Goal: Task Accomplishment & Management: Manage account settings

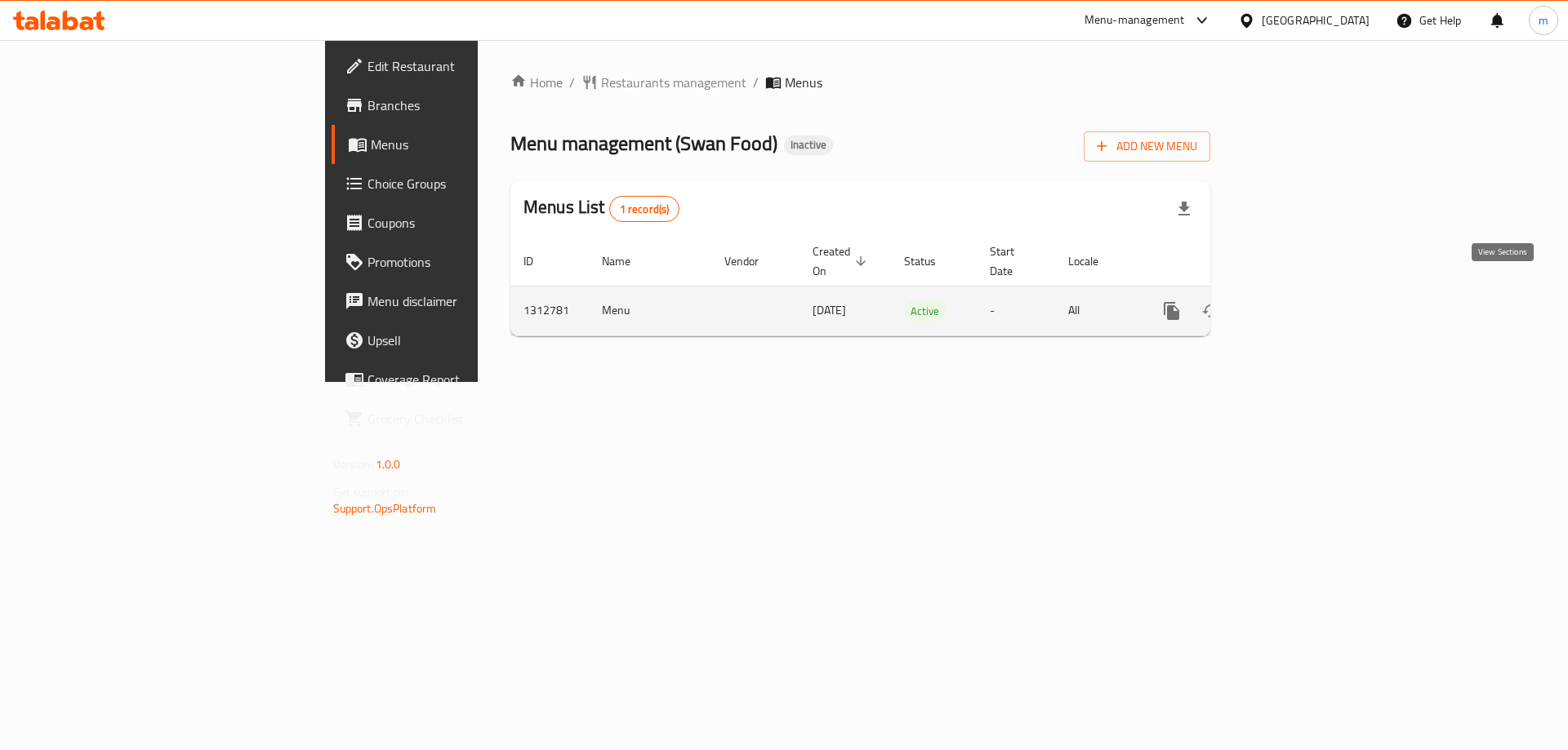
click at [1300, 301] on icon "enhanced table" at bounding box center [1289, 311] width 20 height 20
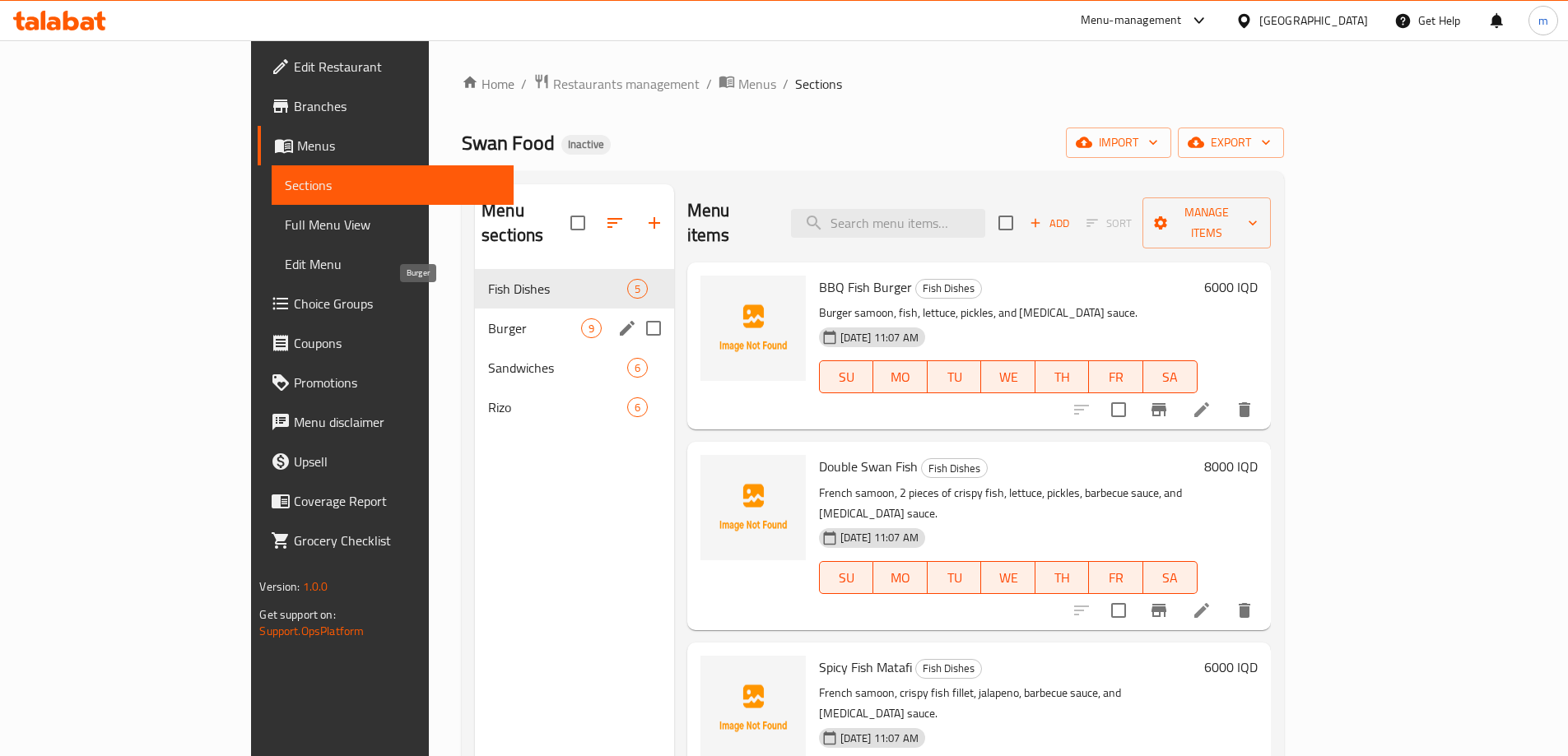
click at [488, 318] on span "Burger" at bounding box center [533, 328] width 92 height 20
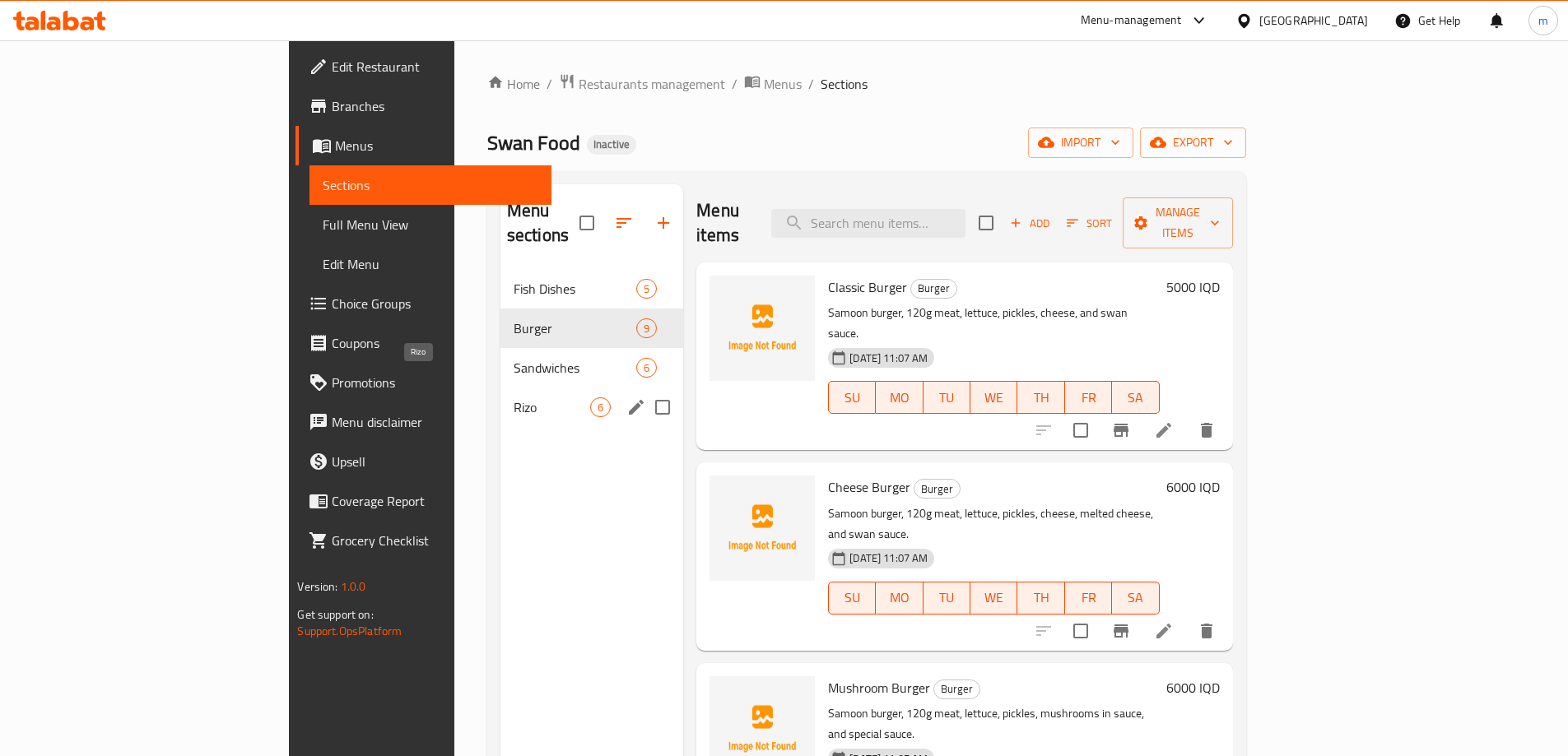
click at [513, 397] on span "Rizo" at bounding box center [552, 407] width 76 height 20
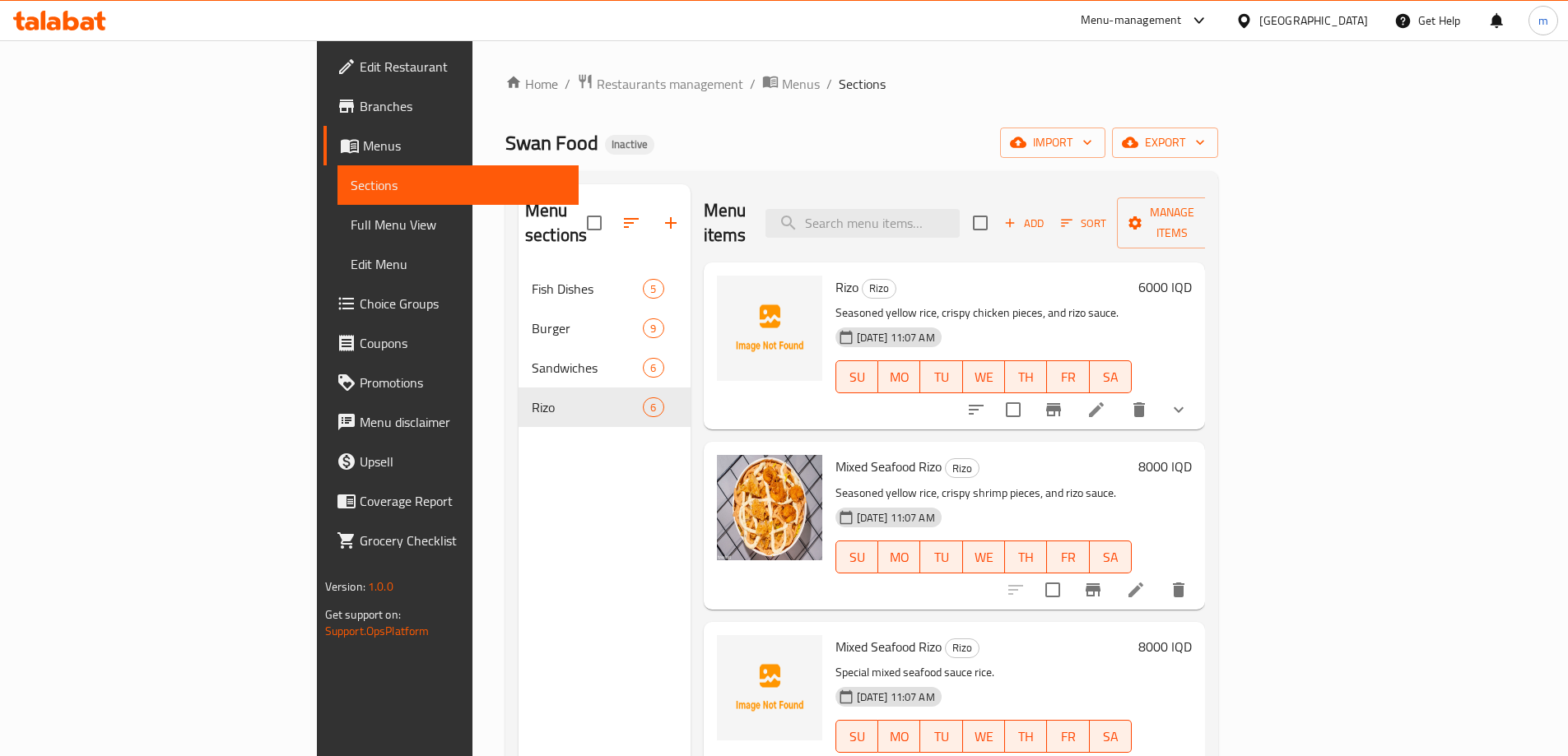
click at [1218, 151] on div "import export" at bounding box center [1109, 143] width 218 height 30
click at [1106, 155] on button "import" at bounding box center [1053, 143] width 106 height 30
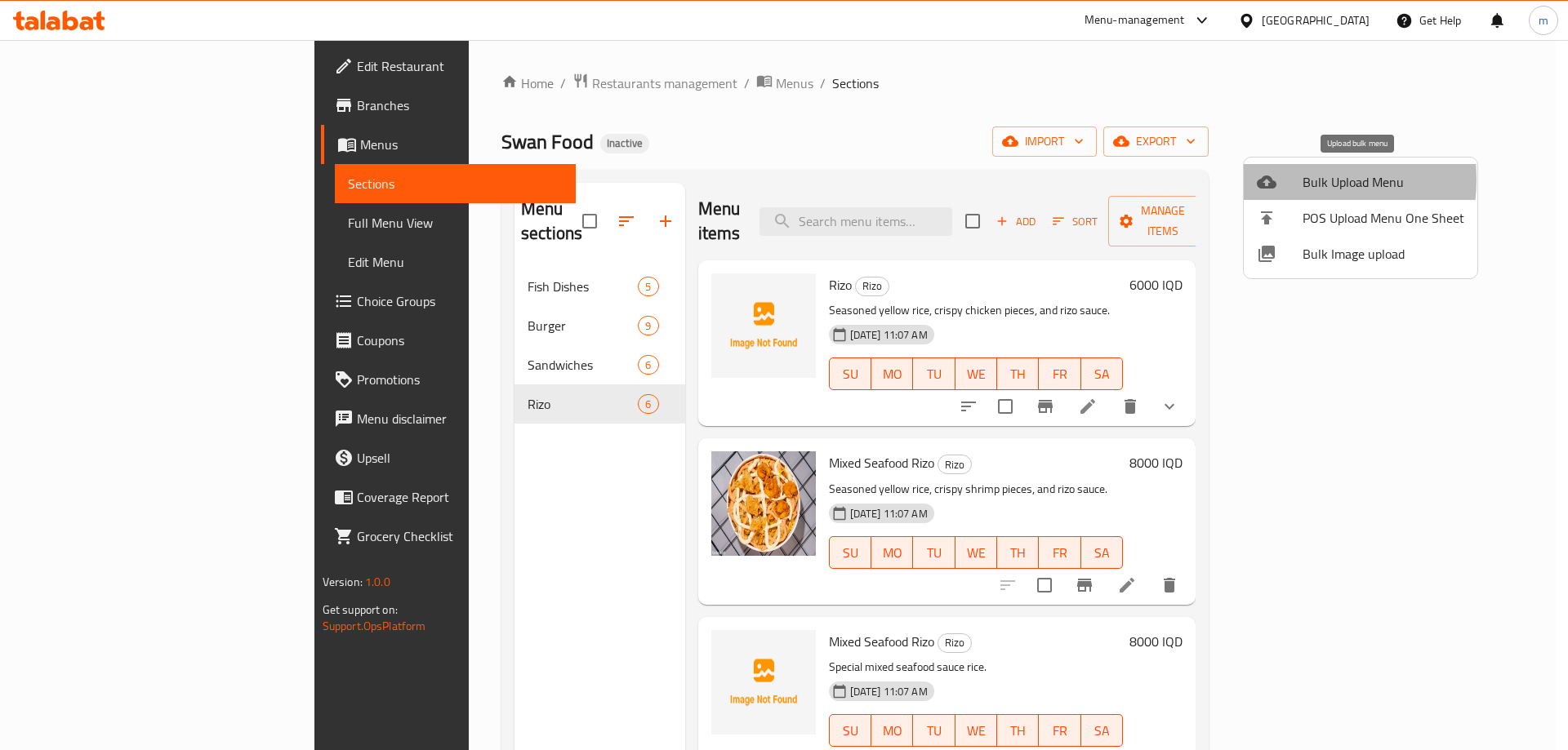
click at [1286, 179] on div at bounding box center [1280, 181] width 45 height 20
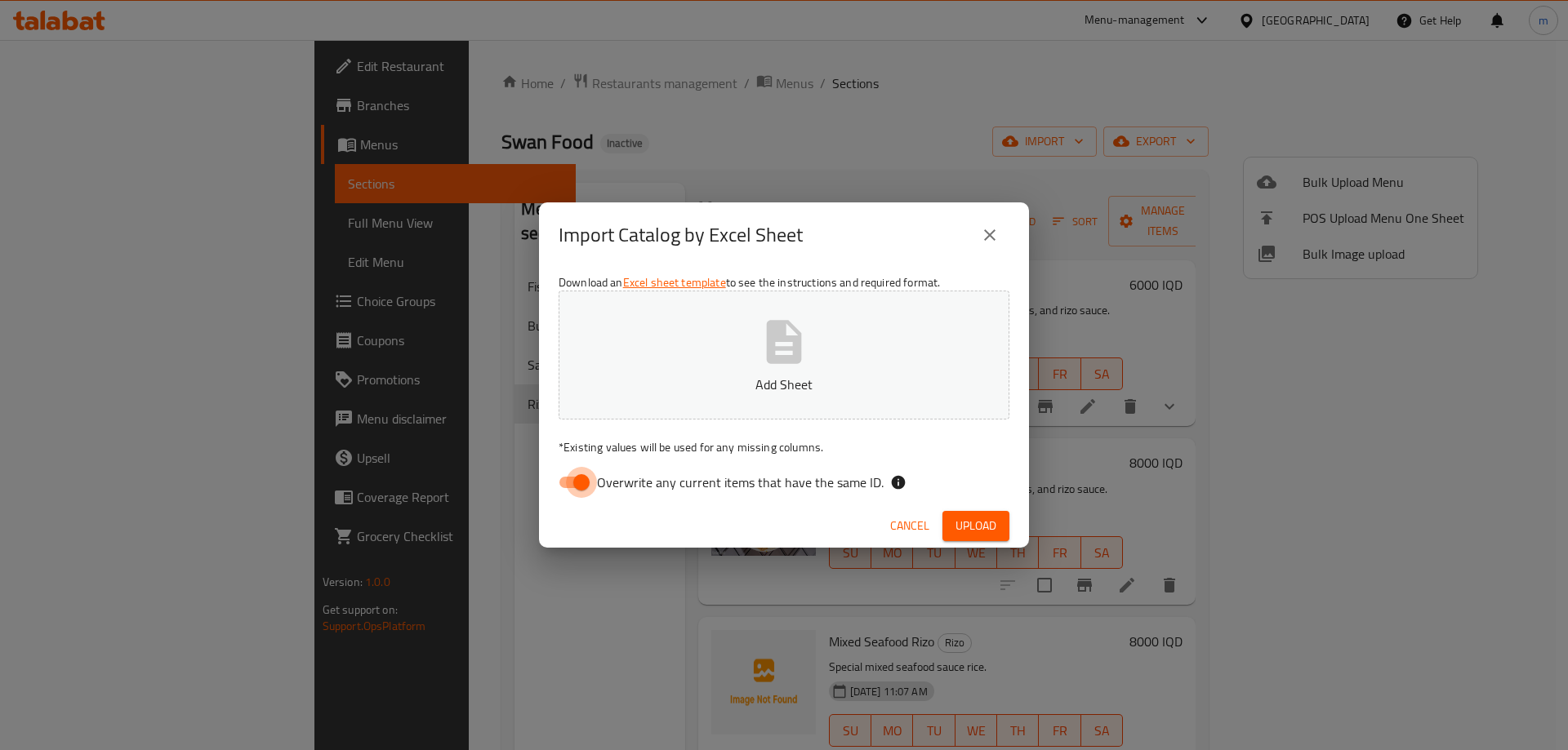
click at [574, 478] on input "Overwrite any current items that have the same ID." at bounding box center [581, 482] width 94 height 31
checkbox input "false"
click at [757, 368] on button "Add Sheet" at bounding box center [784, 355] width 451 height 129
click at [1006, 526] on button "Upload" at bounding box center [975, 526] width 67 height 30
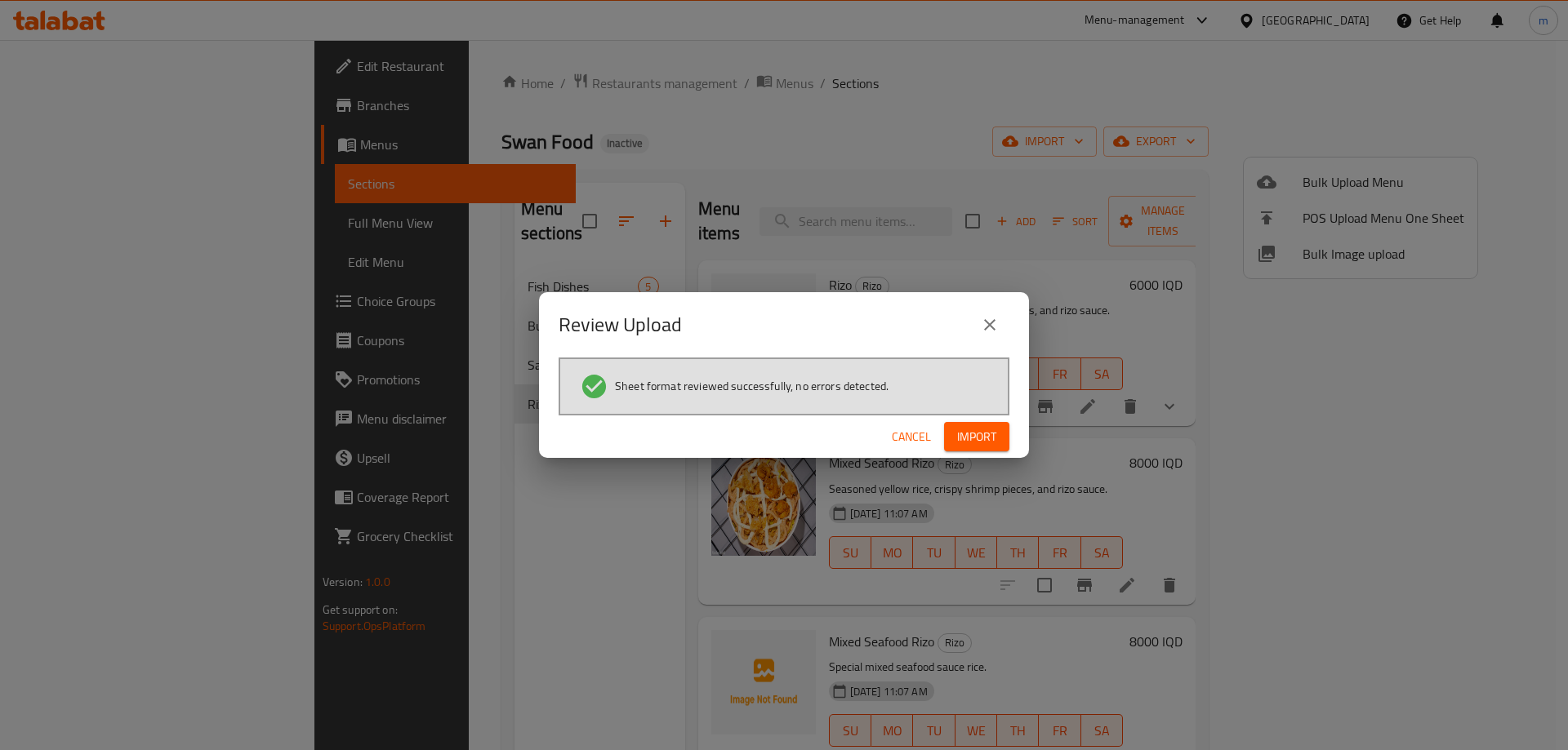
click at [991, 435] on span "Import" at bounding box center [976, 437] width 39 height 21
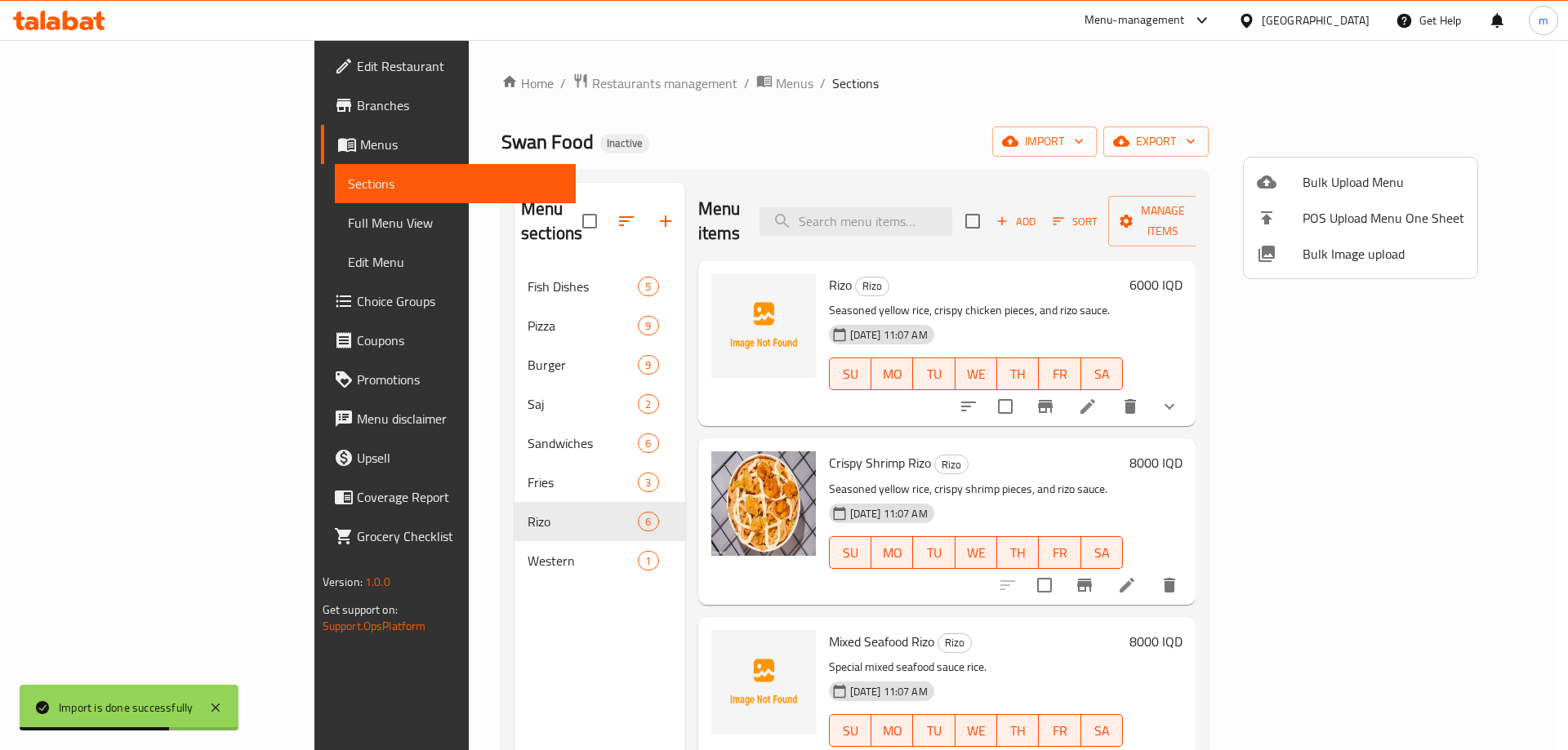
click at [56, 224] on div at bounding box center [784, 375] width 1568 height 750
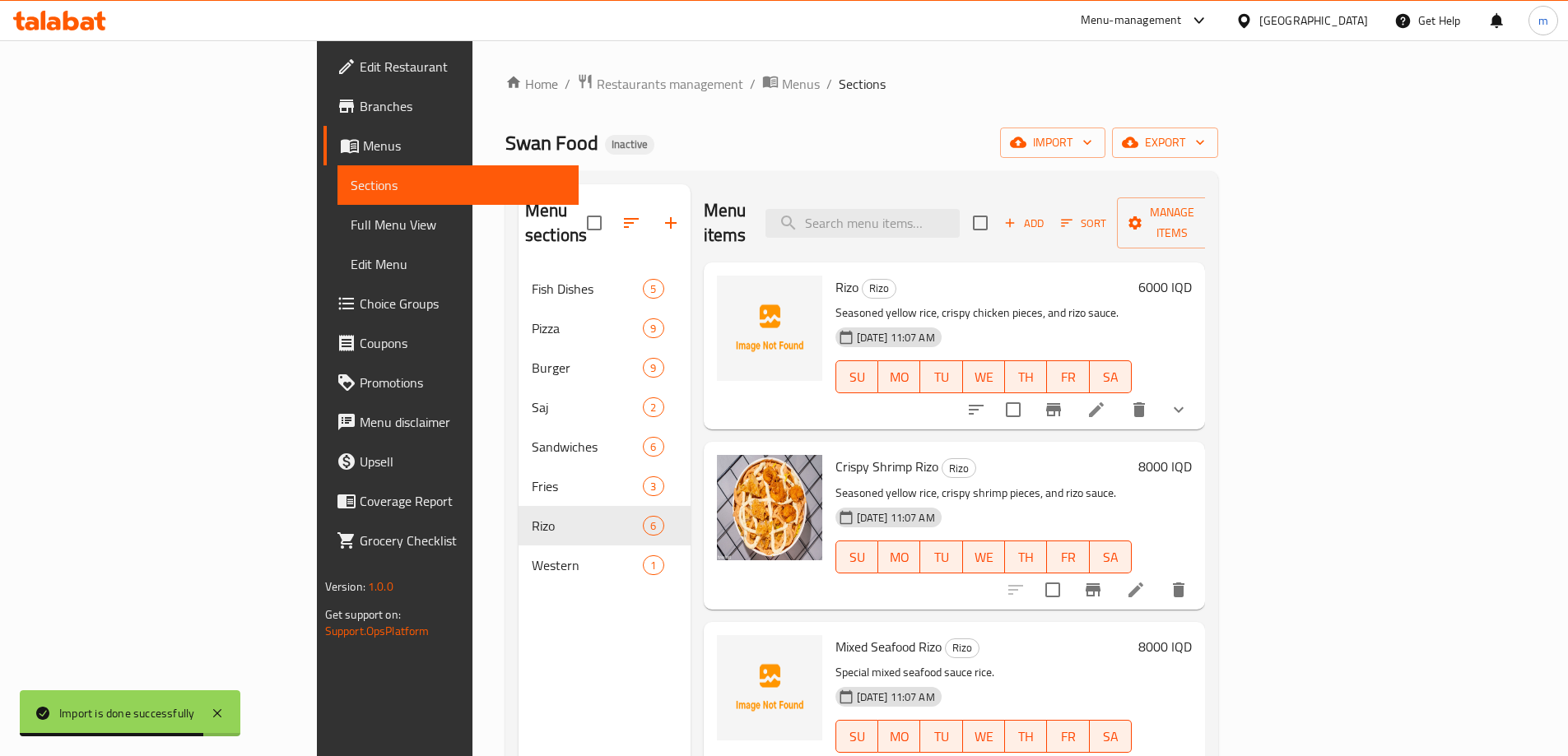
click at [351, 219] on span "Full Menu View" at bounding box center [458, 225] width 215 height 20
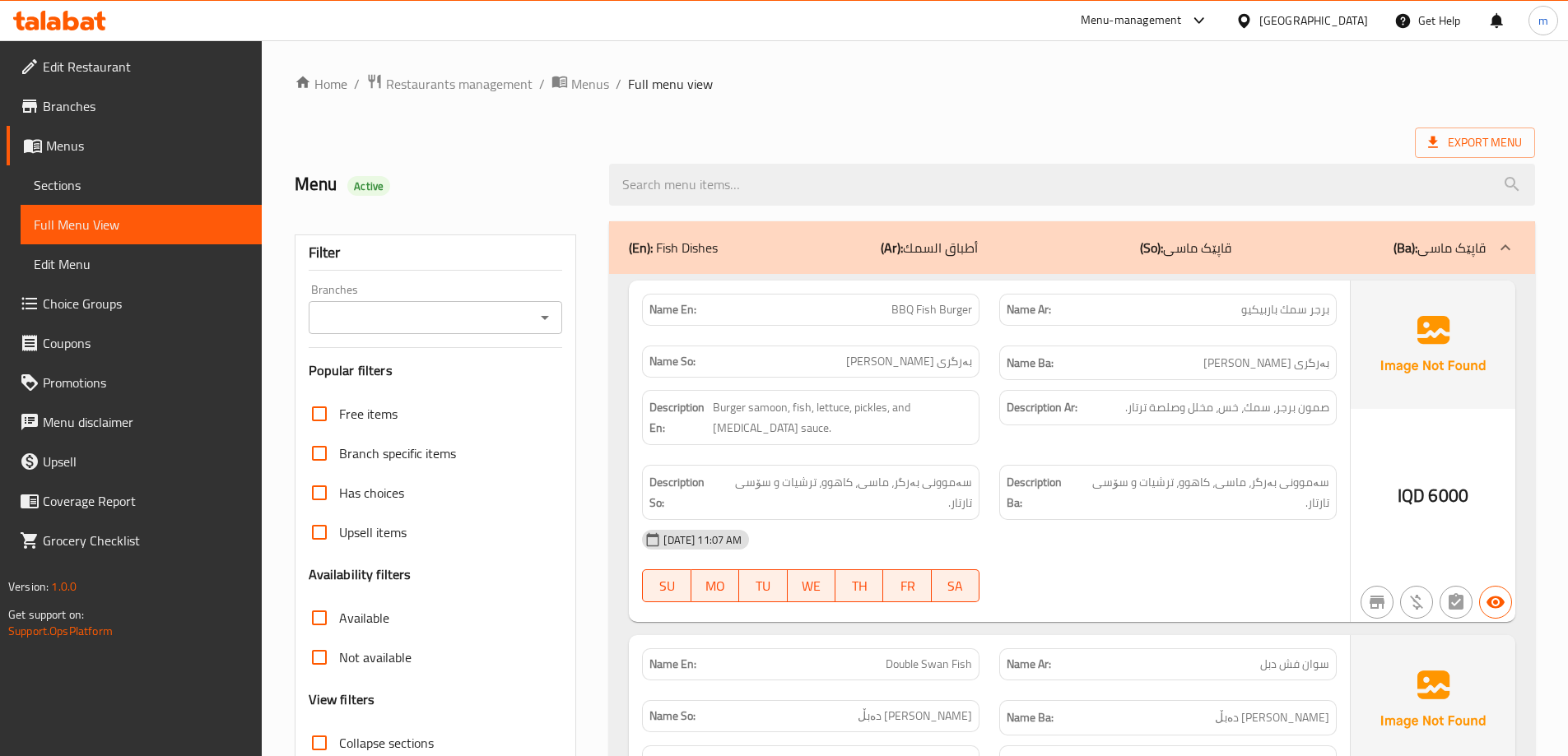
click at [547, 328] on button "Open" at bounding box center [545, 317] width 23 height 23
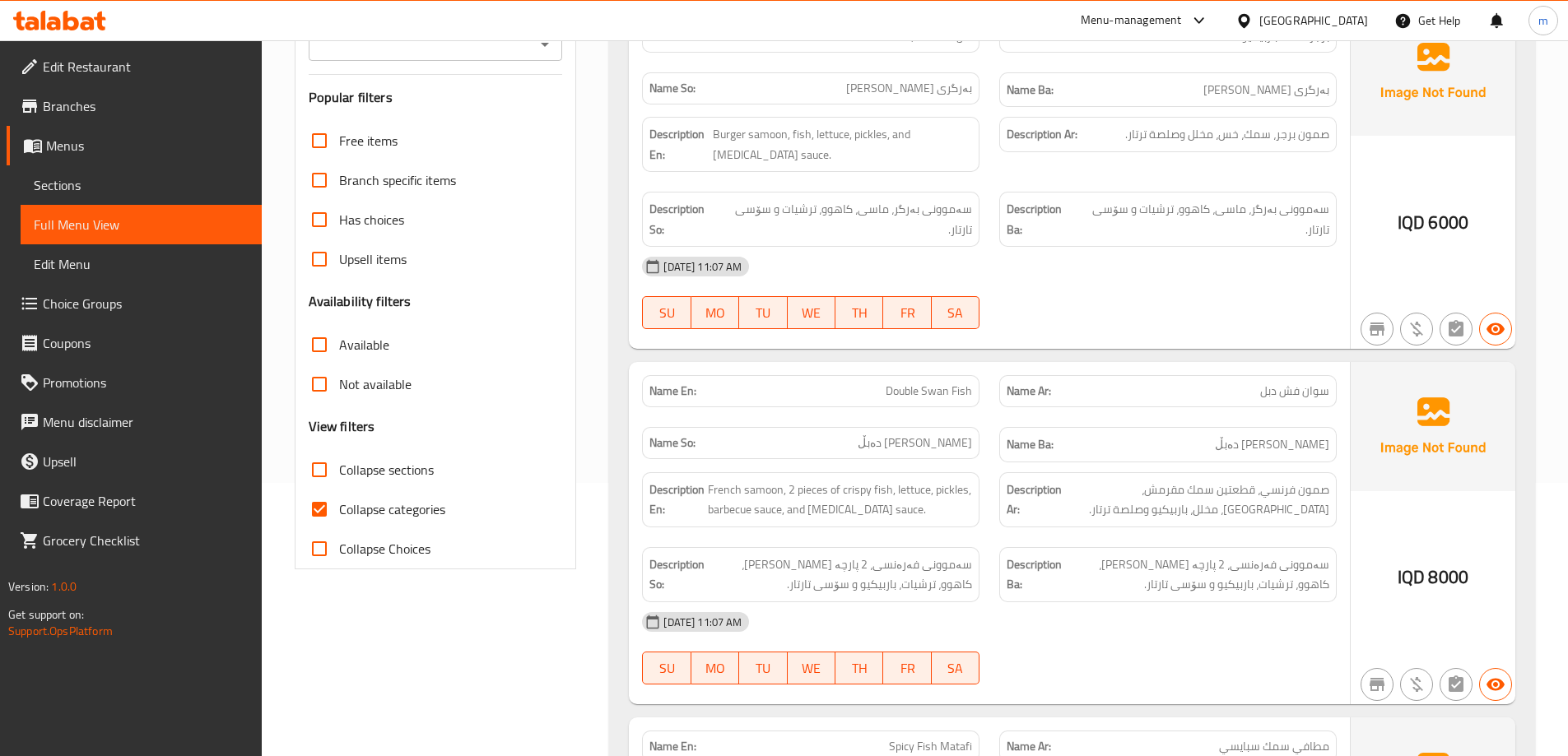
scroll to position [274, 0]
click at [326, 500] on input "Collapse categories" at bounding box center [319, 507] width 39 height 39
checkbox input "false"
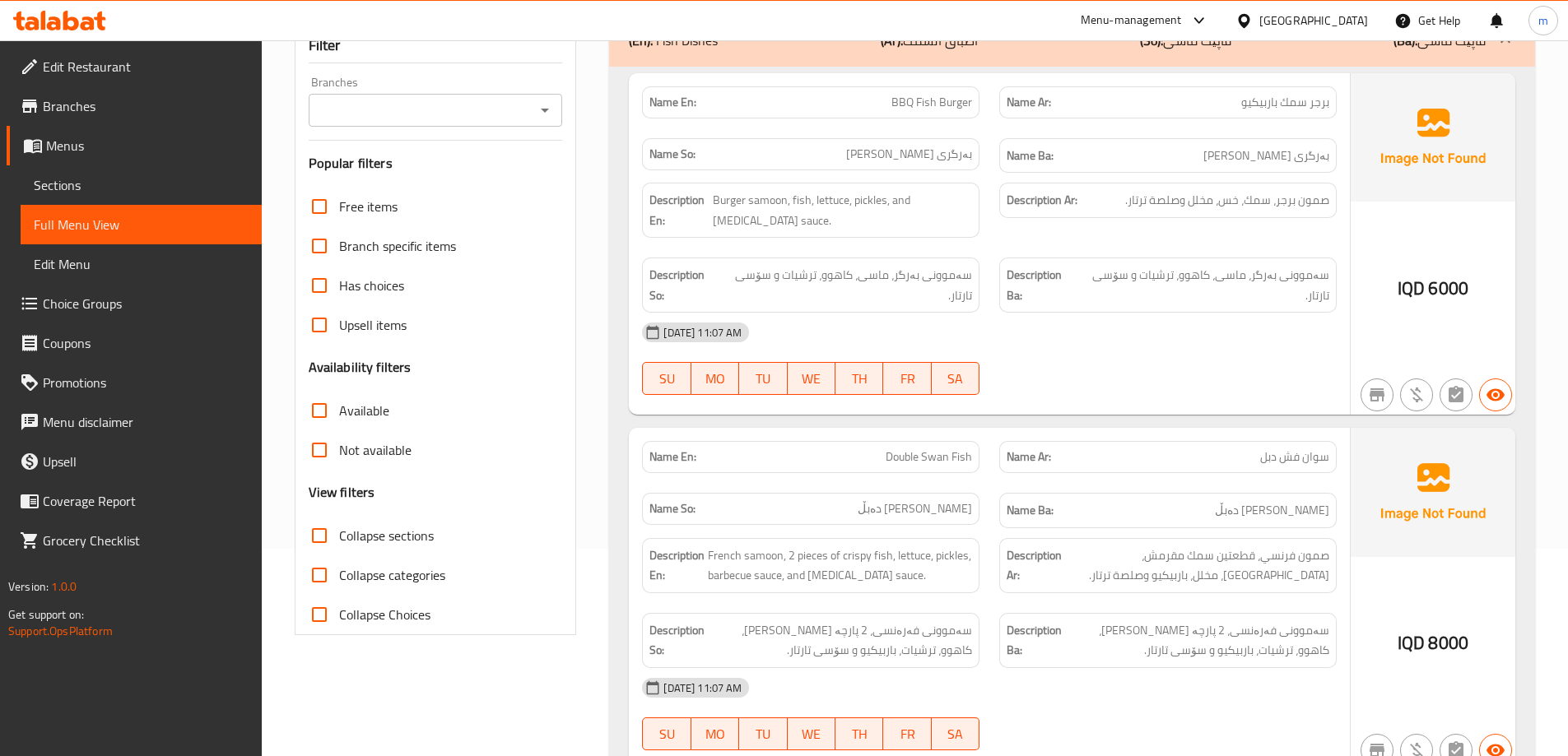
scroll to position [220, 0]
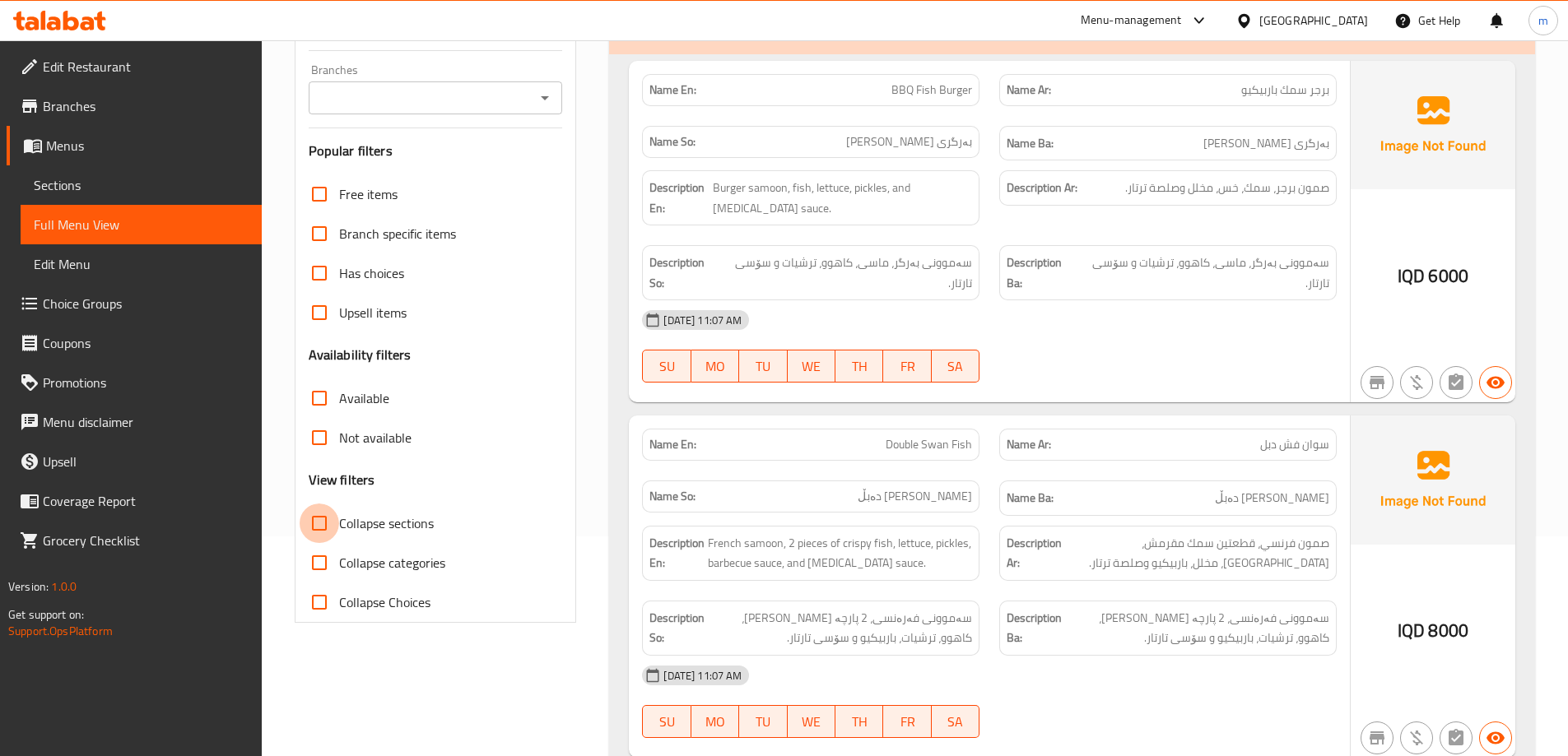
click at [331, 521] on input "Collapse sections" at bounding box center [319, 523] width 39 height 39
checkbox input "true"
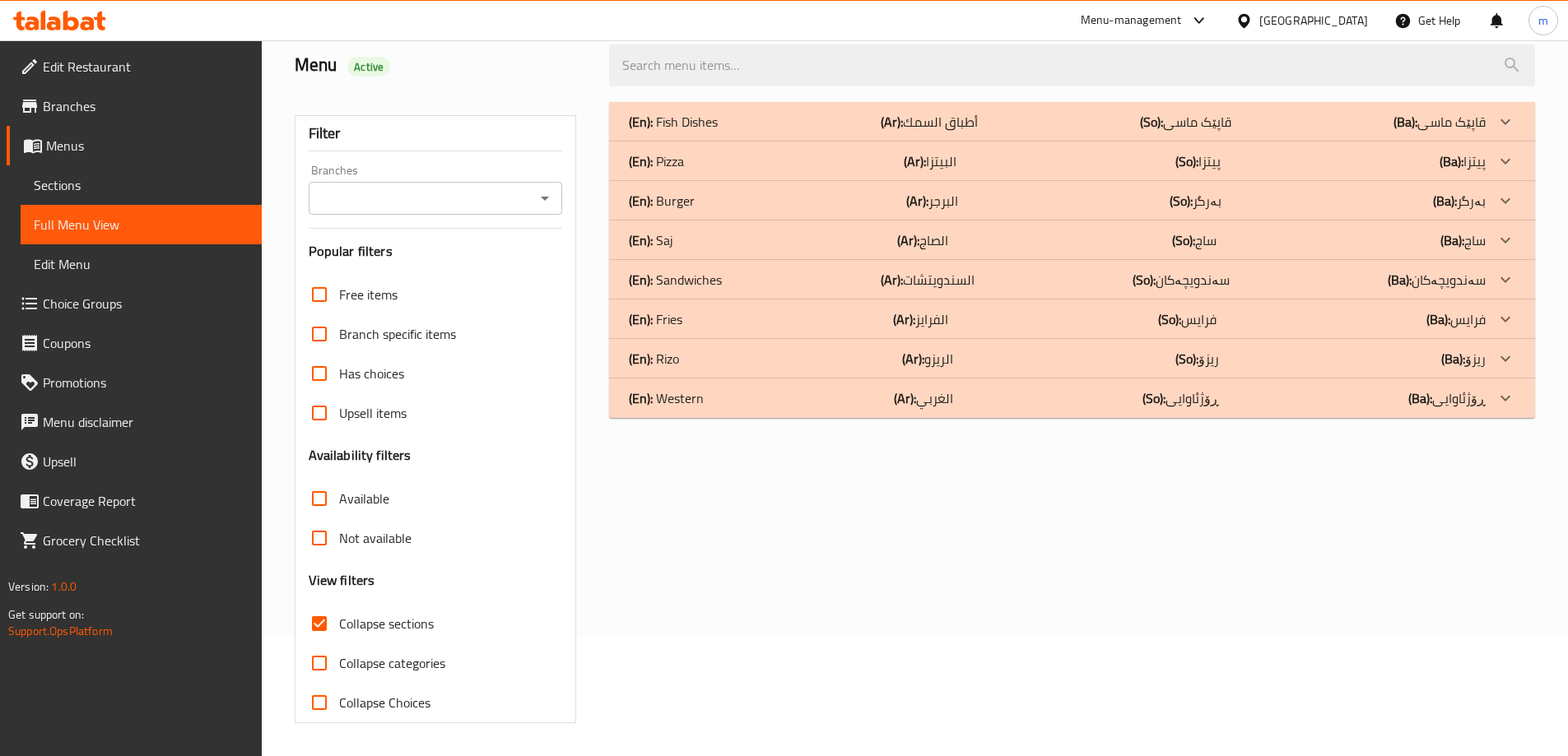
scroll to position [119, 0]
click at [754, 411] on div "(En): Western (Ar): [PERSON_NAME] (So): ڕۆژئاوایی (Ba): ڕۆژئاوایی" at bounding box center [1072, 398] width 926 height 39
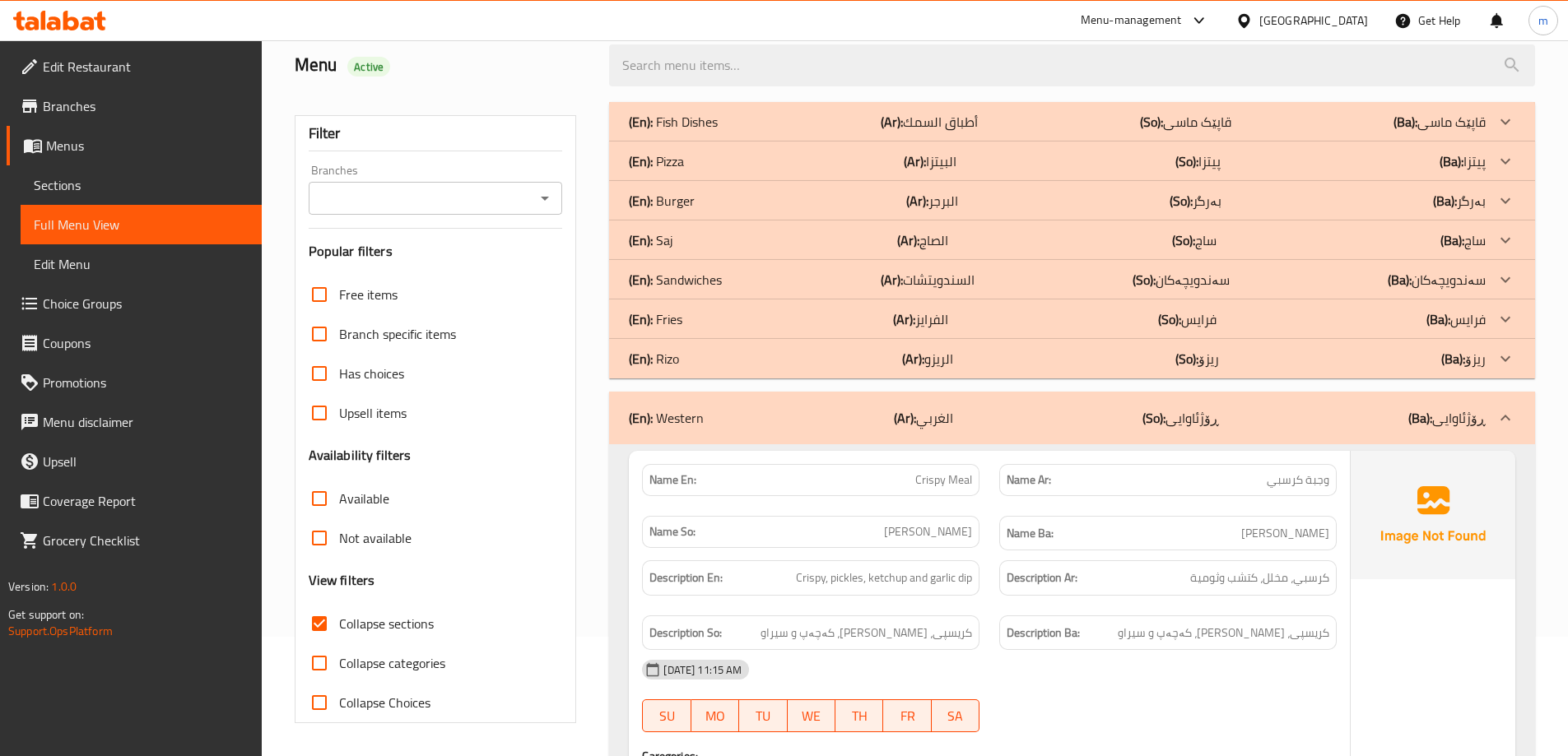
click at [700, 155] on div "(En): Pizza (Ar): البيتزا (So): پیتزا (Ba): پیتزا" at bounding box center [1057, 161] width 857 height 20
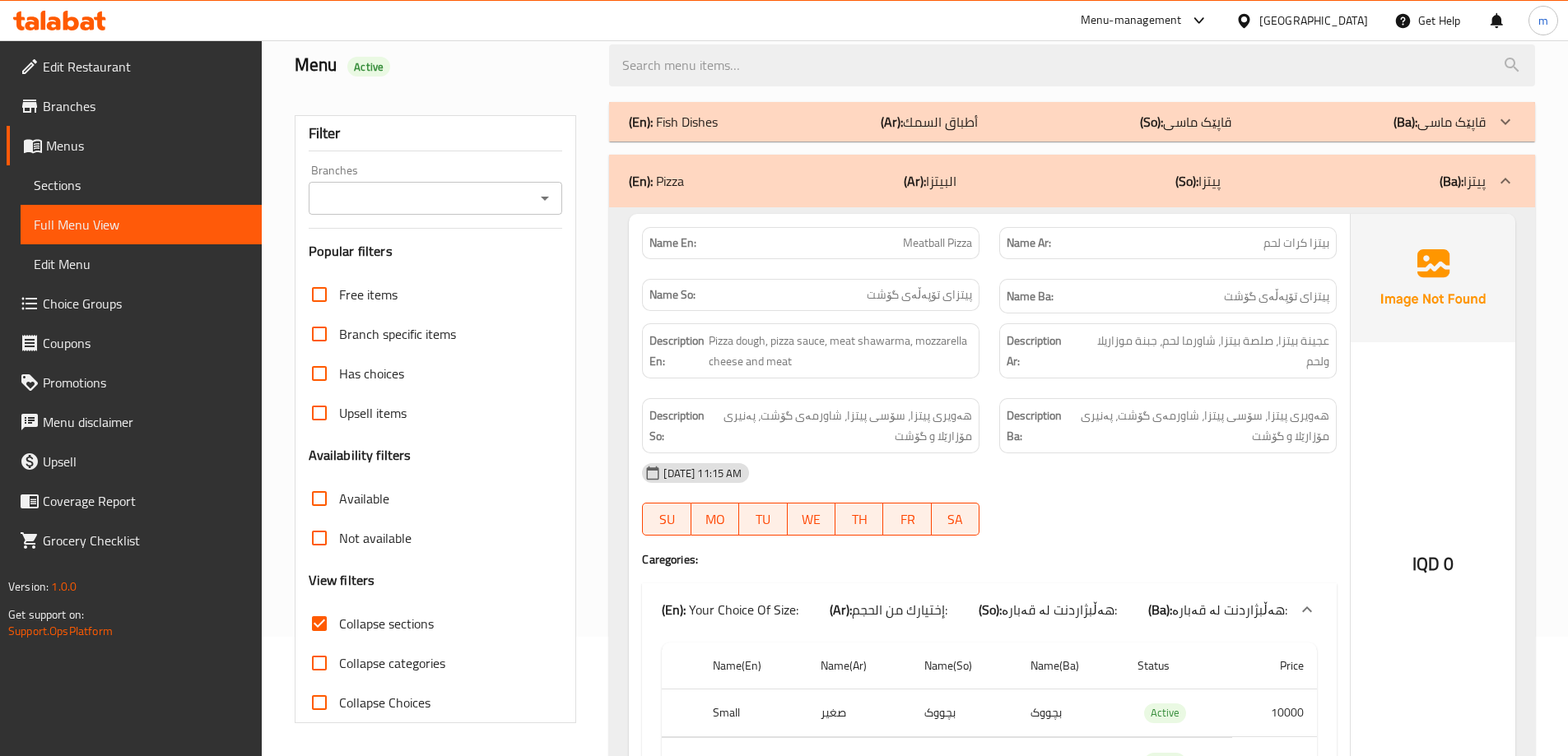
click at [702, 158] on div "(En): Pizza (Ar): البيتزا (So): پیتزا (Ba): پیتزا" at bounding box center [1072, 180] width 926 height 52
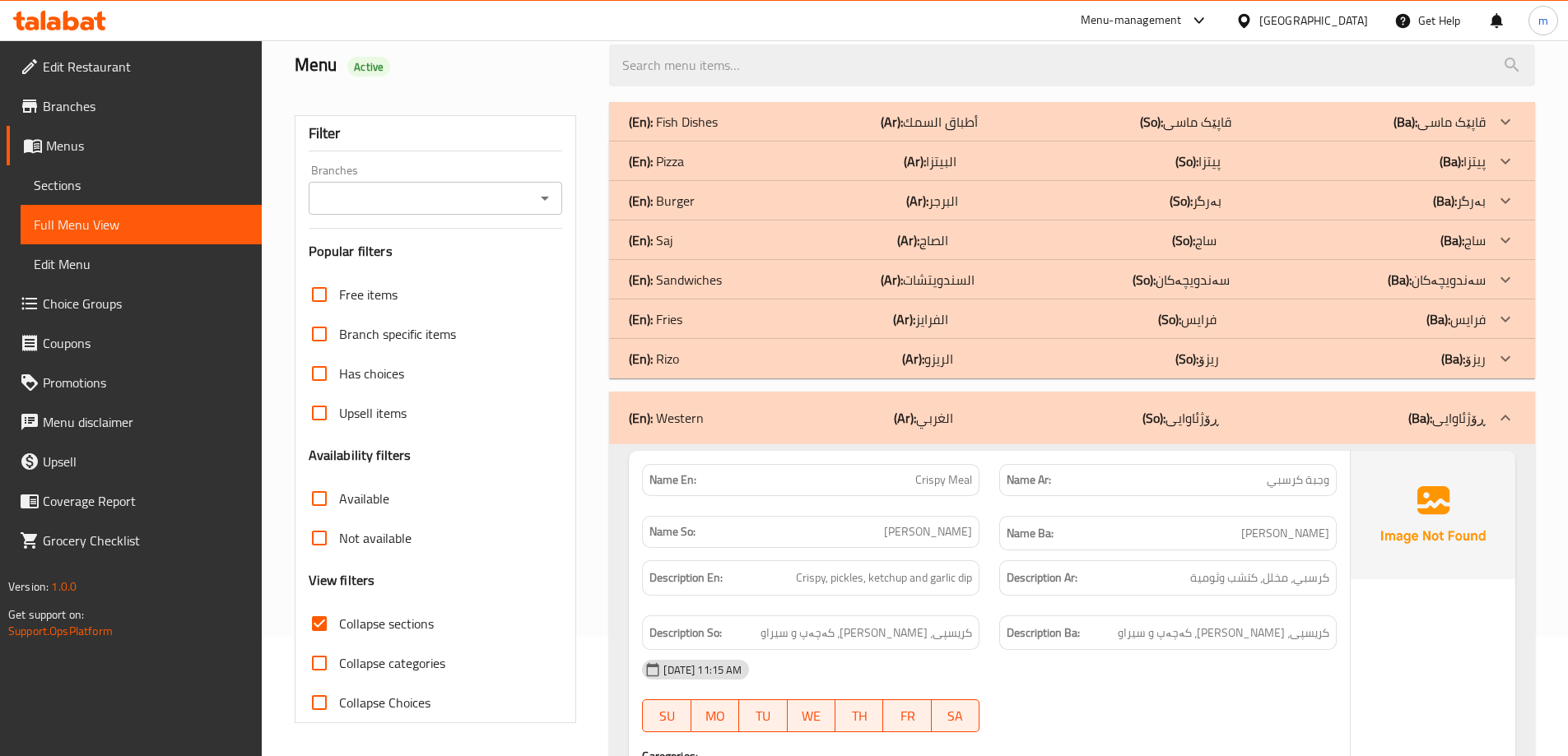
click at [724, 317] on div "(En): [PERSON_NAME] (Ar): الفرايز (So): [PERSON_NAME] (Ba): [PERSON_NAME]" at bounding box center [1057, 319] width 857 height 20
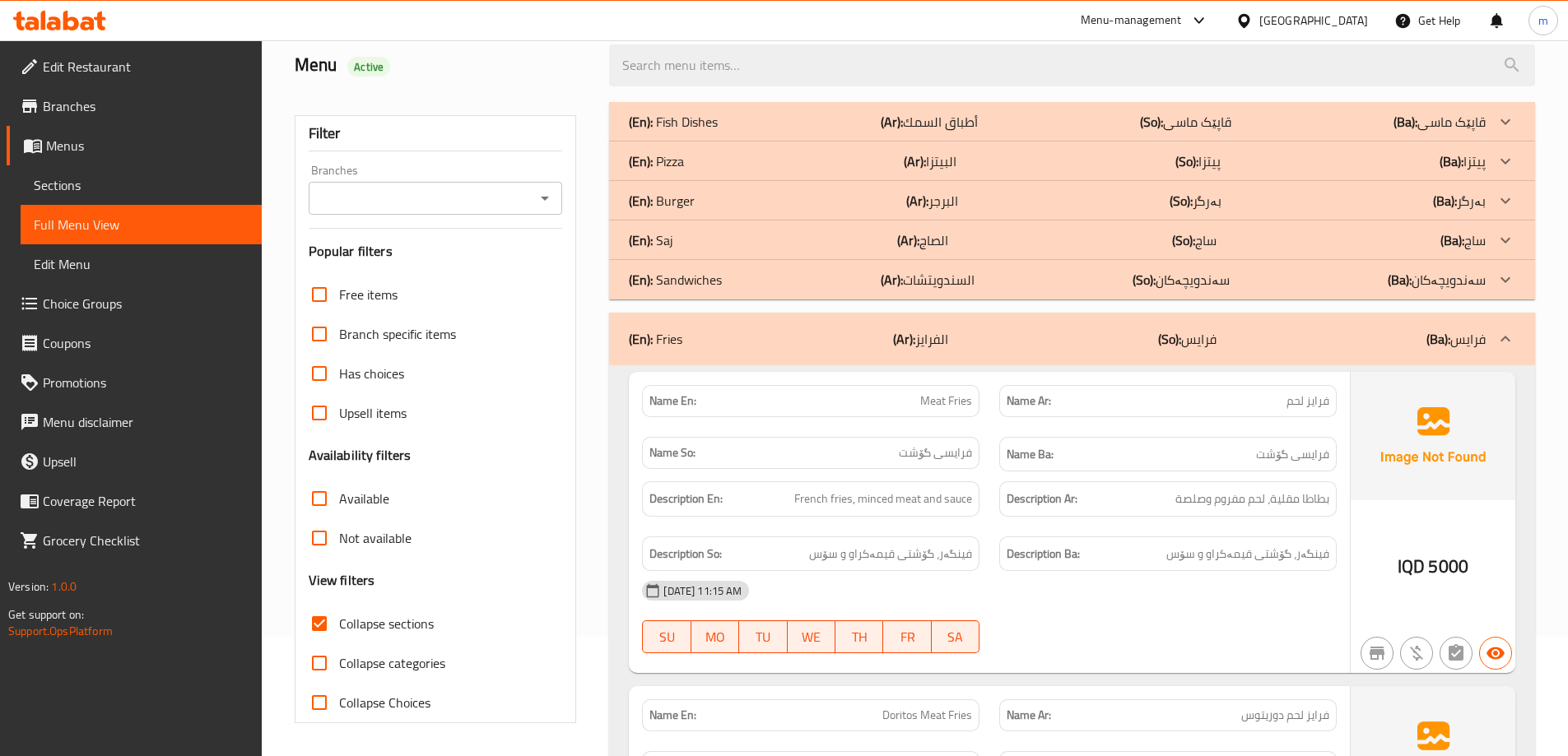
click at [718, 249] on div "(En): Saj (Ar): الصاج (So): ساج (Ba): ساج" at bounding box center [1057, 240] width 857 height 20
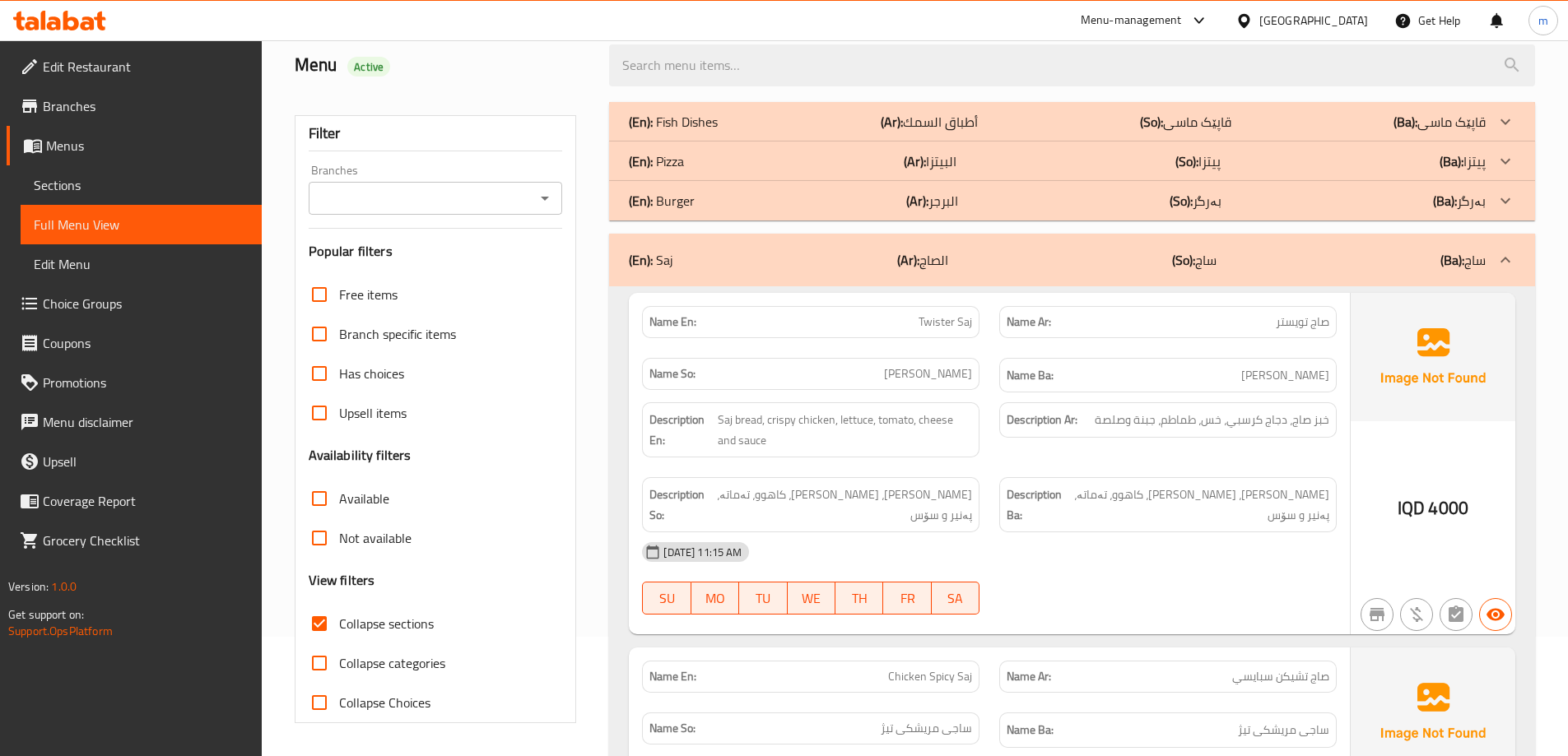
click at [720, 170] on div "(En): Pizza (Ar): البيتزا (So): پیتزا (Ba): پیتزا" at bounding box center [1057, 161] width 857 height 20
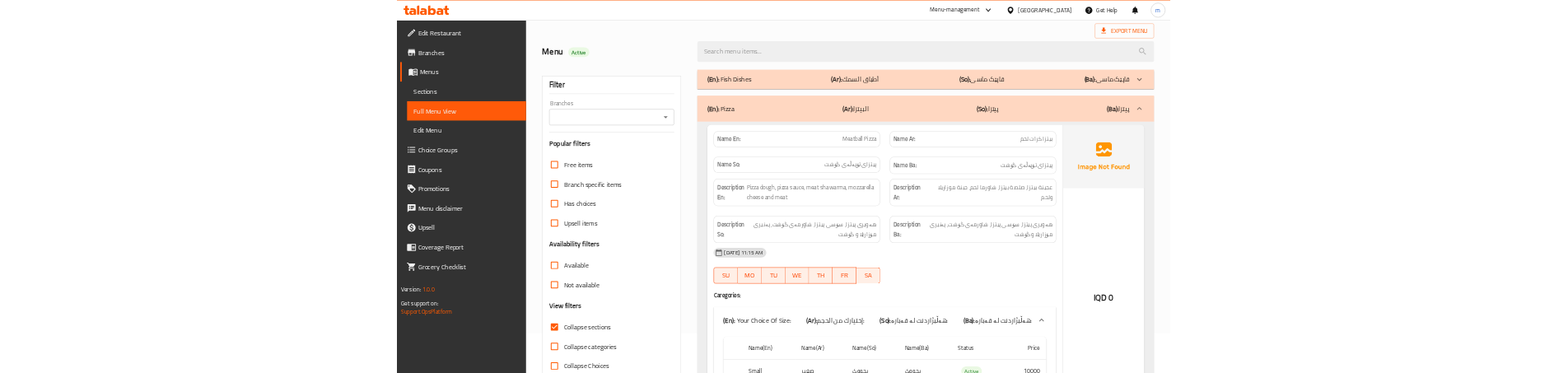
scroll to position [64, 0]
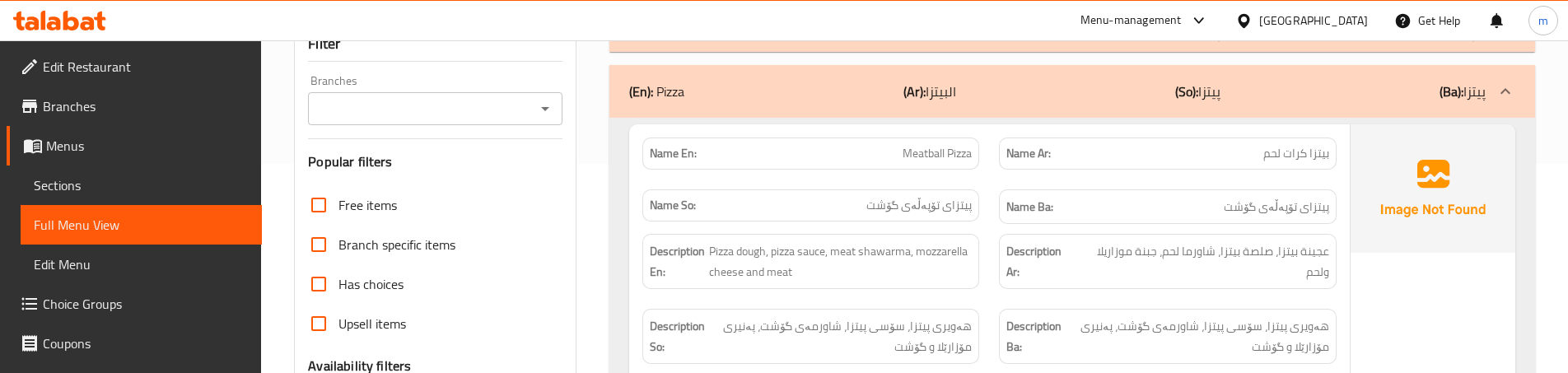
scroll to position [229, 0]
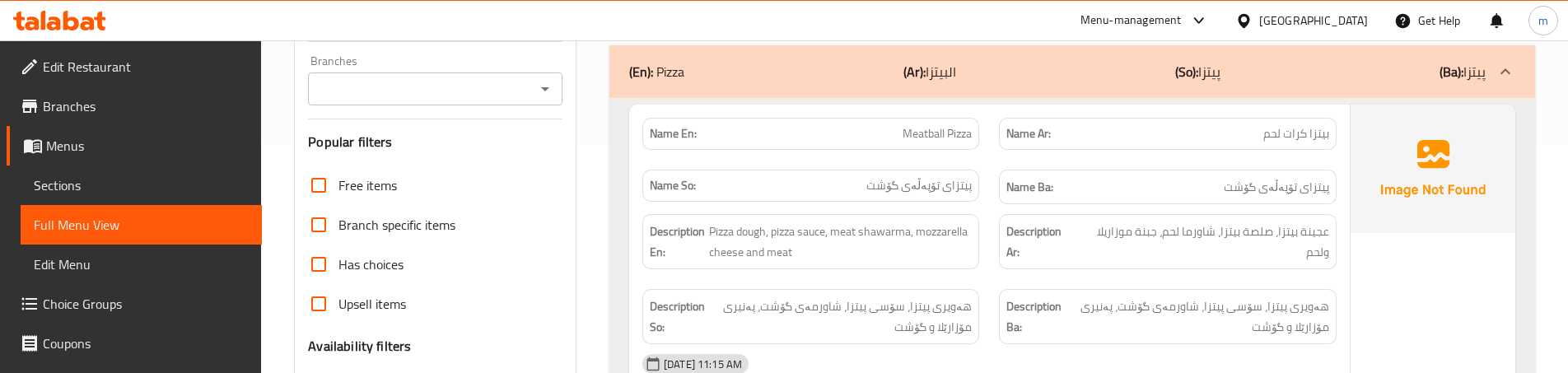
click at [987, 147] on div "Name En: Meatball Pizza" at bounding box center [811, 134] width 356 height 52
click at [984, 258] on div "Description En: Pizza dough, pizza sauce, meat shawarma, mozzarella cheese and …" at bounding box center [811, 241] width 356 height 75
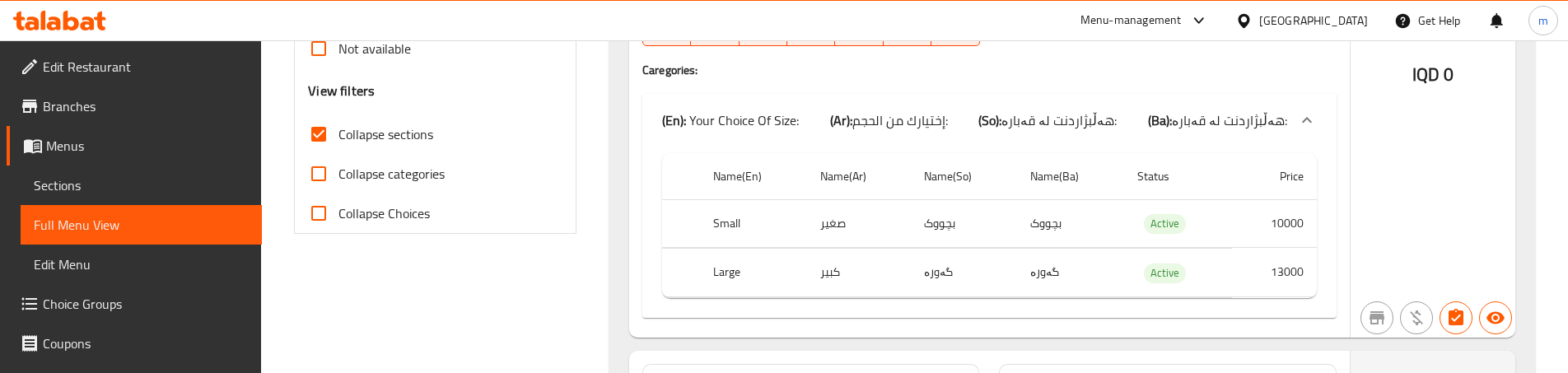
scroll to position [614, 0]
click at [629, 265] on div "Name En: Meatball Pizza Name Ar: بیتزا كرات لحم Name So: پیتزای تۆپەڵەی گۆشت Na…" at bounding box center [989, 27] width 721 height 614
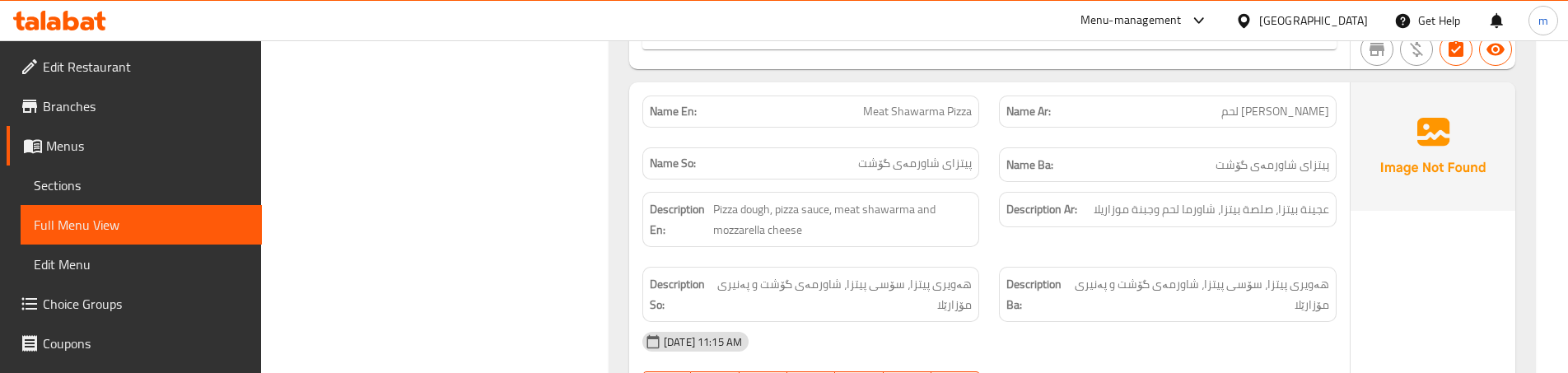
scroll to position [889, 0]
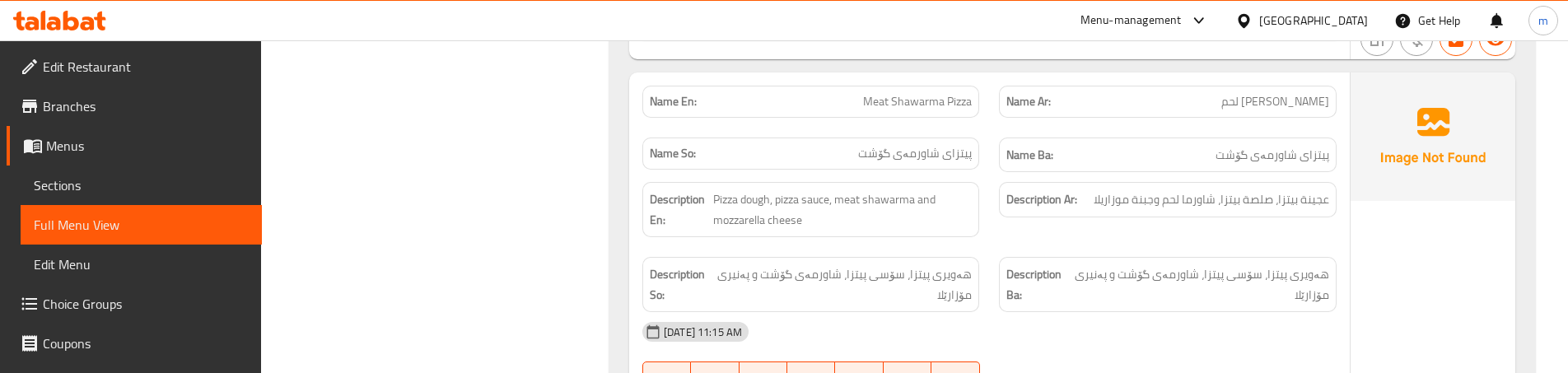
click at [1002, 260] on div "Description Ba: هەویری پیتزا، سۆسی پیتزا، شاورمەی گۆشت و پەنیری مۆزارێلا" at bounding box center [1167, 285] width 336 height 55
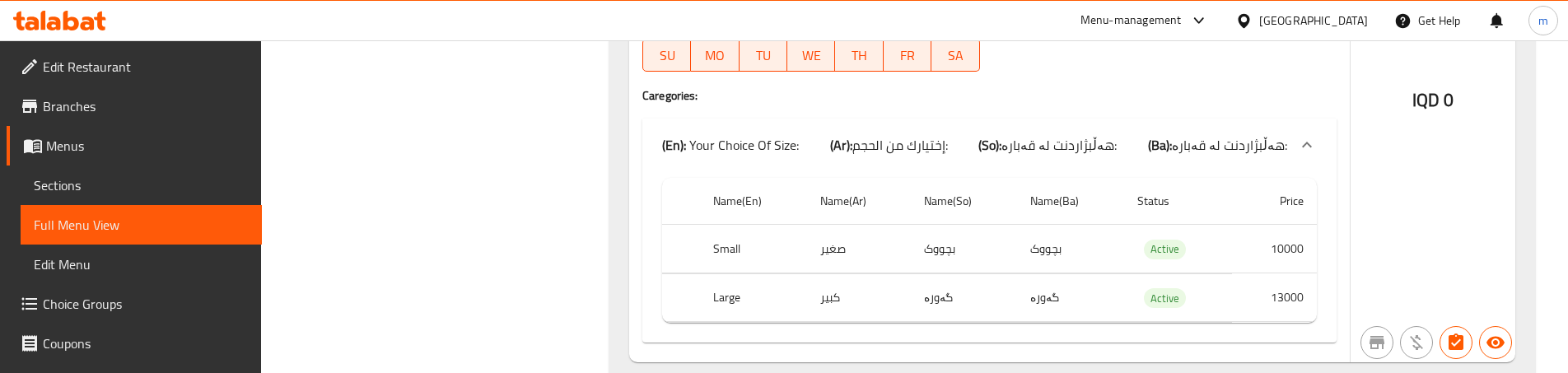
scroll to position [1218, 0]
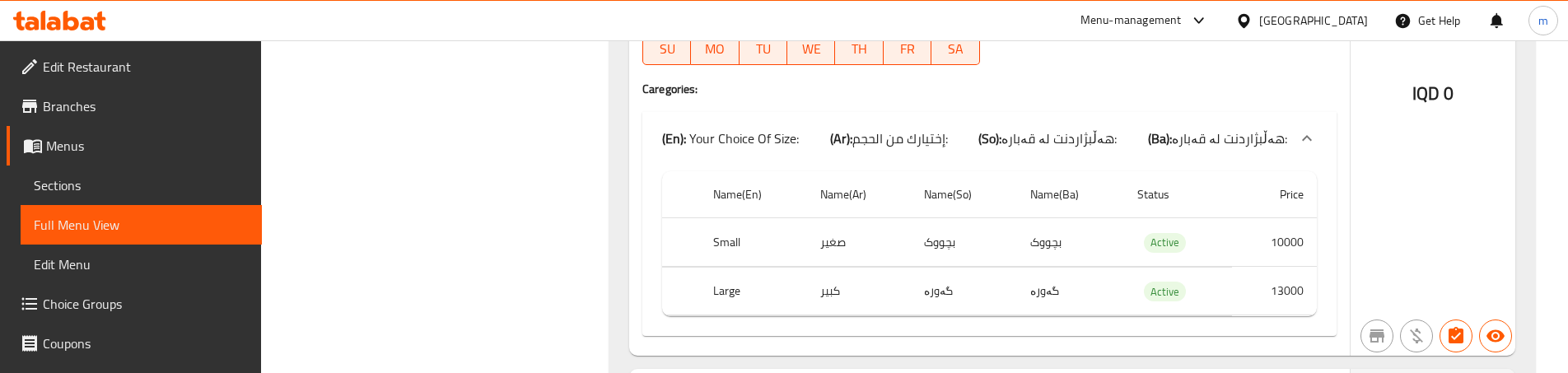
click at [977, 259] on td "بچووک" at bounding box center [964, 242] width 106 height 49
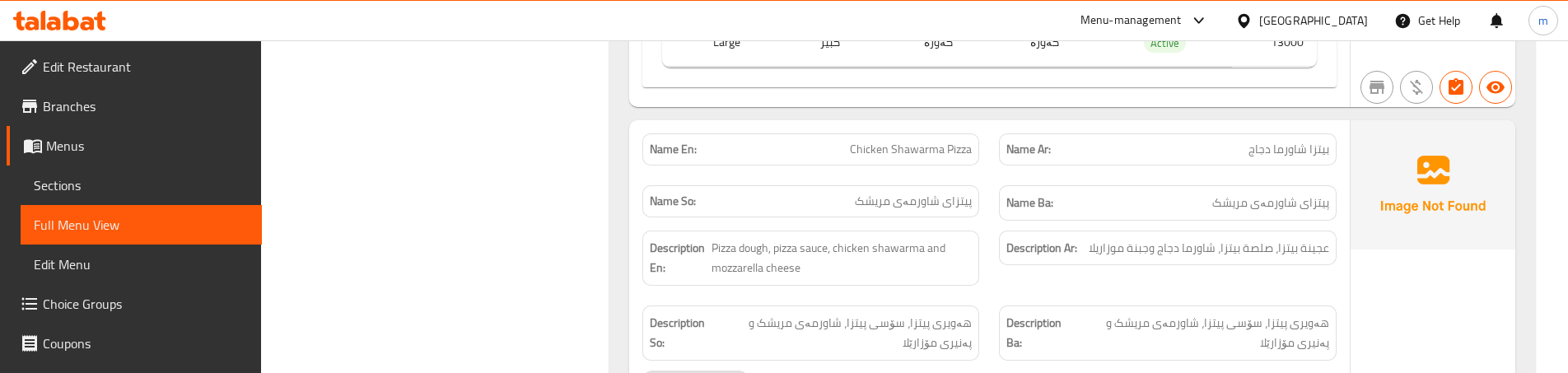
scroll to position [1493, 0]
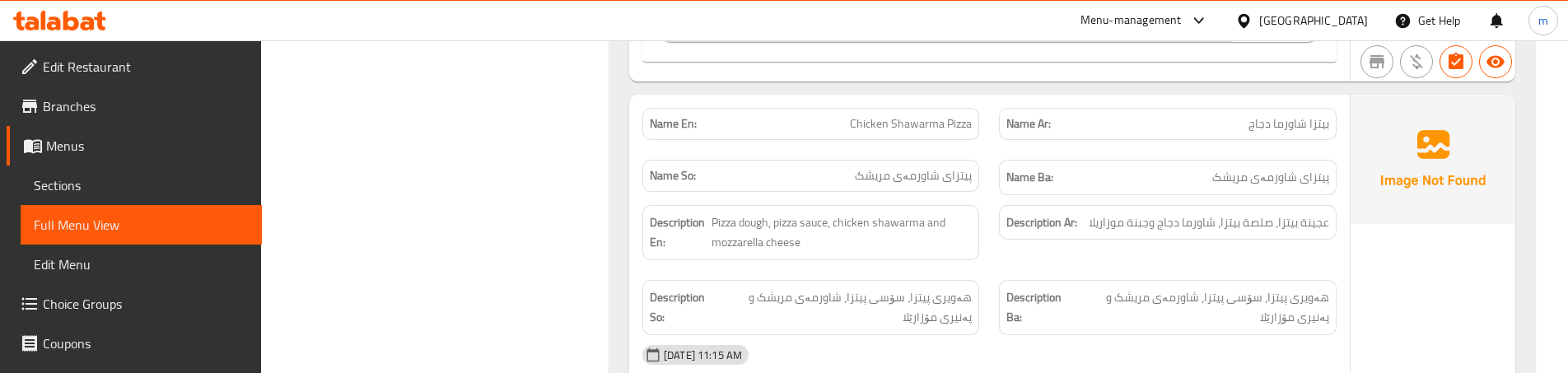
click at [988, 252] on div "Description En: Pizza dough, pizza sauce, chicken shawarma and mozzarella cheese" at bounding box center [811, 233] width 356 height 75
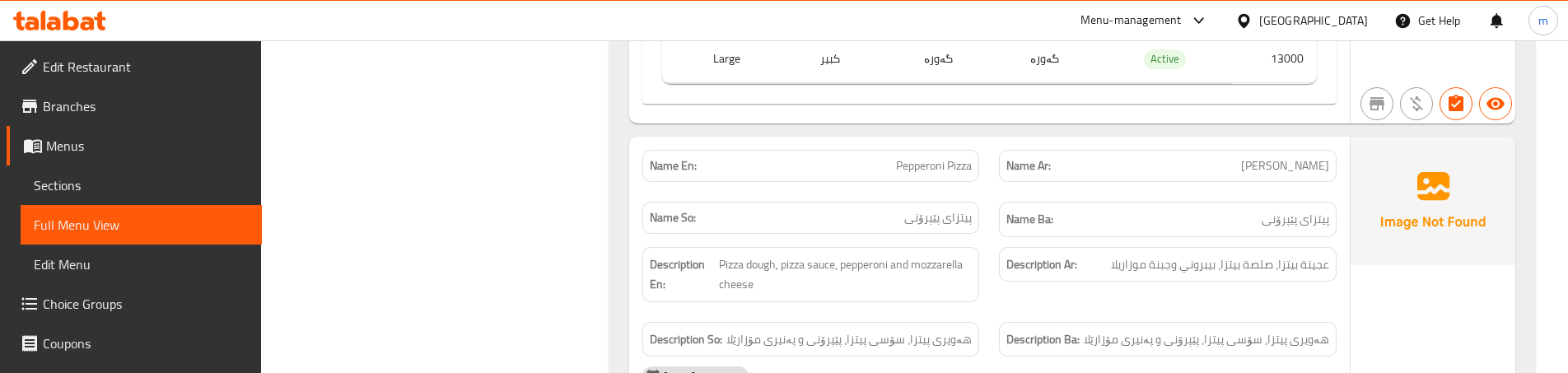
scroll to position [2098, 0]
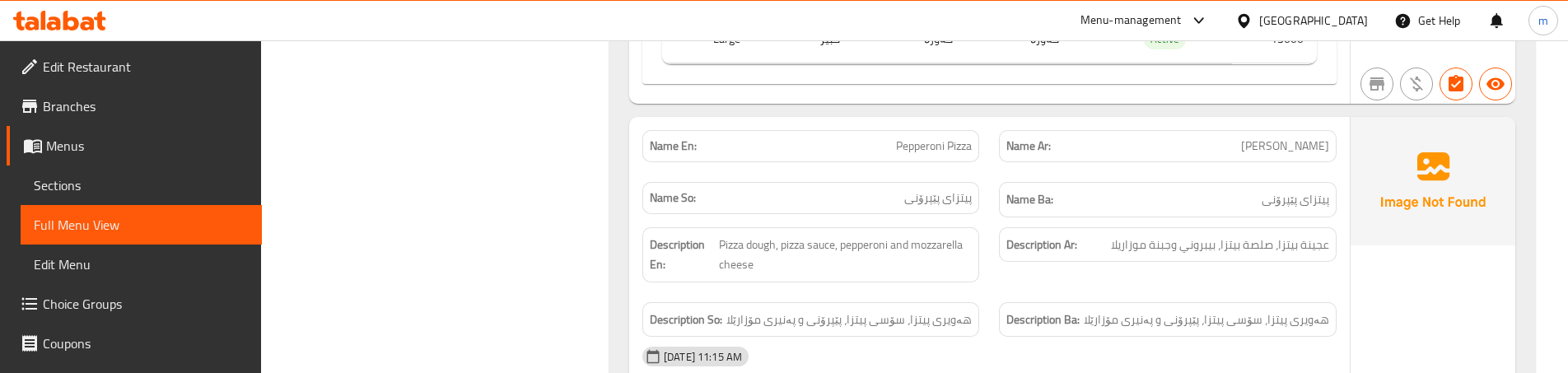
click at [993, 188] on div "Name Ba: پیتزای پێپرۆنی" at bounding box center [1168, 200] width 356 height 55
click at [991, 271] on div "Description Ar: عجينة بيتزا، صلصة بيتزا، [GEOGRAPHIC_DATA] وجبنة موزاريلا" at bounding box center [1168, 255] width 356 height 75
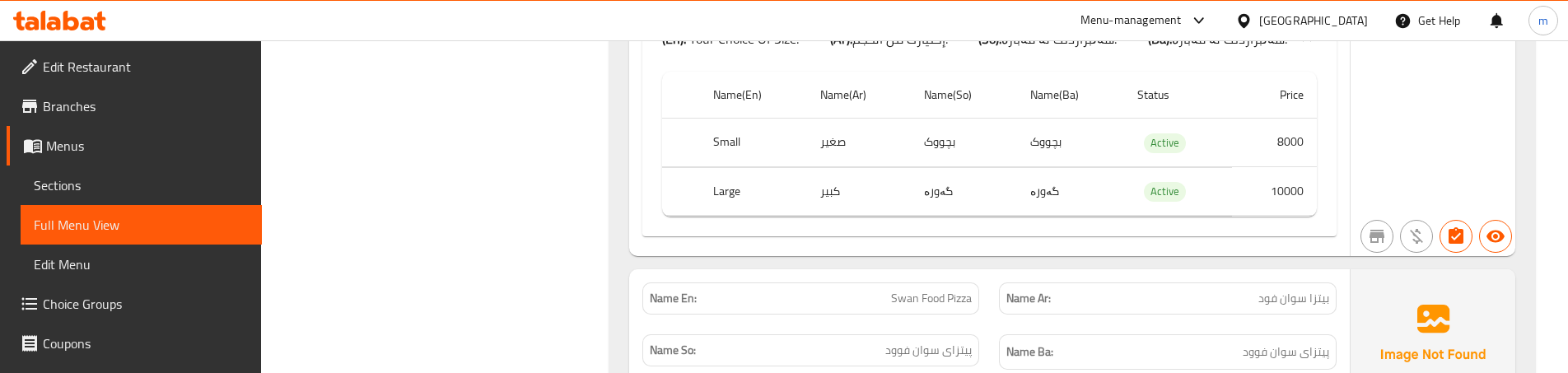
scroll to position [3362, 0]
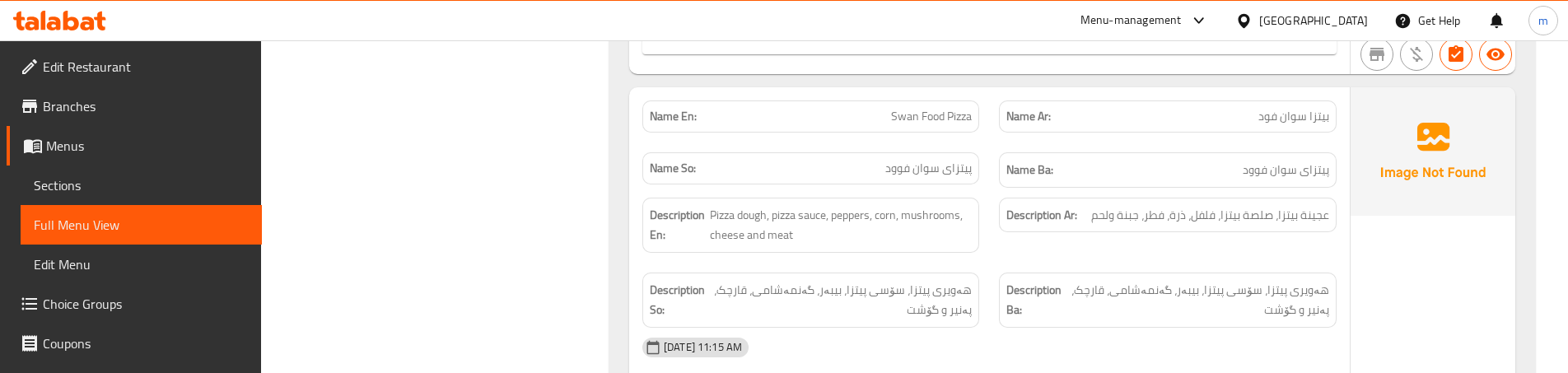
click at [994, 241] on div "Description Ar: عجينة بيتزا، صلصة بيتزا، فلفل، ذرة، فطر، جبنة ولحم" at bounding box center [1168, 225] width 356 height 75
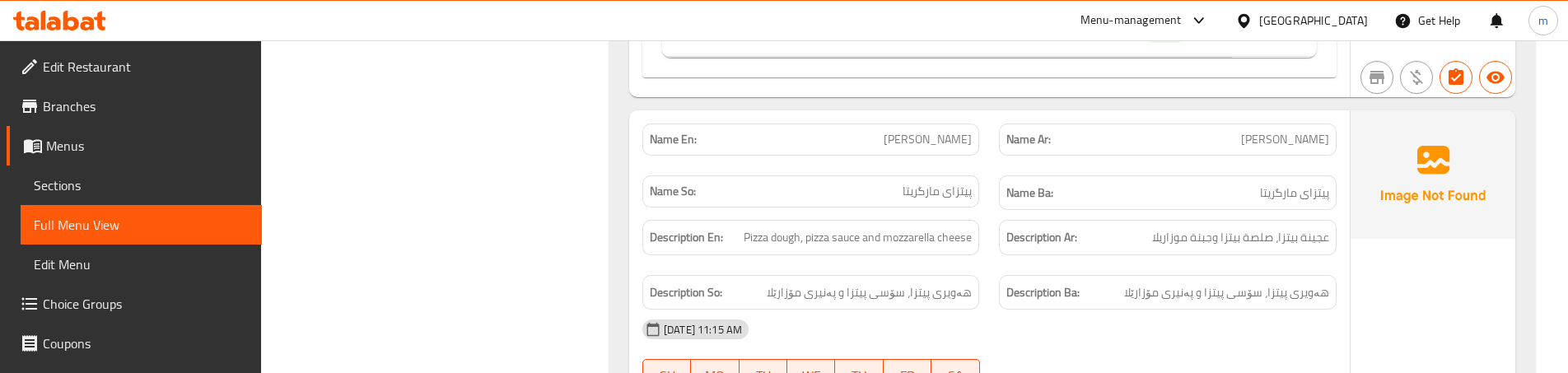
scroll to position [4021, 0]
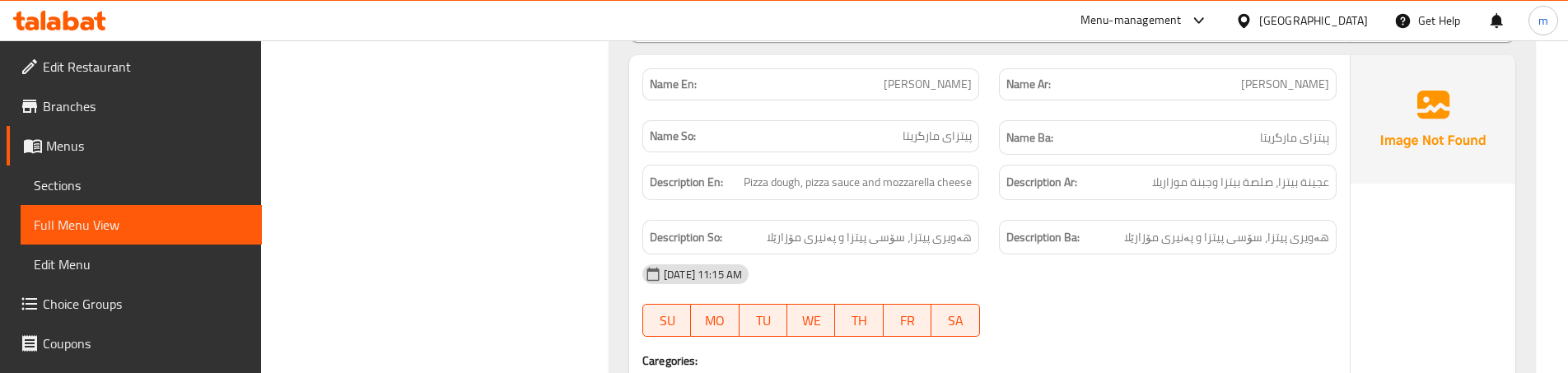
click at [991, 147] on div "Name Ba: پیتزای مارگریتا" at bounding box center [1168, 138] width 356 height 55
click at [1005, 203] on div "Description Ar: عجينة بيتزا، صلصة بيتزا وجبنة موزاريلا" at bounding box center [1168, 182] width 356 height 55
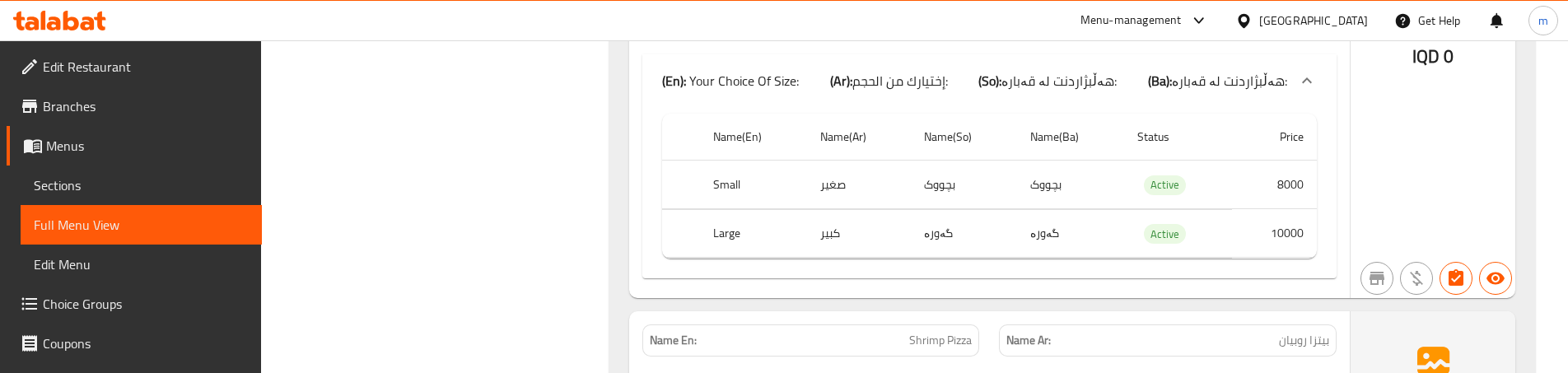
scroll to position [4571, 0]
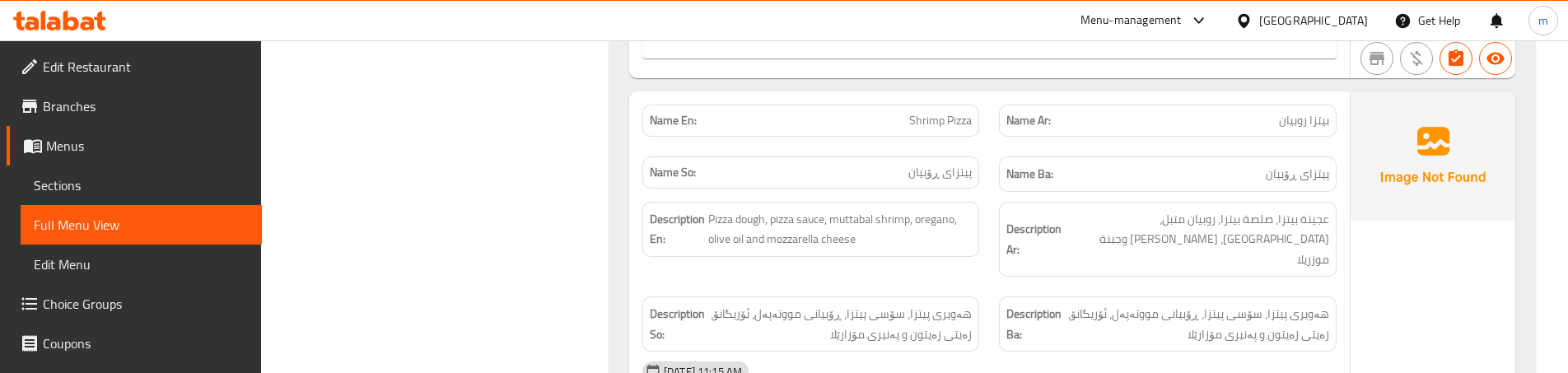
click at [924, 113] on span "Shrimp Pizza" at bounding box center [941, 121] width 63 height 17
click at [926, 122] on span "Shrimp Pizza" at bounding box center [941, 121] width 63 height 17
copy span "Shrimp"
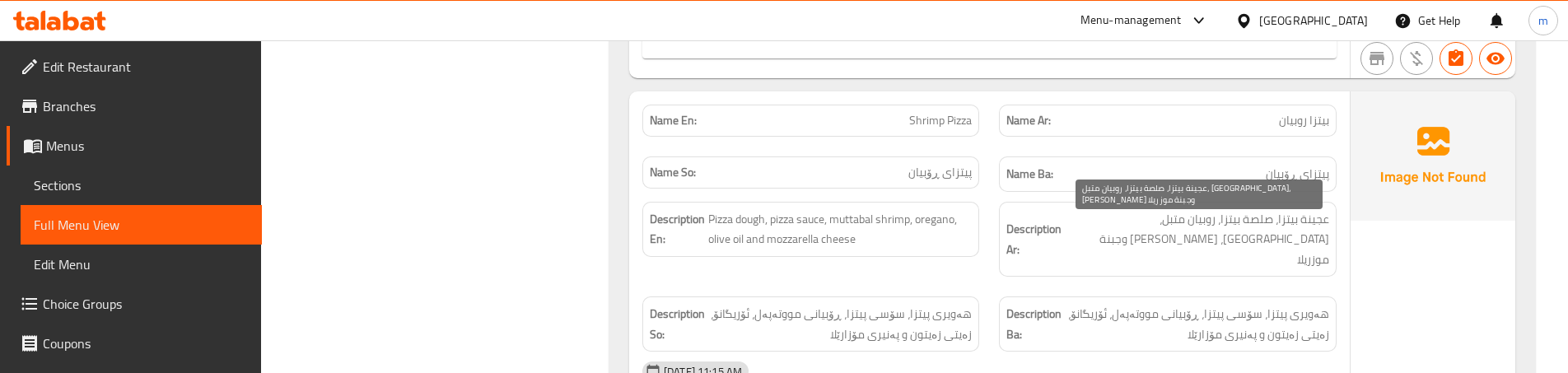
click at [1107, 233] on span "عجينة بيتزا، صلصة بيتزا، روبيان متبل، [GEOGRAPHIC_DATA]، [PERSON_NAME] وجبنة مو…" at bounding box center [1196, 239] width 264 height 61
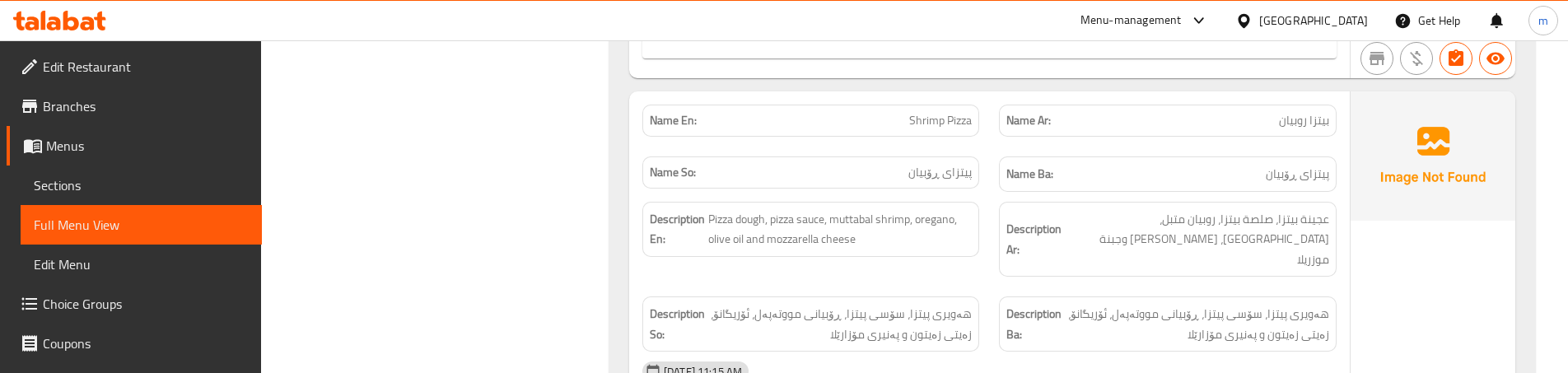
click at [978, 243] on div "Description En: Pizza dough, pizza sauce, muttabal shrimp, oregano, olive oil a…" at bounding box center [810, 230] width 336 height 55
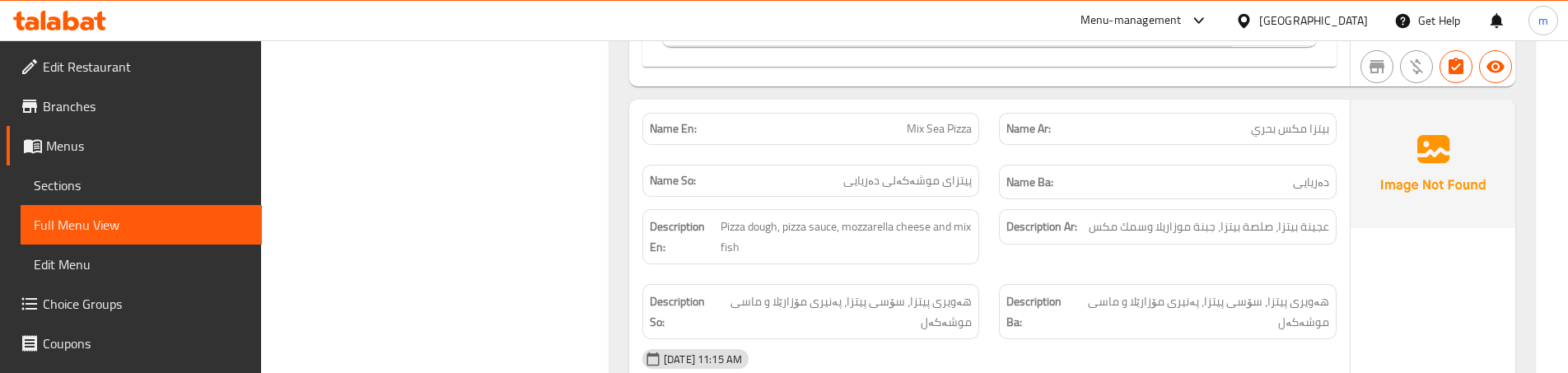
scroll to position [5231, 0]
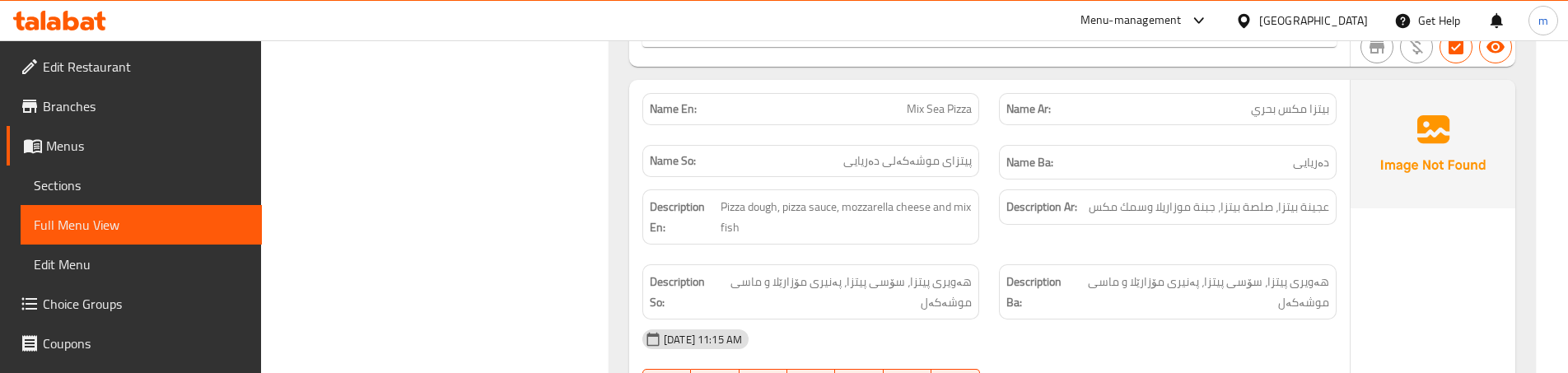
click at [901, 153] on span "پیتزای موشەکەلی دەریایی" at bounding box center [907, 161] width 129 height 17
copy span "پیتزای موشەکەلی دەریایی"
click at [963, 100] on span "Mix Sea Pizza" at bounding box center [939, 109] width 65 height 17
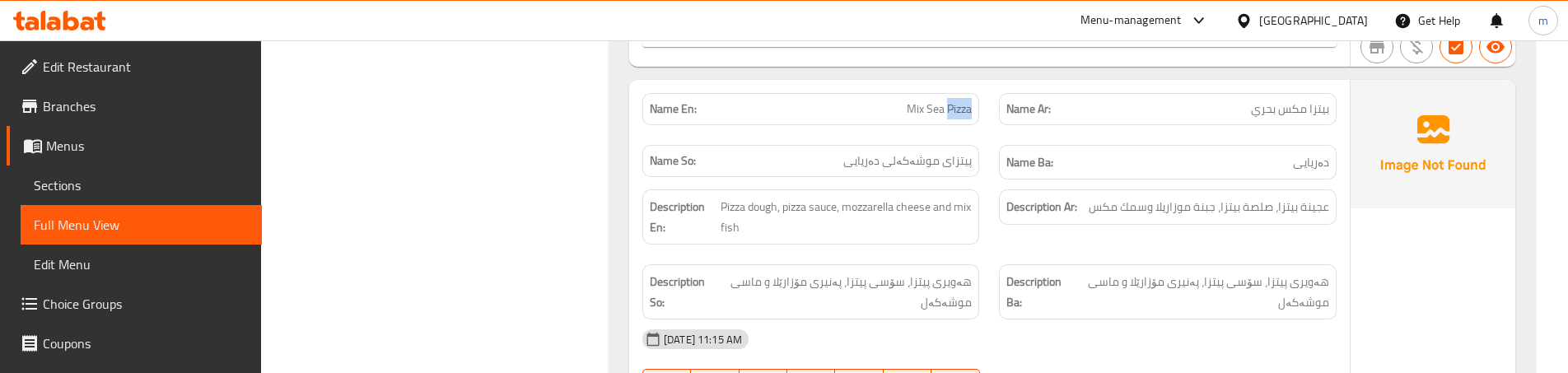
click at [963, 100] on span "Mix Sea Pizza" at bounding box center [939, 109] width 65 height 17
copy span "Mix Sea Pizza"
click at [1009, 101] on div "Name Ar: [PERSON_NAME]" at bounding box center [1167, 110] width 336 height 32
click at [998, 225] on div "Description Ar: عجينة بيتزا، صلصة بيتزا، جبنة موزاريلا وسمك مكس" at bounding box center [1168, 217] width 356 height 75
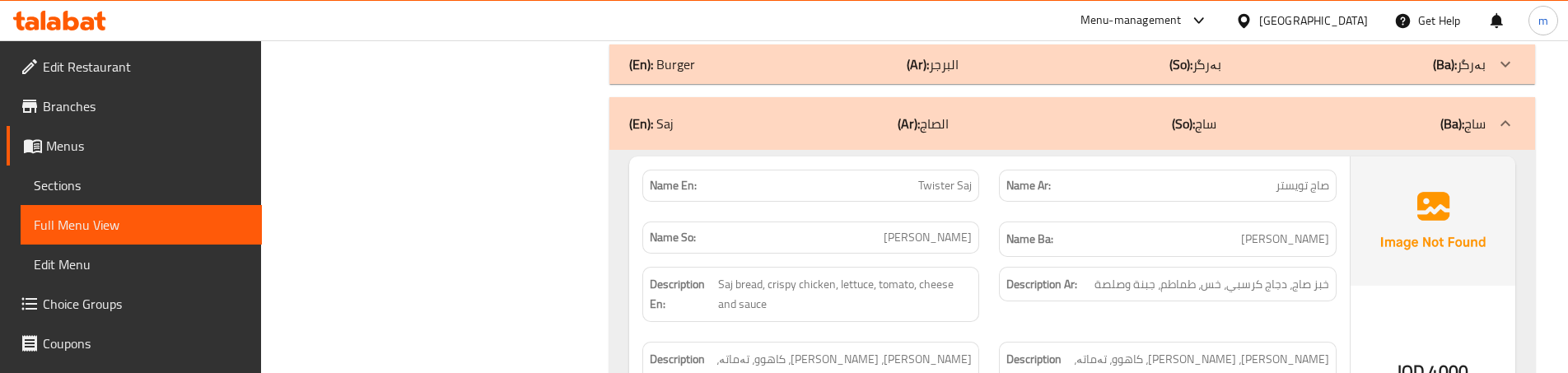
scroll to position [5944, 0]
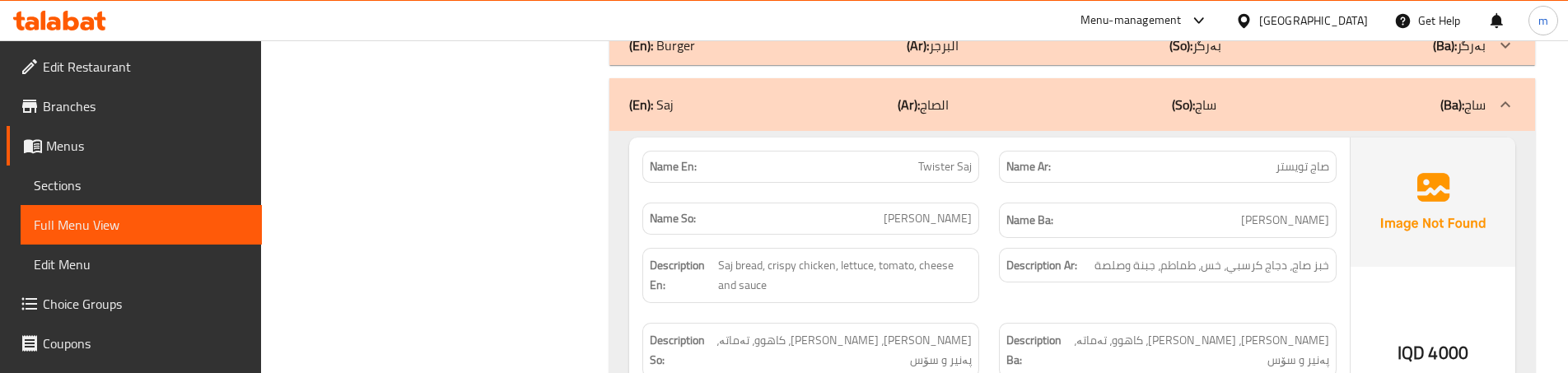
click at [982, 193] on div "Name So: [PERSON_NAME]" at bounding box center [811, 220] width 356 height 55
click at [1010, 279] on div "Description Ar: خبز صاج، دجاج كرسبي، خس، طماطم، جبنة وصلصة" at bounding box center [1168, 276] width 356 height 75
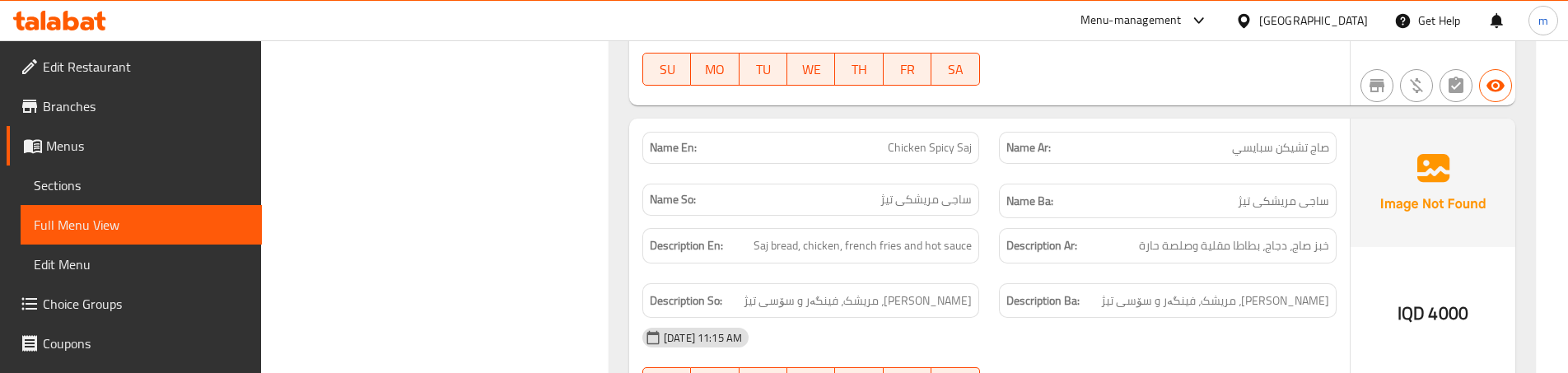
scroll to position [6330, 0]
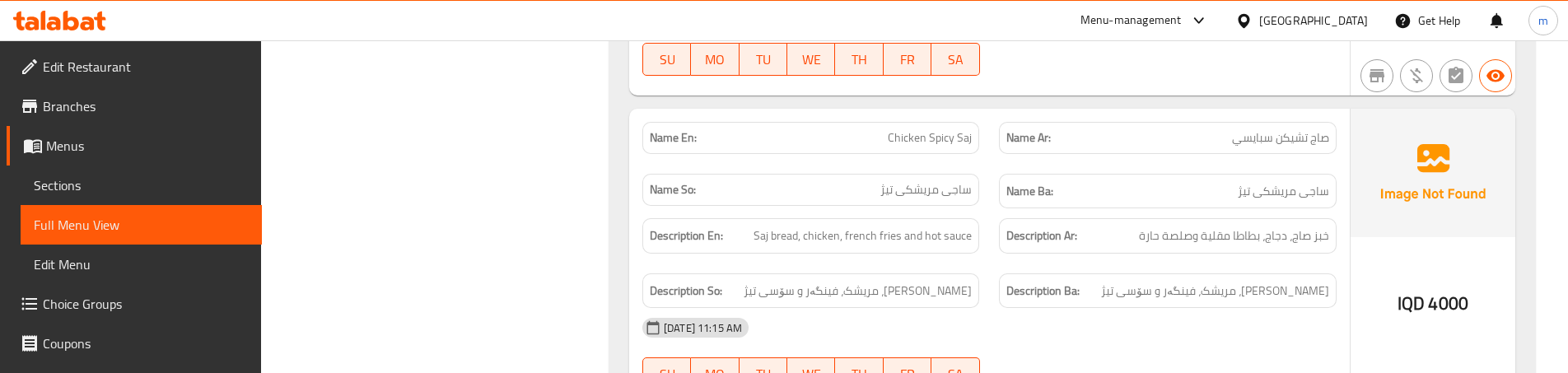
click at [971, 135] on div "Name En: Chicken Spicy Saj" at bounding box center [811, 138] width 356 height 52
click at [919, 130] on span "Chicken Spicy Saj" at bounding box center [930, 138] width 84 height 17
copy span "Chicken Spicy Saj"
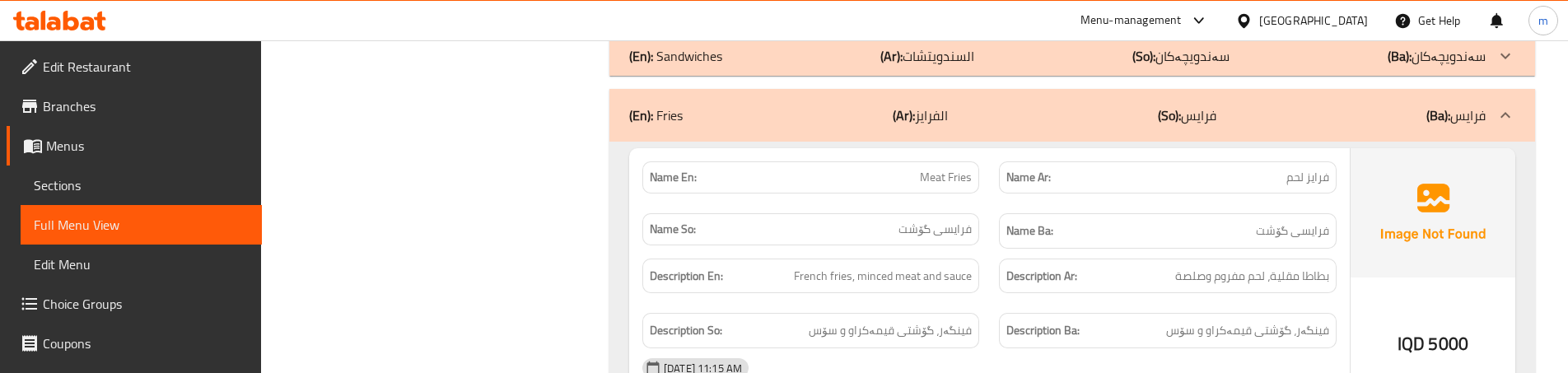
scroll to position [6769, 0]
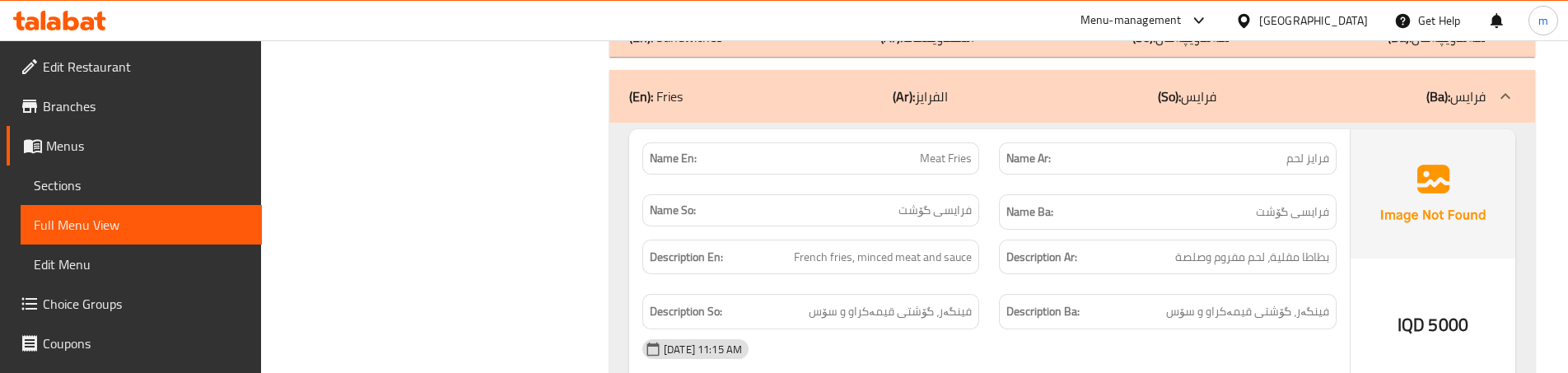
click at [983, 237] on div "Description En: French fries, minced meat and sauce" at bounding box center [811, 258] width 356 height 55
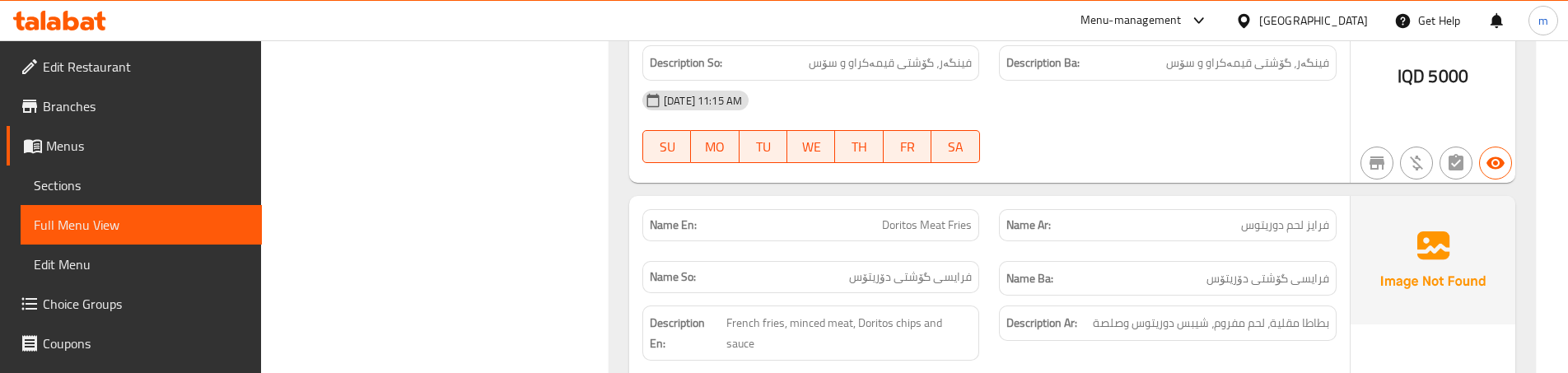
scroll to position [7044, 0]
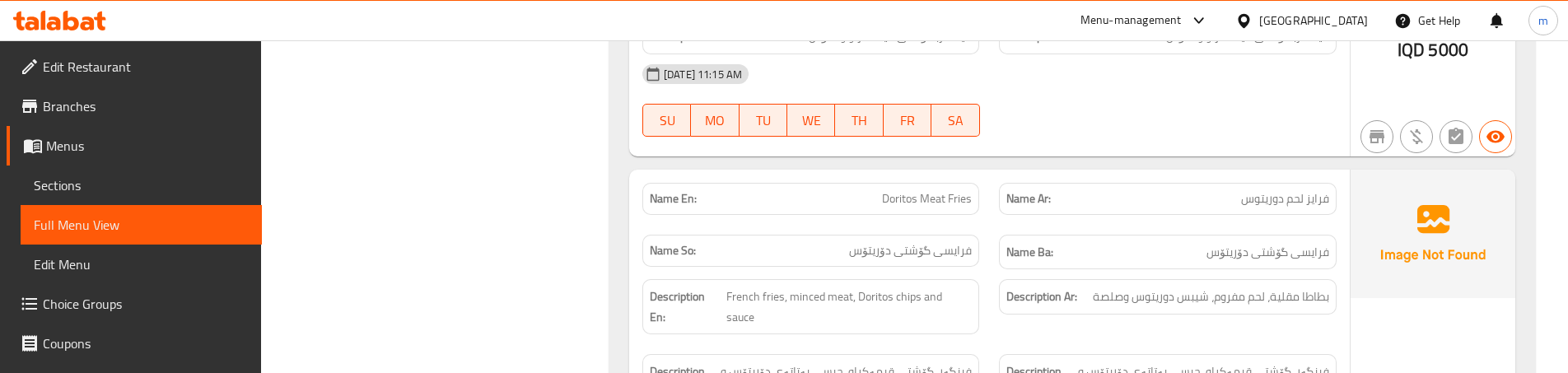
click at [988, 191] on div "Name En: Doritos Meat Fries" at bounding box center [811, 198] width 356 height 52
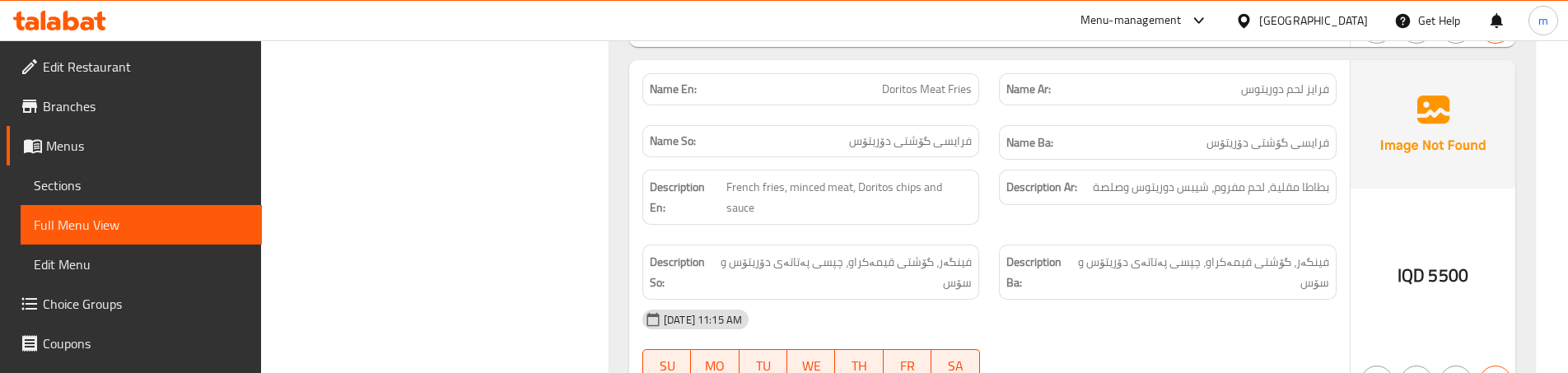
click at [995, 185] on div "Description Ar: بطاطا مقلية، لحم مفروم، شيبس دوريتوس وصلصة" at bounding box center [1168, 197] width 356 height 75
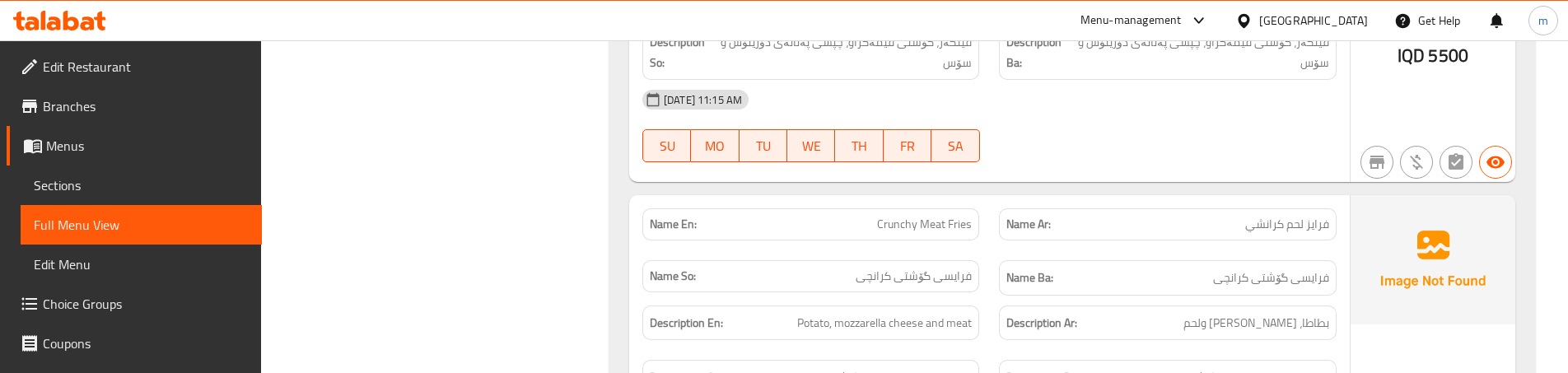
scroll to position [7429, 0]
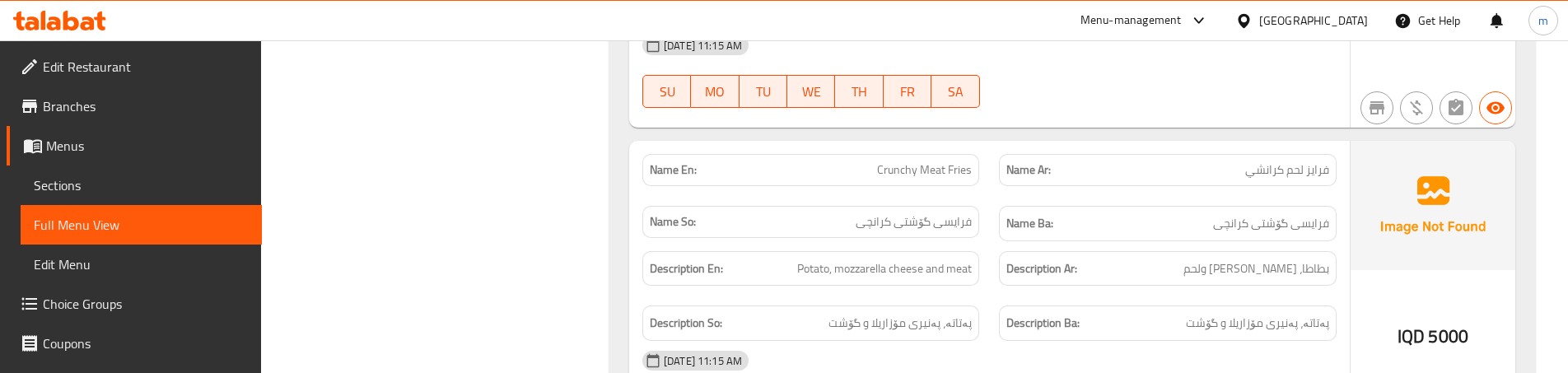
click at [991, 144] on div "Name Ar: [PERSON_NAME]" at bounding box center [1168, 170] width 356 height 52
click at [1130, 247] on div "Description Ar: بطاطا، [PERSON_NAME] و[GEOGRAPHIC_DATA]" at bounding box center [1168, 269] width 356 height 55
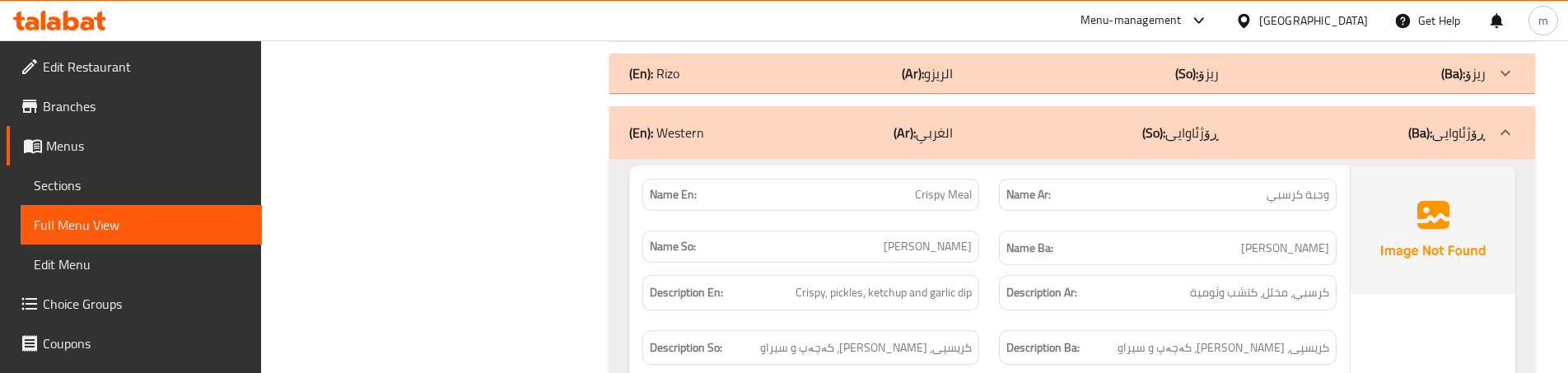
scroll to position [7868, 0]
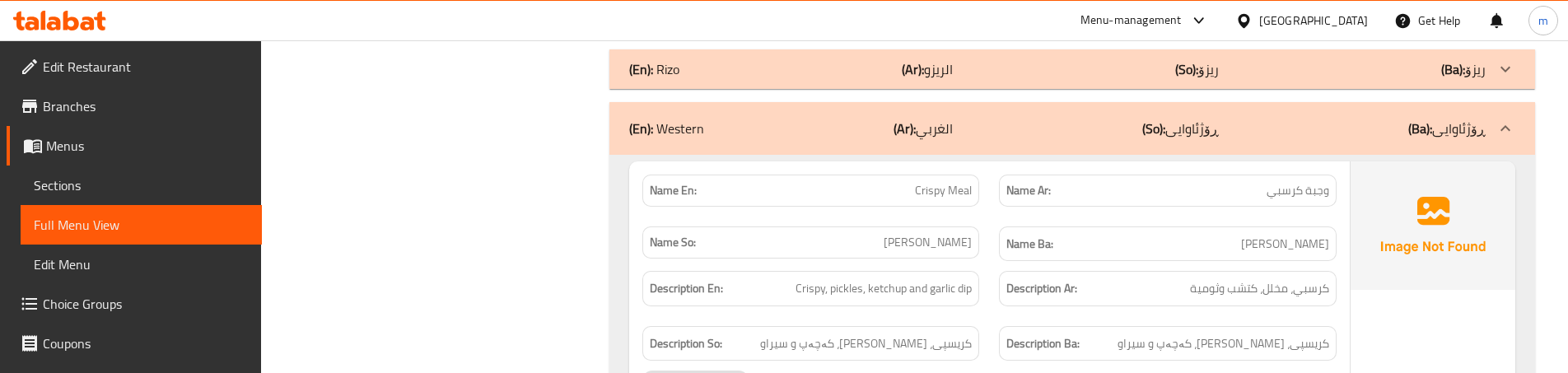
click at [987, 165] on div "Name En: Crispy Meal" at bounding box center [811, 191] width 356 height 52
click at [989, 264] on div "Description Ar: كرسبي، مخلل، كتشب وثومية" at bounding box center [1168, 289] width 356 height 55
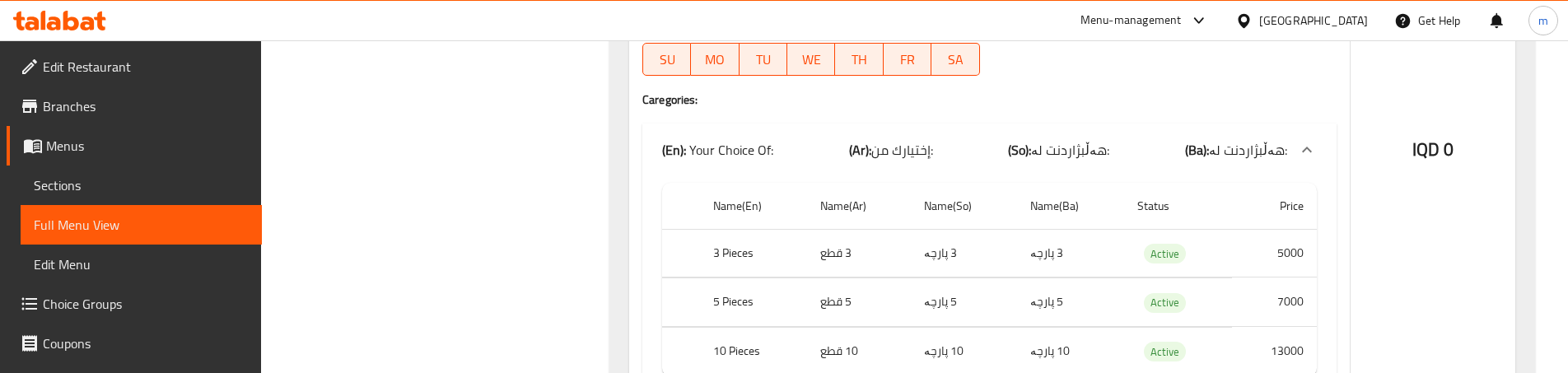
scroll to position [8253, 0]
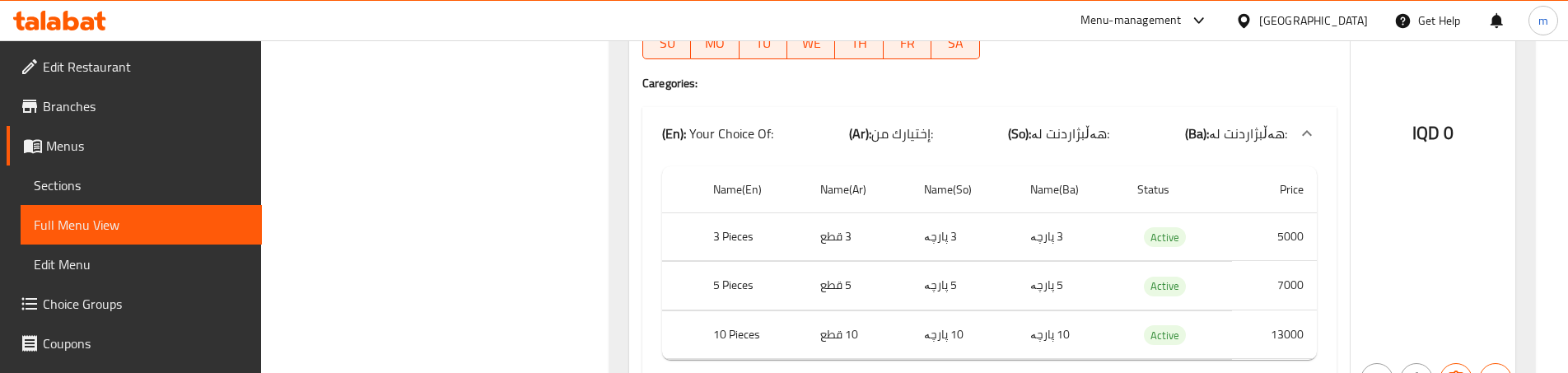
click at [1360, 202] on div "IQD 0" at bounding box center [1433, 89] width 165 height 622
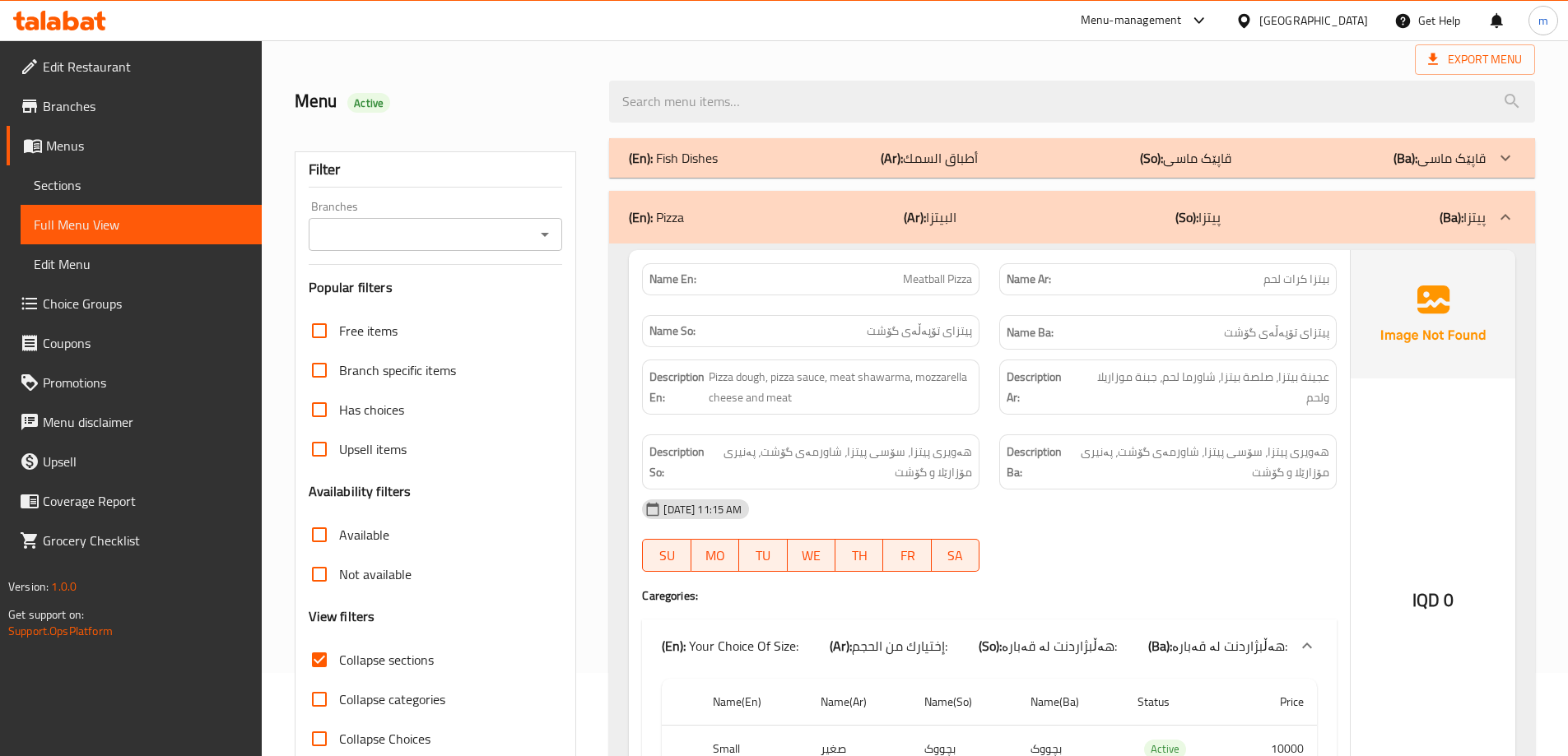
scroll to position [226, 0]
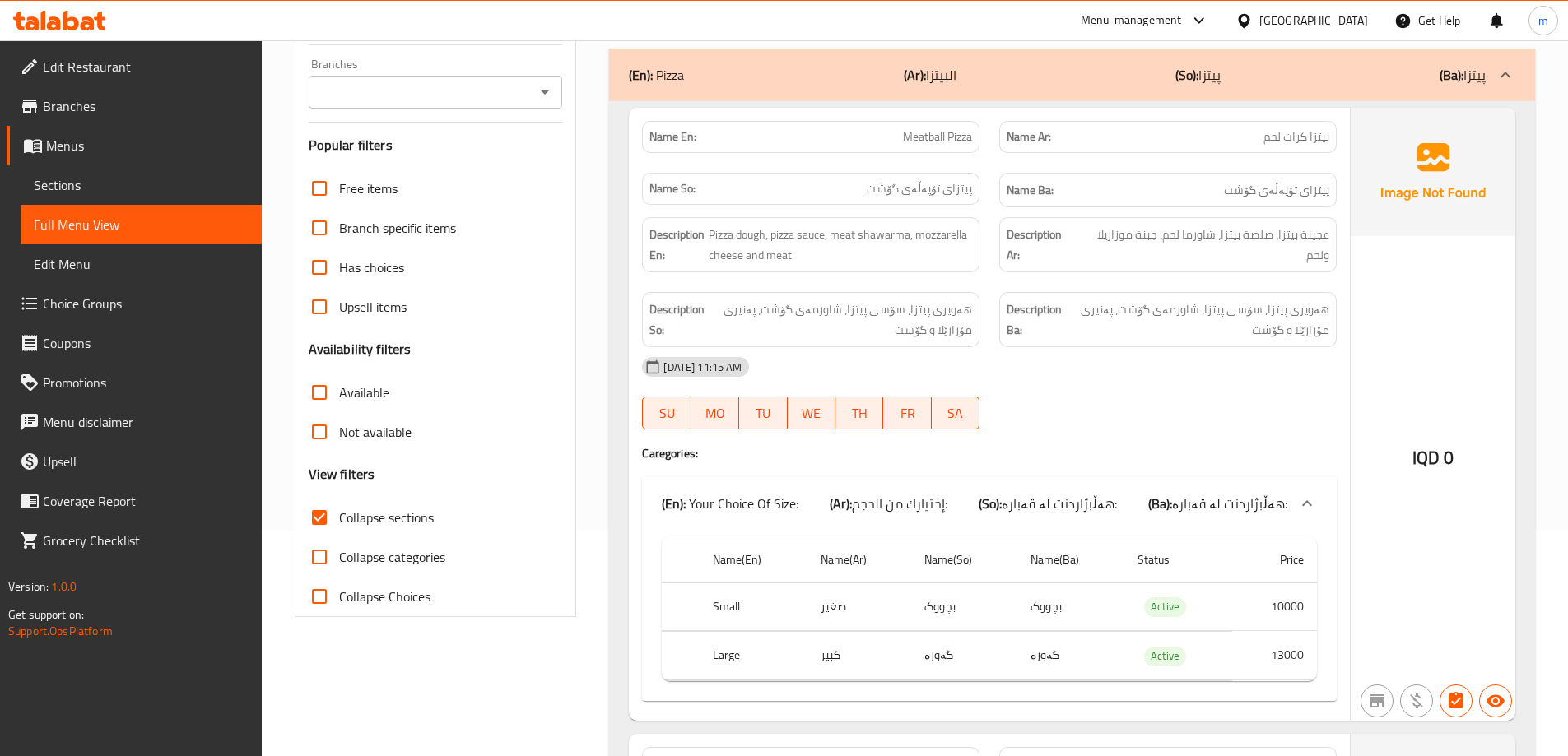
click at [549, 82] on icon "Open" at bounding box center [545, 91] width 20 height 20
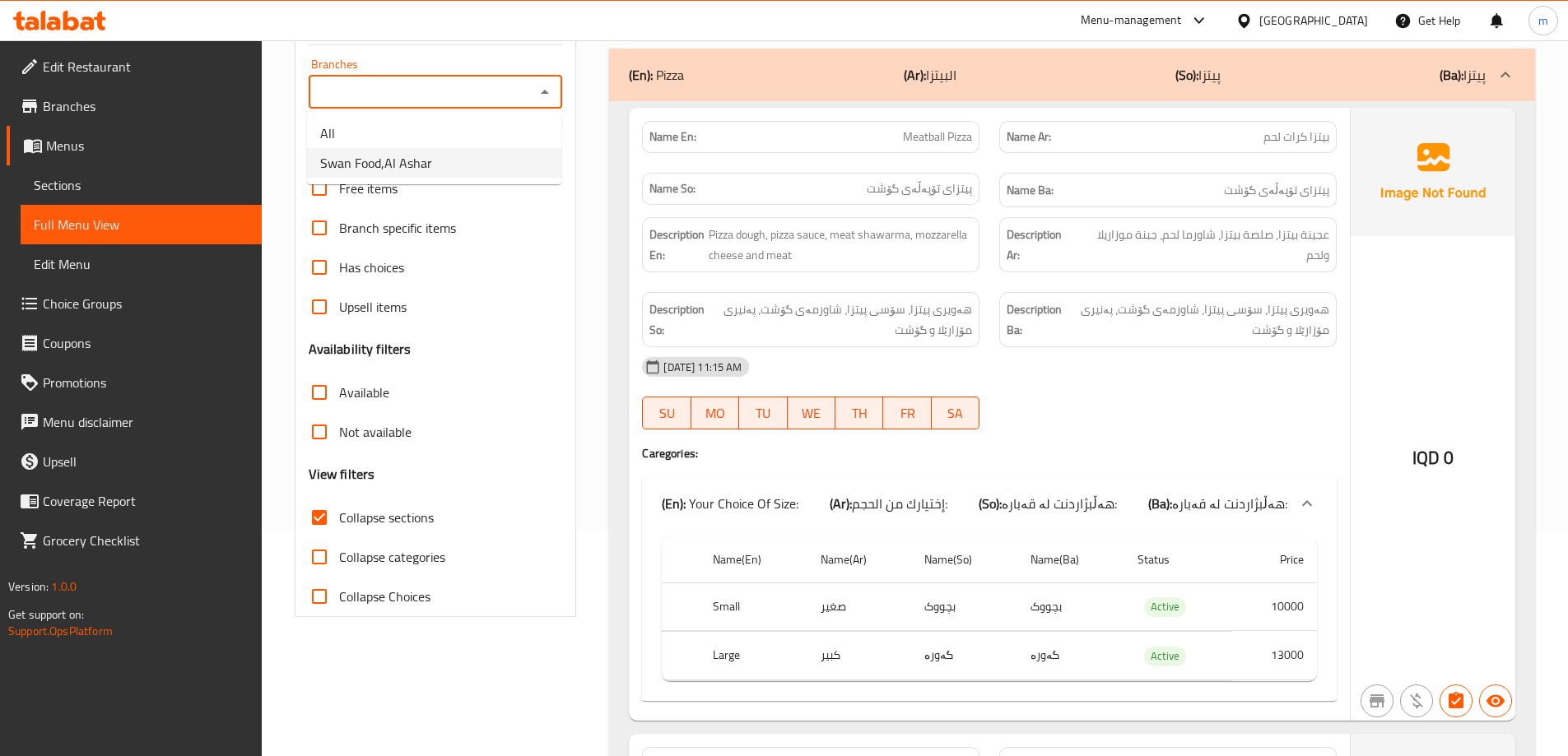
click at [410, 162] on span "Swan Food,Al Ashar" at bounding box center [376, 163] width 112 height 20
type input "Swan Food,Al Ashar"
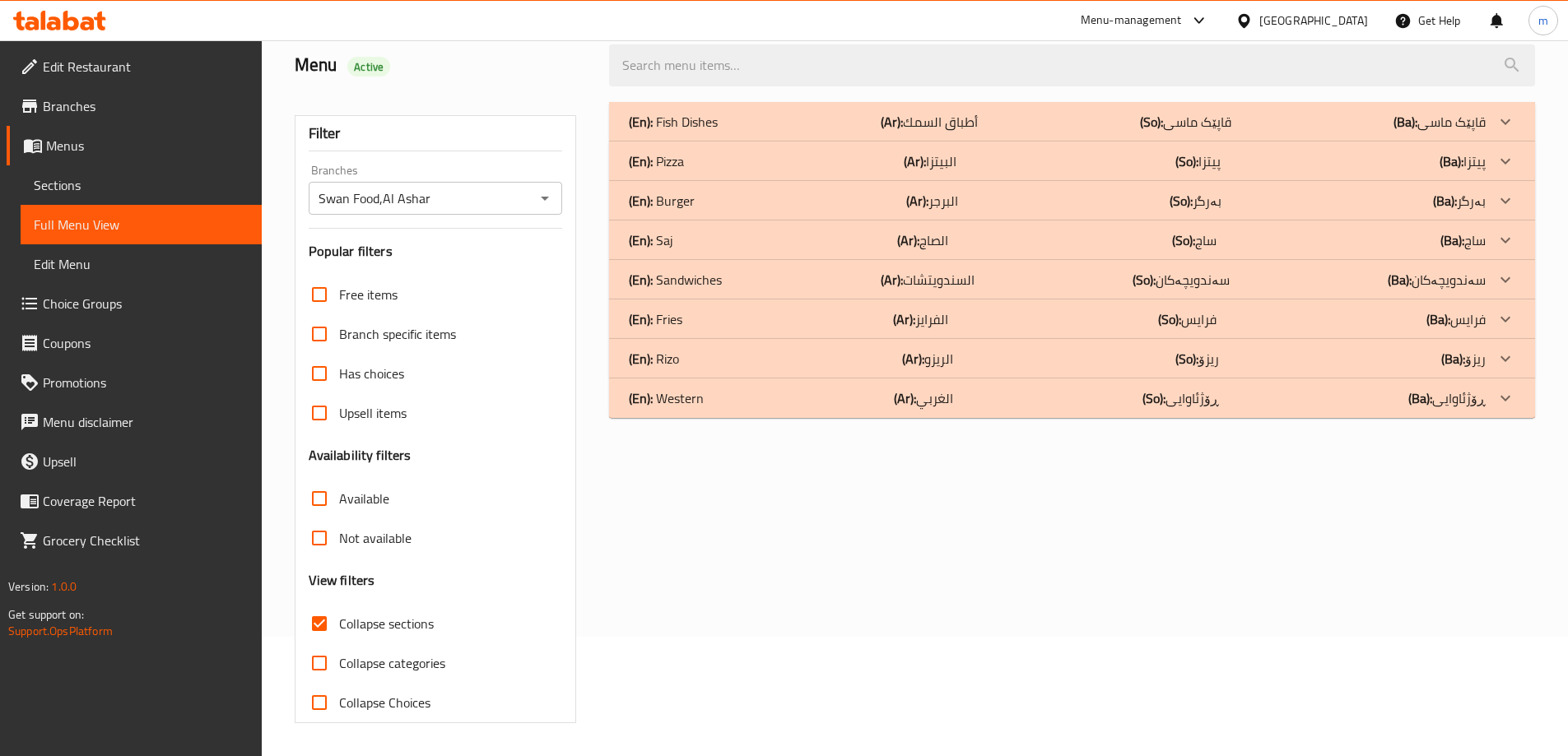
click at [737, 397] on div "(En): Western (Ar): [PERSON_NAME] (So): ڕۆژئاوایی (Ba): ڕۆژئاوایی" at bounding box center [1057, 398] width 857 height 20
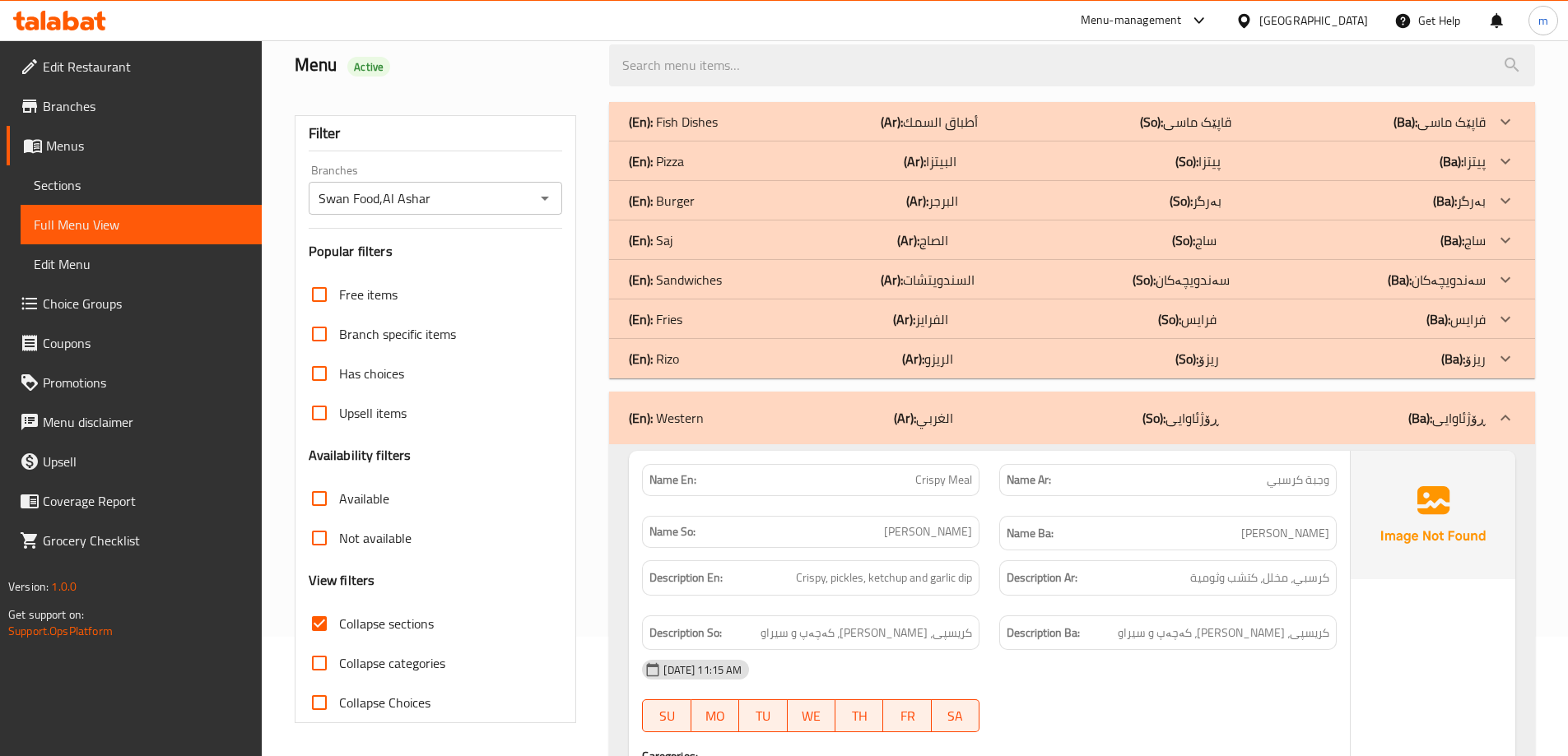
click at [739, 325] on div "(En): [PERSON_NAME] (Ar): الفرايز (So): [PERSON_NAME] (Ba): [PERSON_NAME]" at bounding box center [1057, 319] width 857 height 20
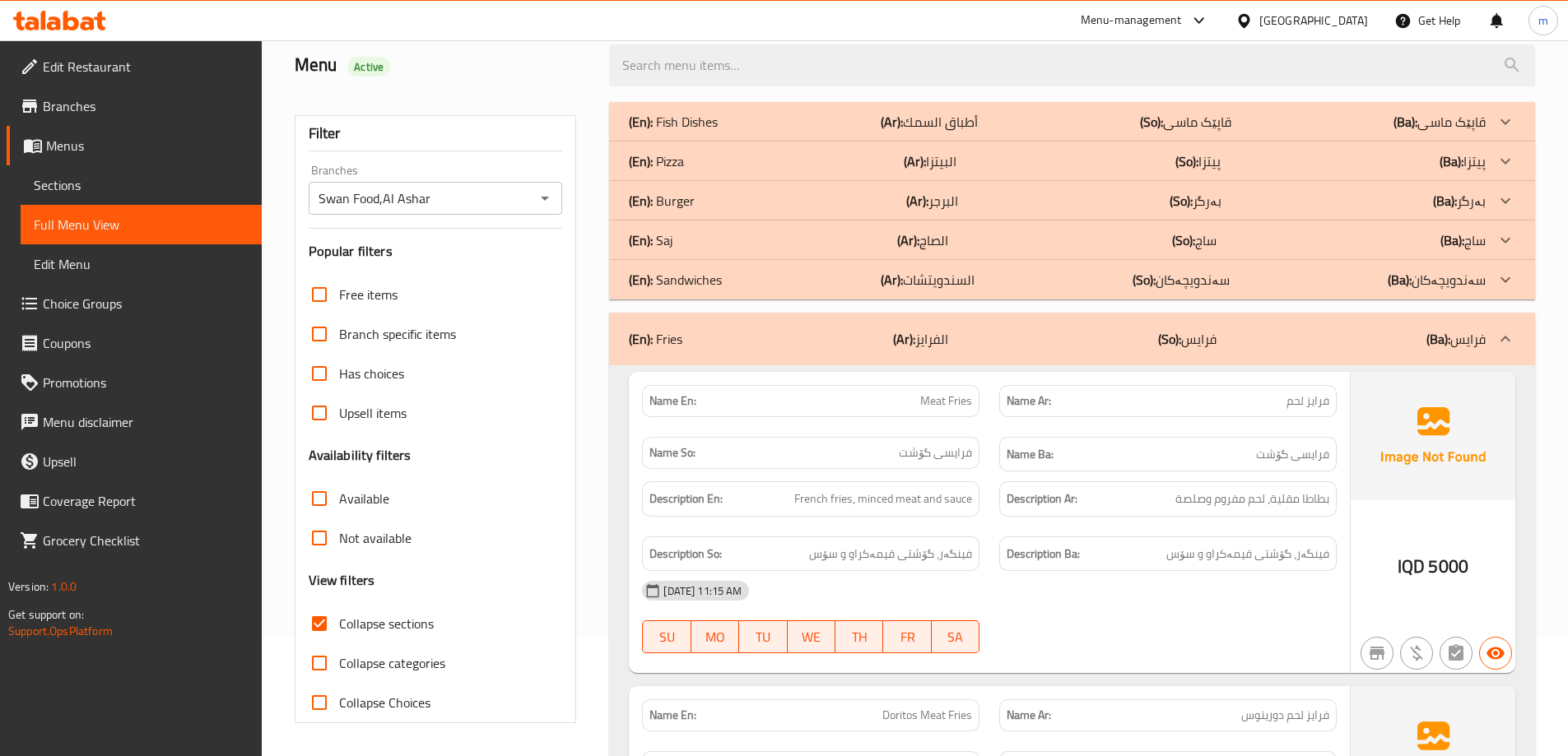
click at [730, 246] on div "(En): Saj (Ar): الصاج (So): ساج (Ba): ساج" at bounding box center [1057, 240] width 857 height 20
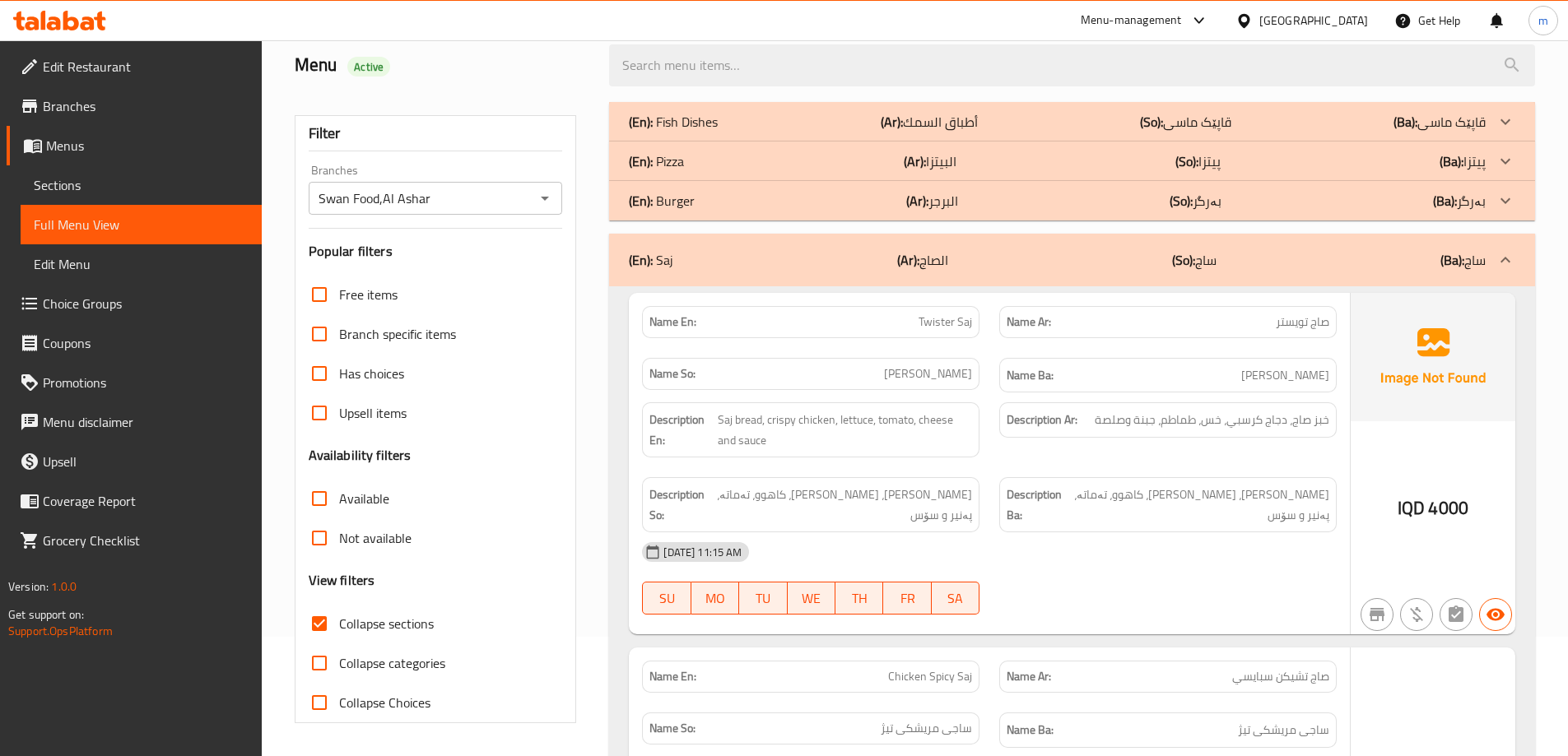
click at [724, 172] on div "(En): Pizza (Ar): البيتزا (So): پیتزا (Ba): پیتزا" at bounding box center [1072, 161] width 926 height 39
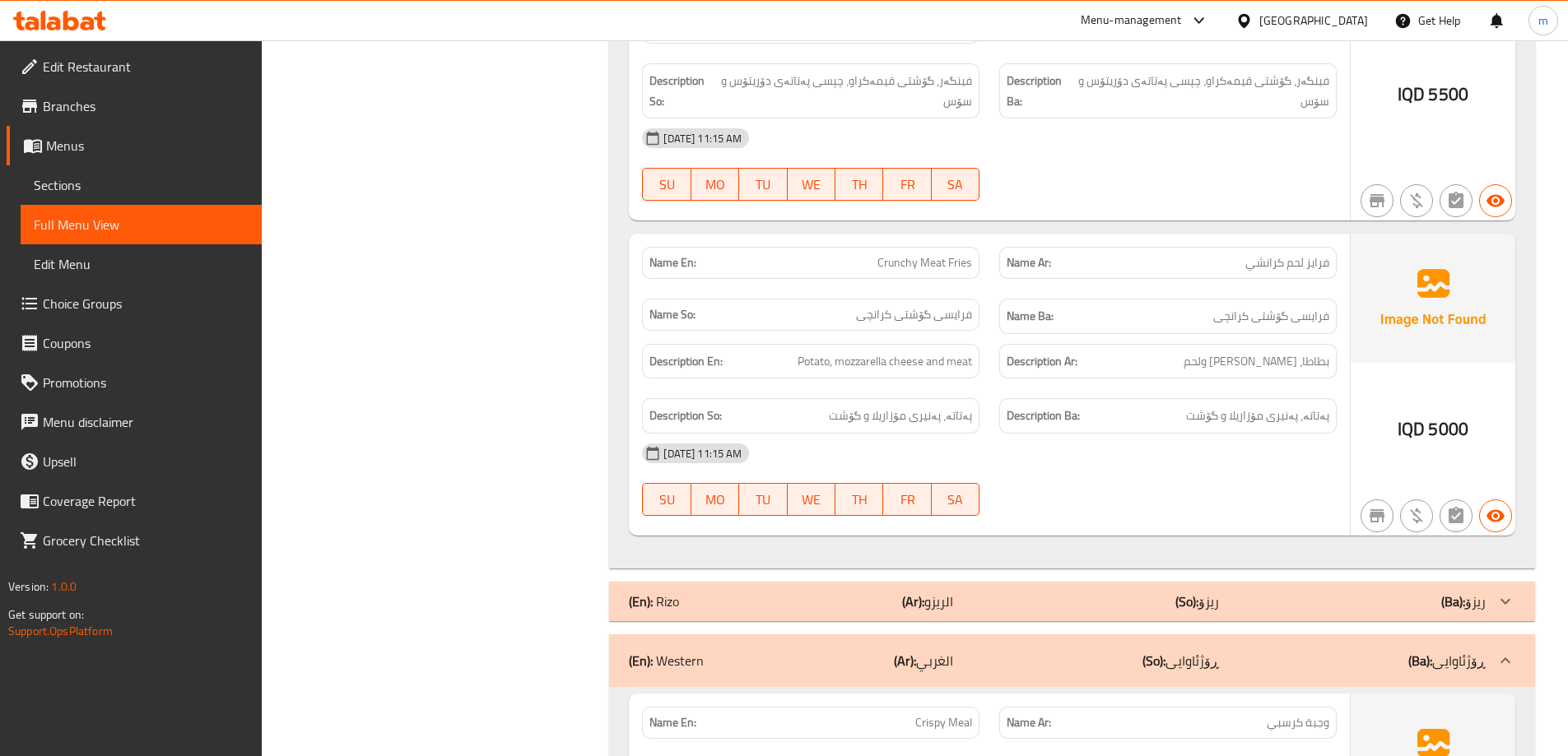
scroll to position [7302, 0]
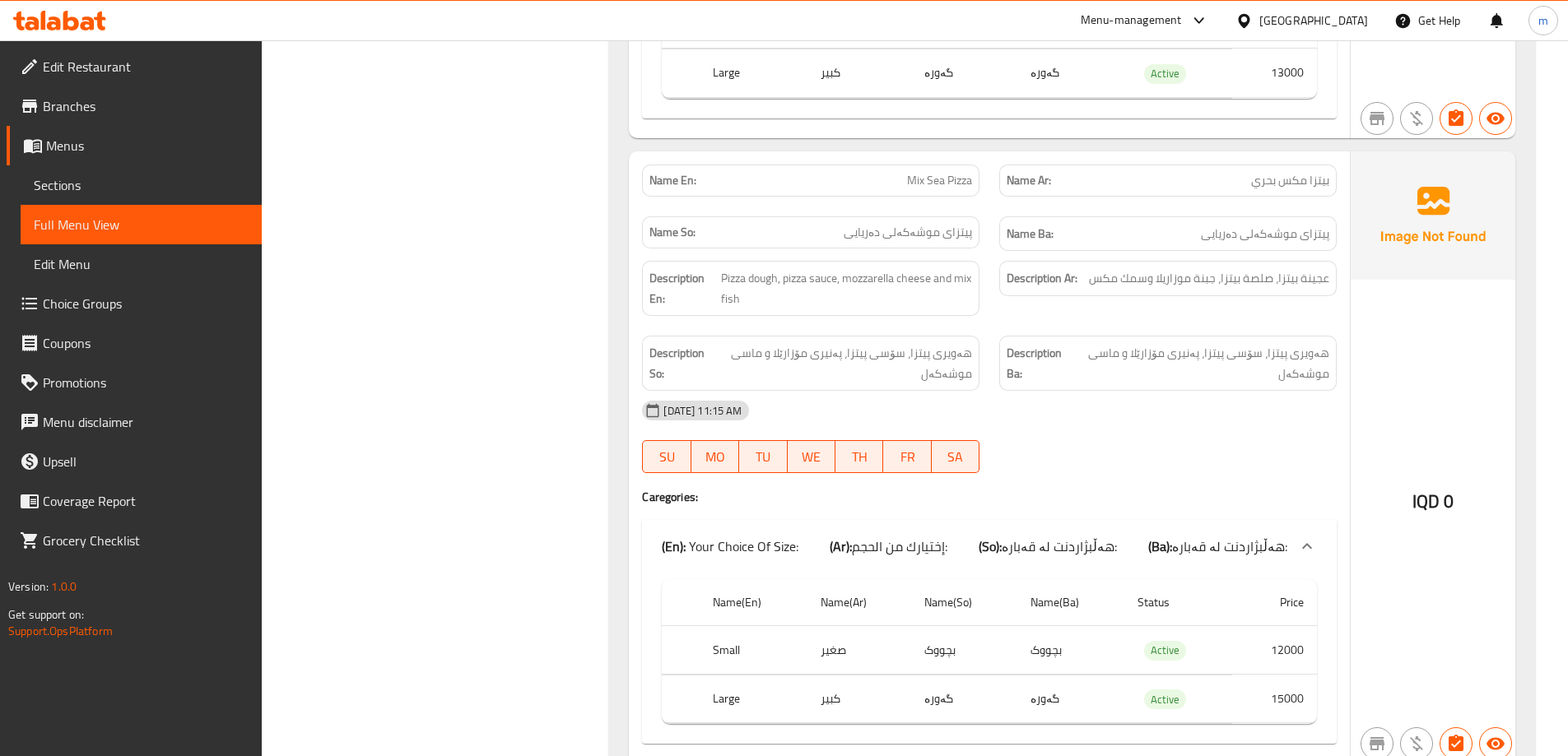
scroll to position [7906, 0]
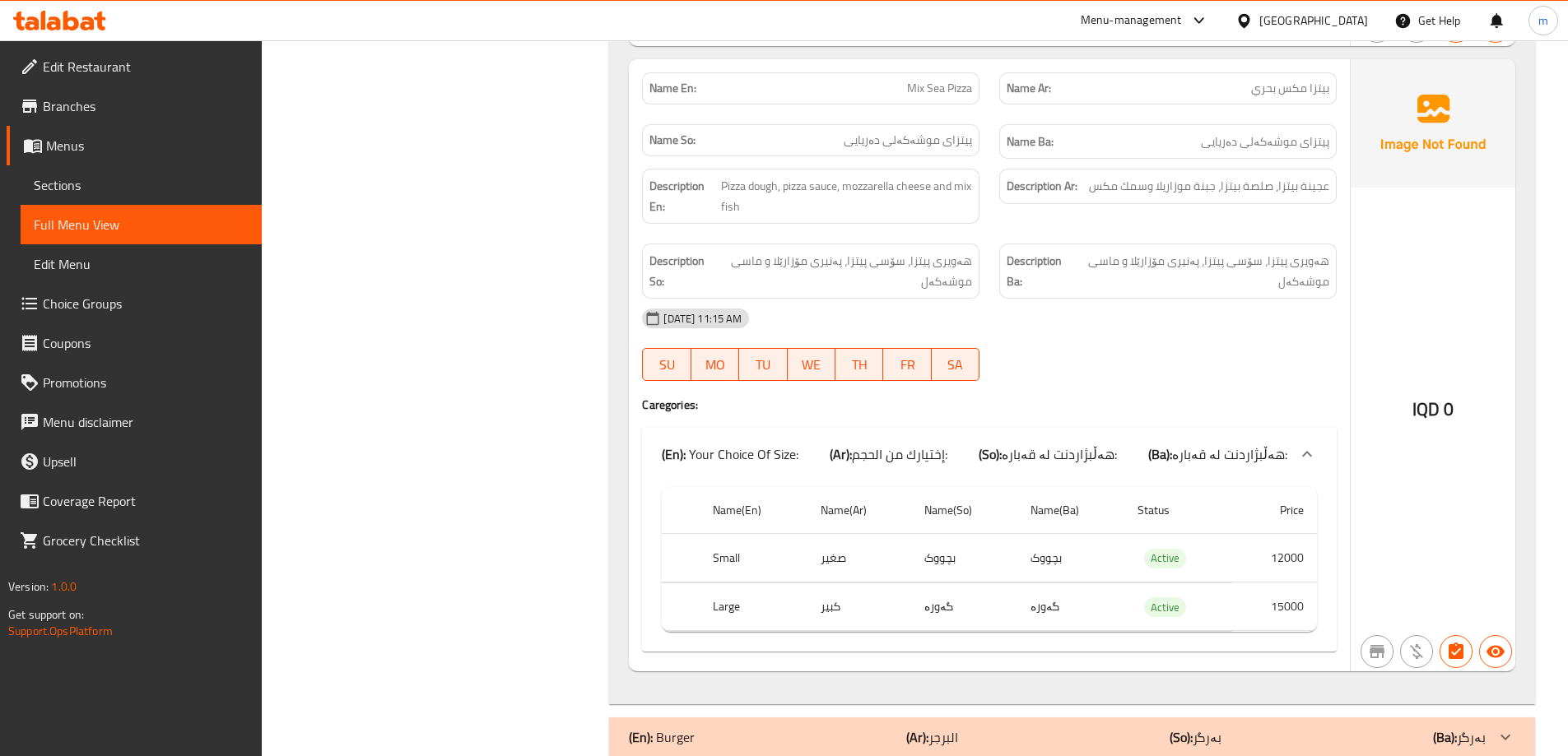
scroll to position [5163, 0]
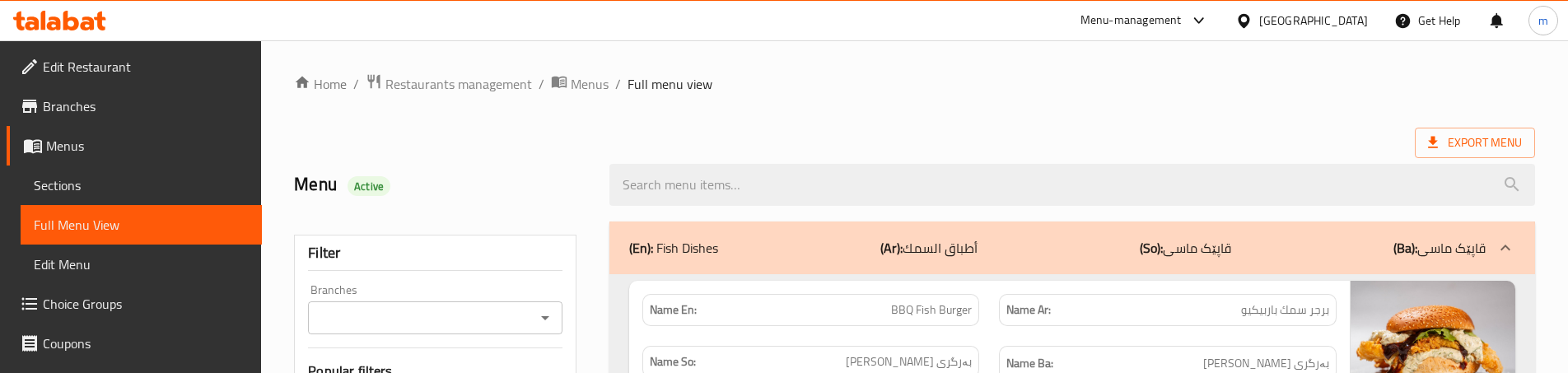
click at [97, 179] on span "Sections" at bounding box center [141, 185] width 215 height 20
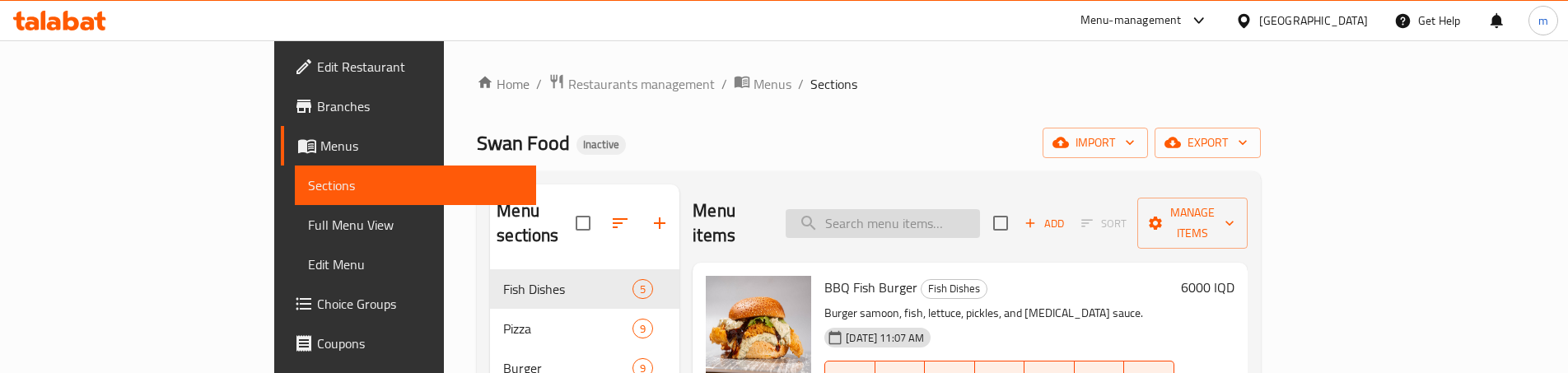
click at [980, 209] on input "search" at bounding box center [883, 223] width 194 height 29
paste input "Mix Sea Pizza"
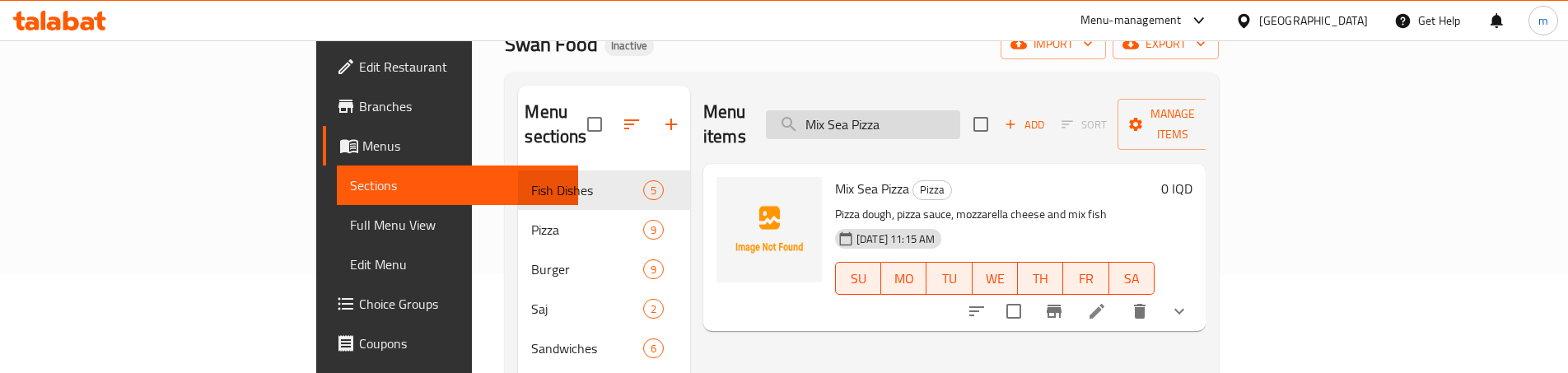
scroll to position [110, 0]
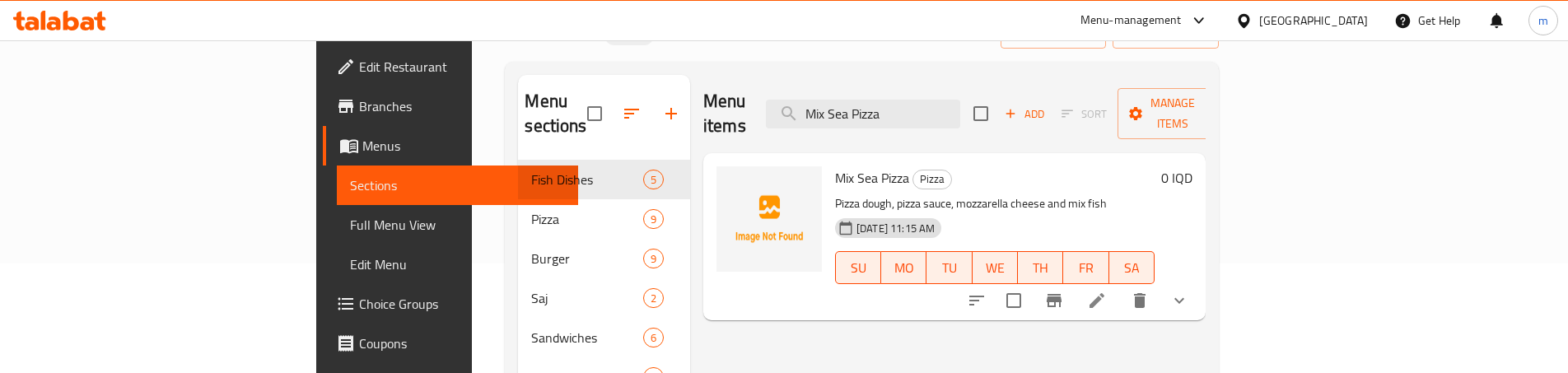
type input "Mix Sea Pizza"
click at [1107, 291] on icon at bounding box center [1097, 300] width 20 height 20
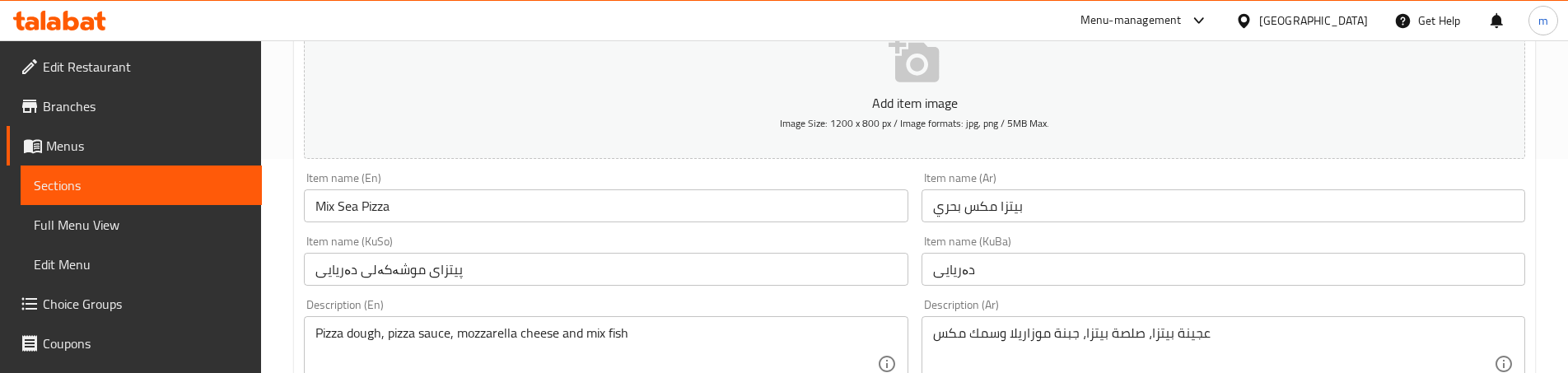
scroll to position [275, 0]
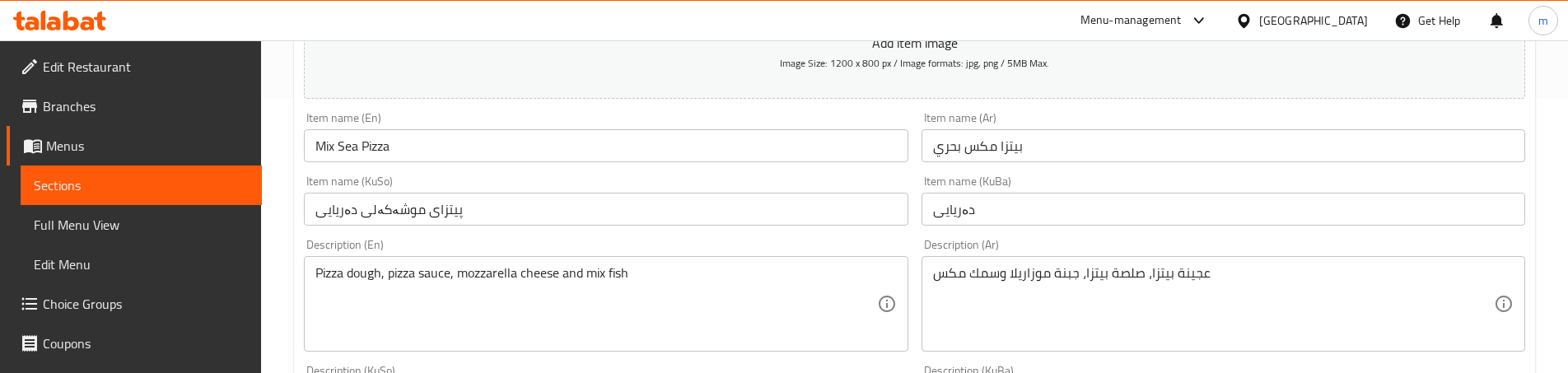
click at [618, 204] on input "پیتزای موشەکەلی دەریایی" at bounding box center [605, 209] width 603 height 33
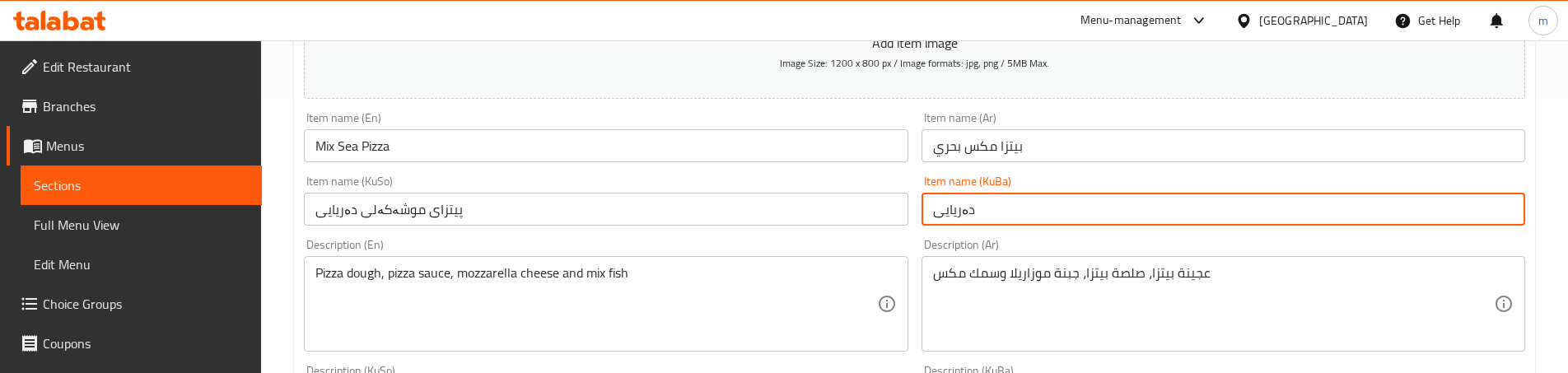
click at [1025, 209] on input "دەریایی" at bounding box center [1223, 209] width 603 height 33
paste input "پیتزای موشەکەلی"
type input "پیتزای موشەکەلی دەریایی"
click at [898, 236] on div "Description (En) Pizza dough, pizza sauce, mozzarella cheese and mix fish Descr…" at bounding box center [605, 296] width 617 height 126
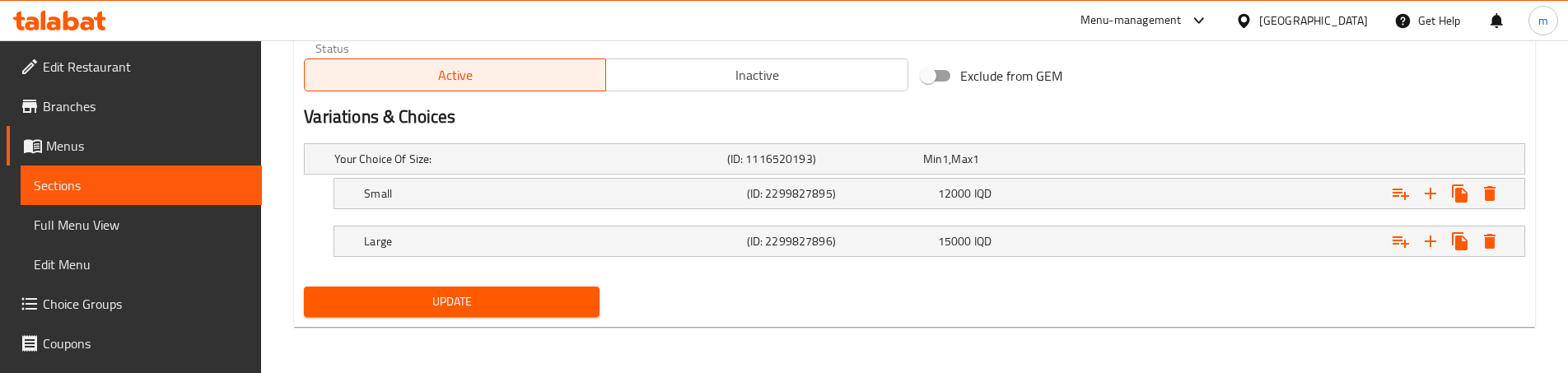
click at [552, 295] on span "Update" at bounding box center [452, 302] width 270 height 21
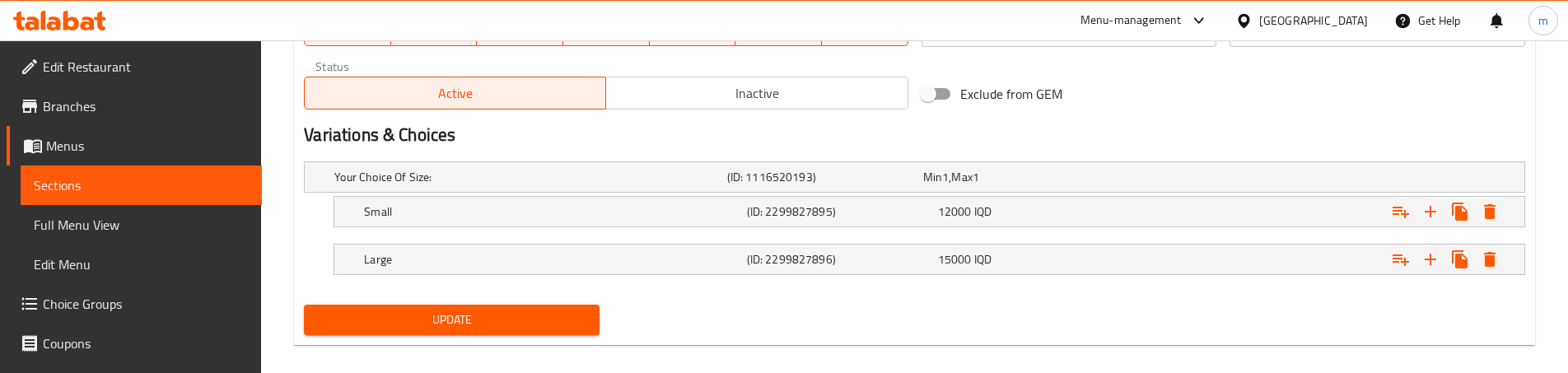
scroll to position [234, 0]
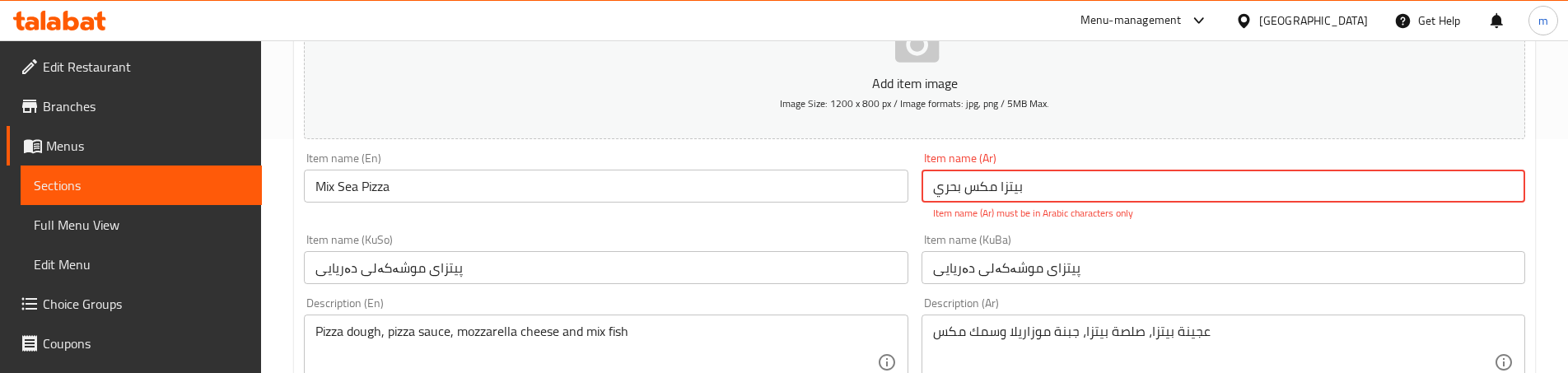
click at [1013, 185] on input "بیتزا مكس بحري" at bounding box center [1223, 186] width 603 height 33
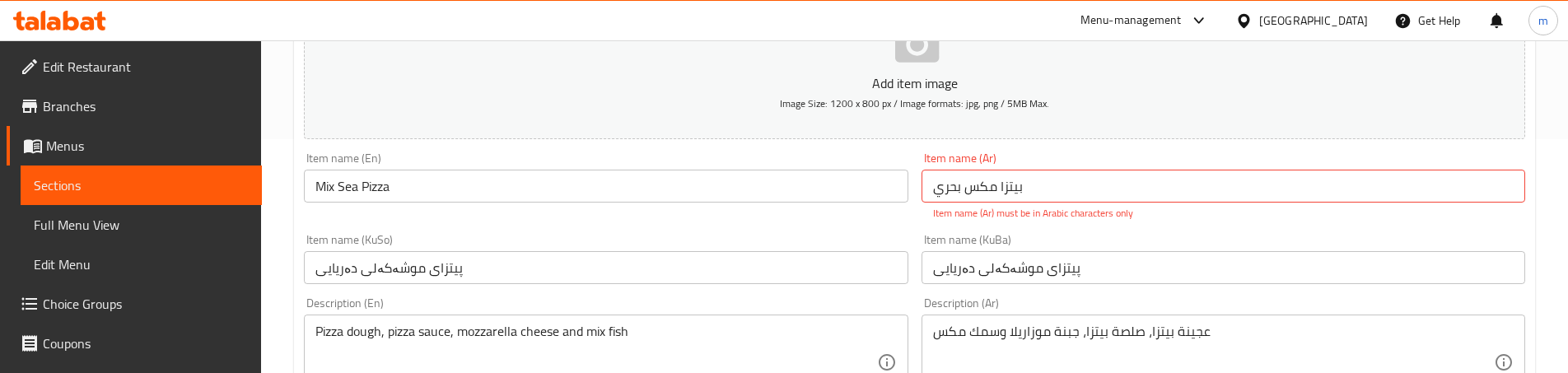
click at [941, 199] on input "بیتزا مكس بحري" at bounding box center [1223, 186] width 603 height 33
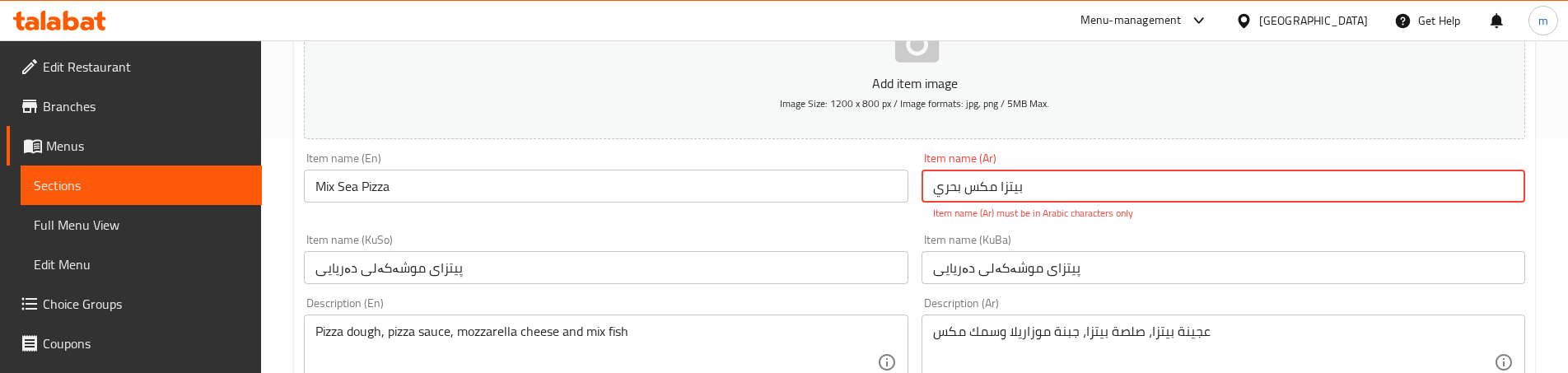
click at [873, 237] on div "Item name (KuSo) پیتزای موشەکەلی دەریایی Item name (KuSo)" at bounding box center [605, 259] width 603 height 51
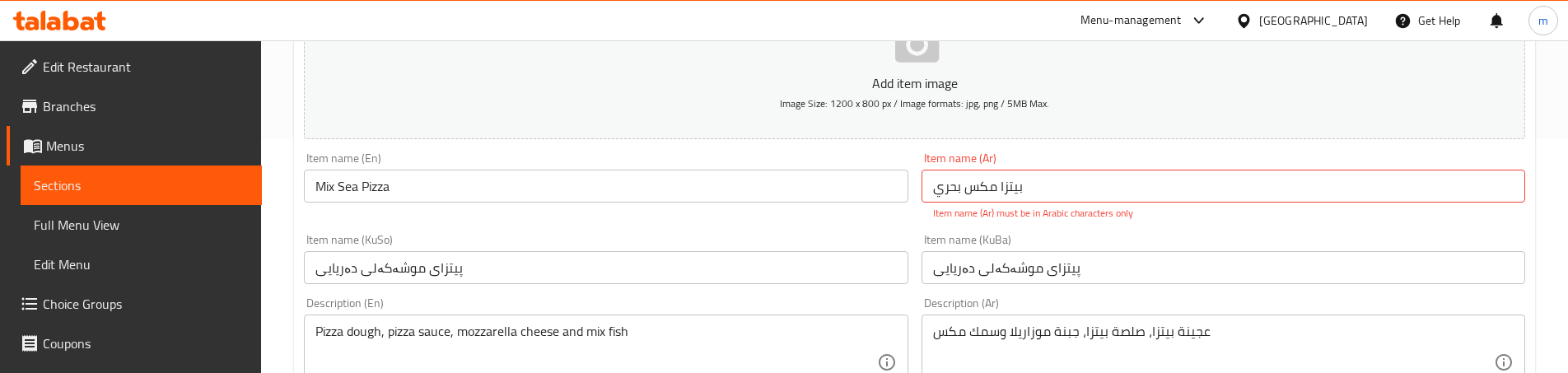
click at [1019, 188] on input "بیتزا مكس بحري" at bounding box center [1223, 186] width 603 height 33
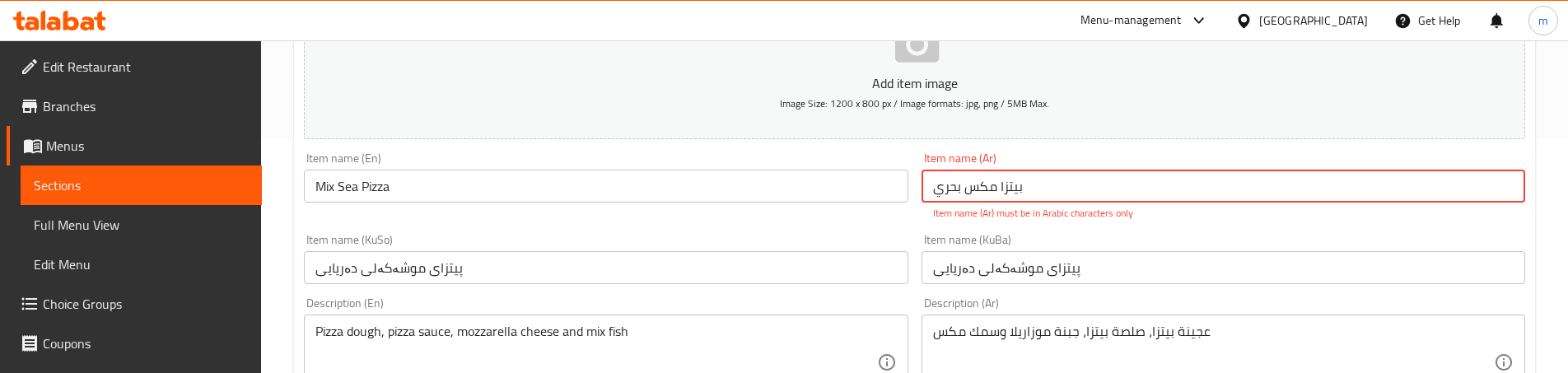
click at [927, 221] on div "Item name (Ar) بیتزا مكس بحري Item name (Ar) Item name (Ar) must be in Arabic c…" at bounding box center [1223, 187] width 617 height 82
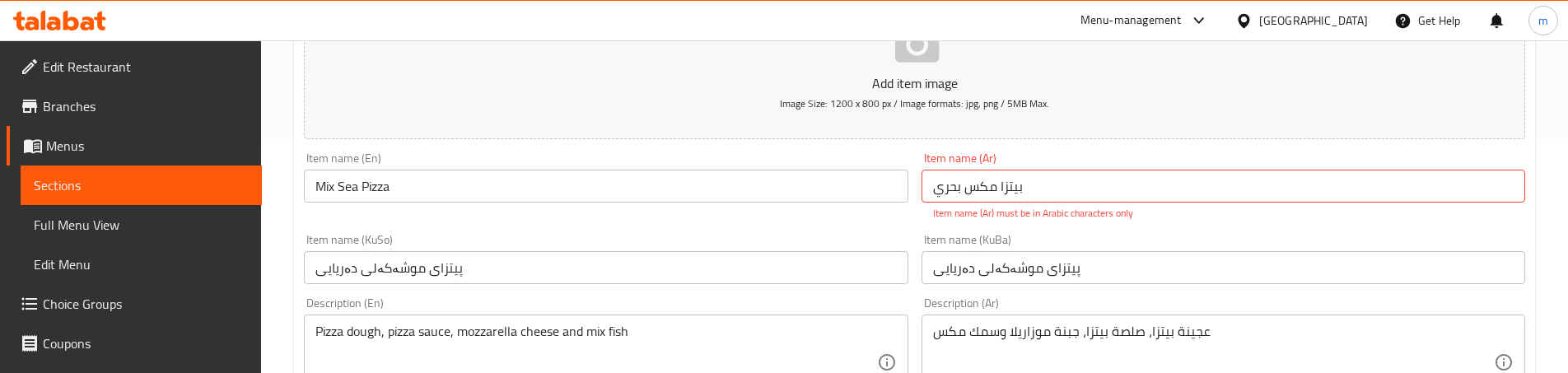
click at [1011, 188] on input "بیتزا مكس بحري" at bounding box center [1223, 186] width 603 height 33
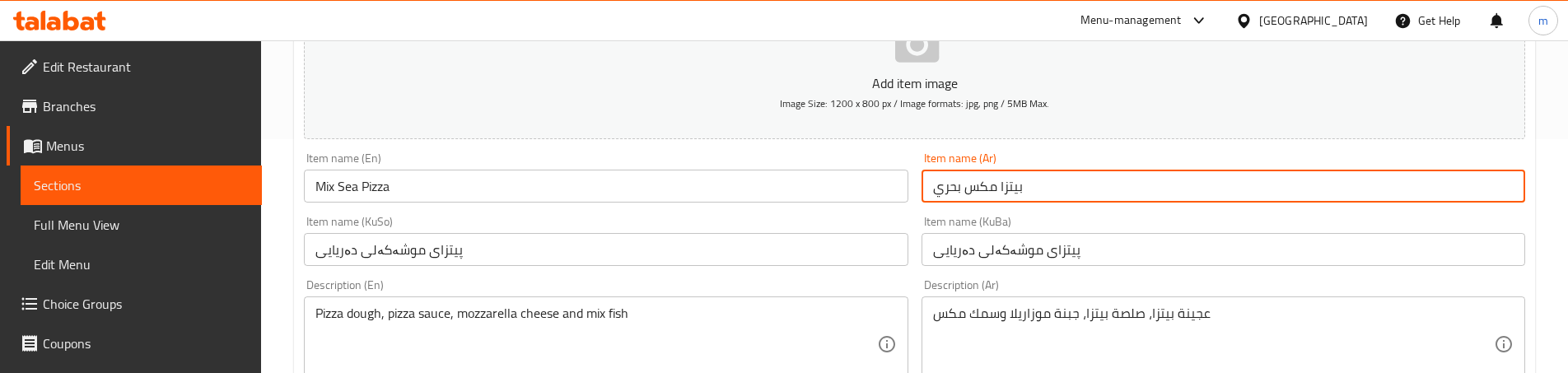
type input "بيتزا مكس بحري"
click at [1016, 222] on div "Item name (KuBa) پیتزای موشەکەلی دەریایی Item name (KuBa)" at bounding box center [1223, 240] width 603 height 51
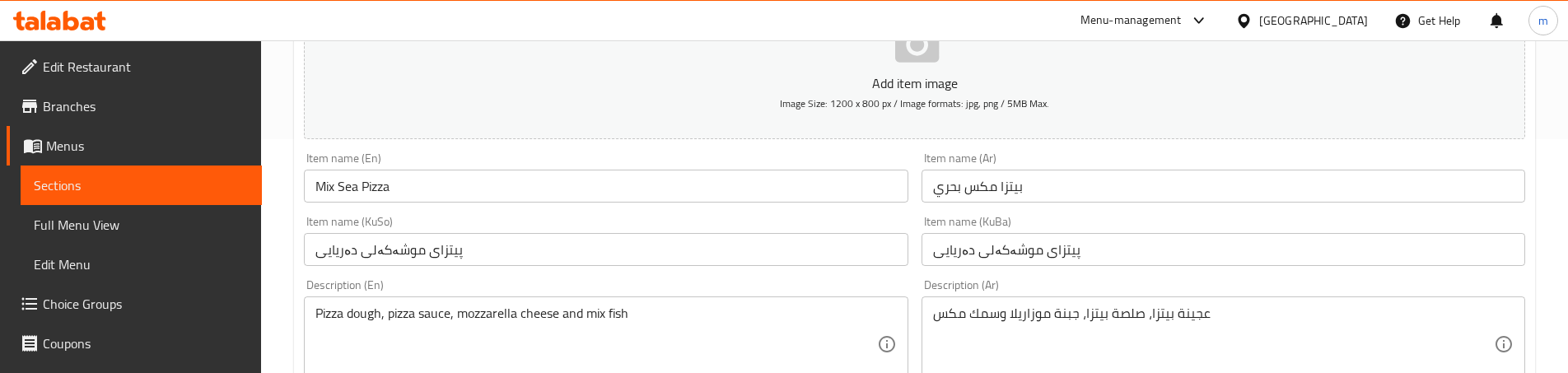
click at [906, 210] on div "Item name (KuSo) پیتزای موشەکەلی دەریایی Item name (KuSo)" at bounding box center [605, 240] width 617 height 64
click at [845, 214] on div "Item name (KuSo) پیتزای موشەکەلی دەریایی Item name (KuSo)" at bounding box center [605, 240] width 617 height 64
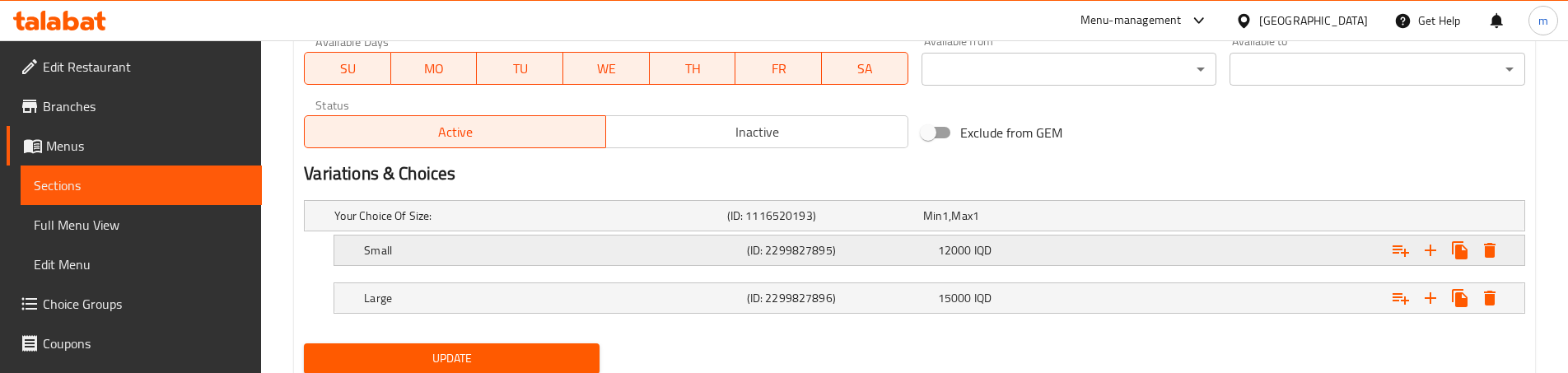
scroll to position [1018, 0]
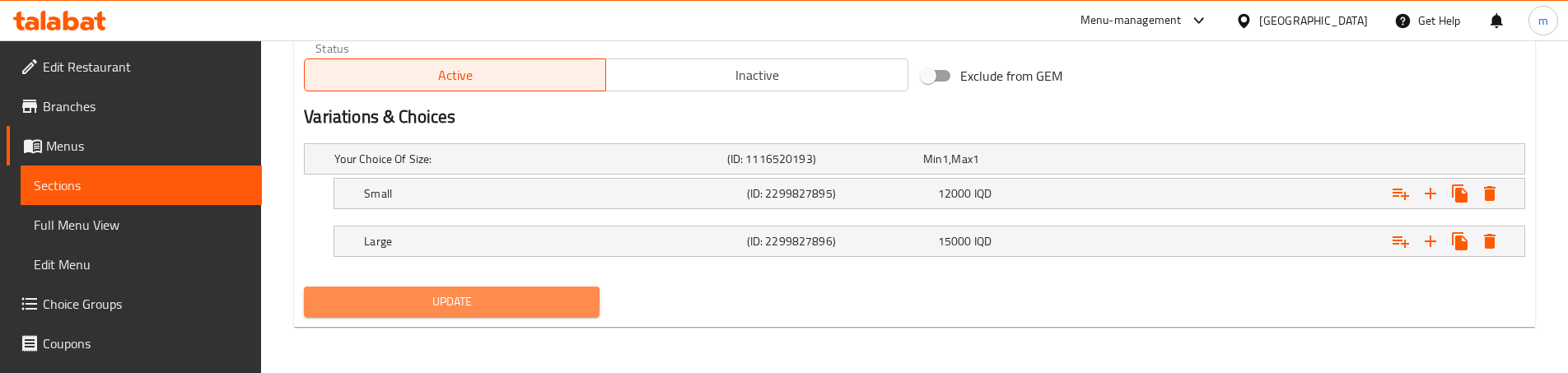
click at [439, 301] on span "Update" at bounding box center [452, 302] width 270 height 21
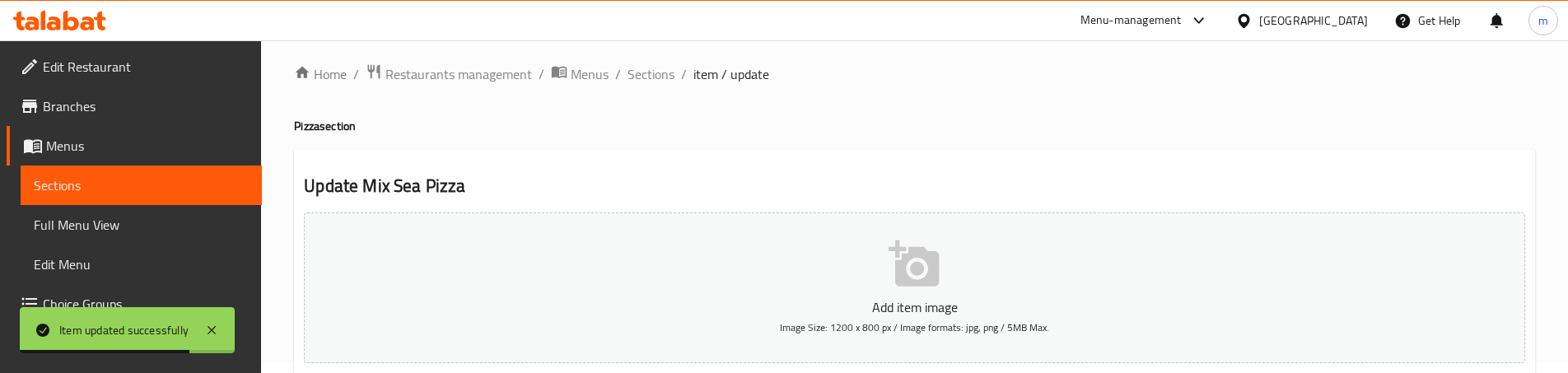
scroll to position [0, 0]
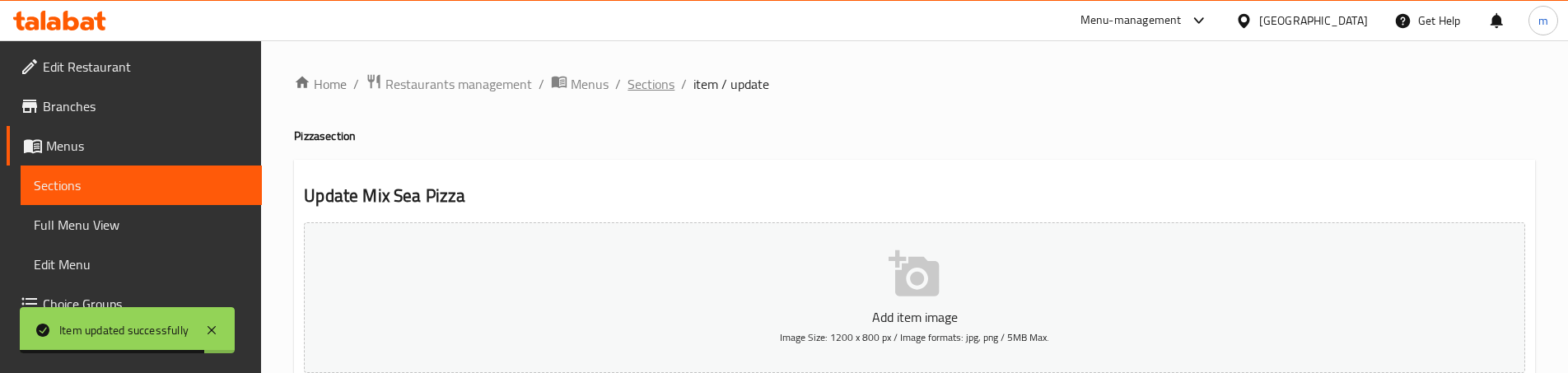
click at [639, 79] on span "Sections" at bounding box center [650, 84] width 47 height 20
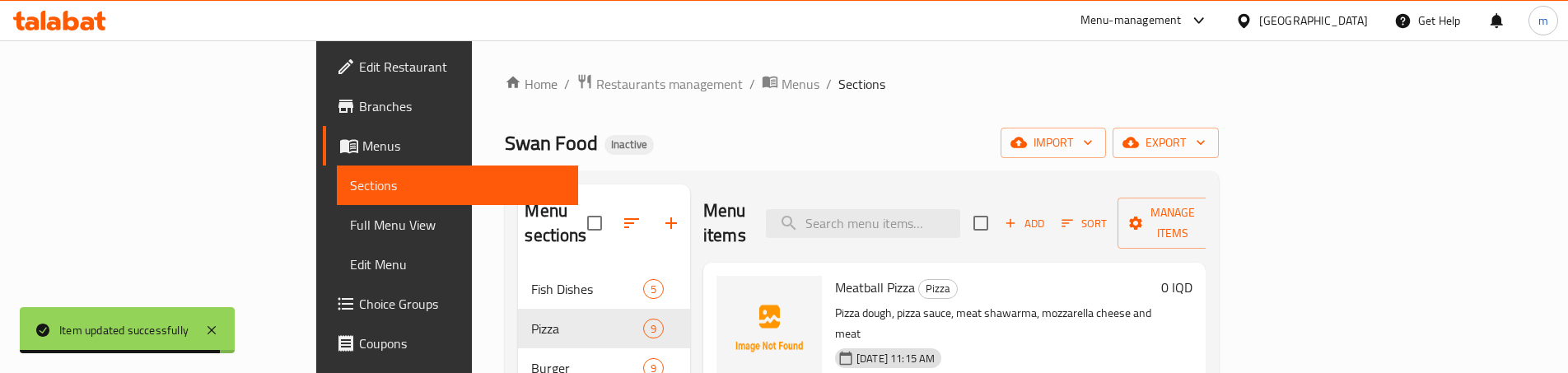
click at [985, 193] on div "Menu items Add Sort Manage items" at bounding box center [954, 224] width 502 height 78
click at [961, 209] on input "search" at bounding box center [864, 223] width 194 height 29
paste input "Chicken Spicy Saj"
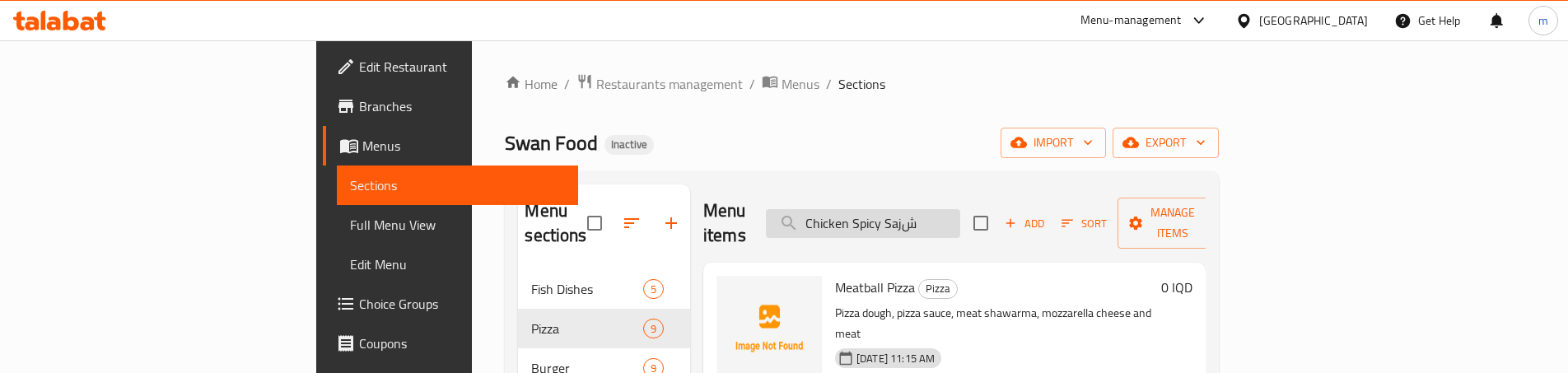
paste input "Chicken Spicy Saj"
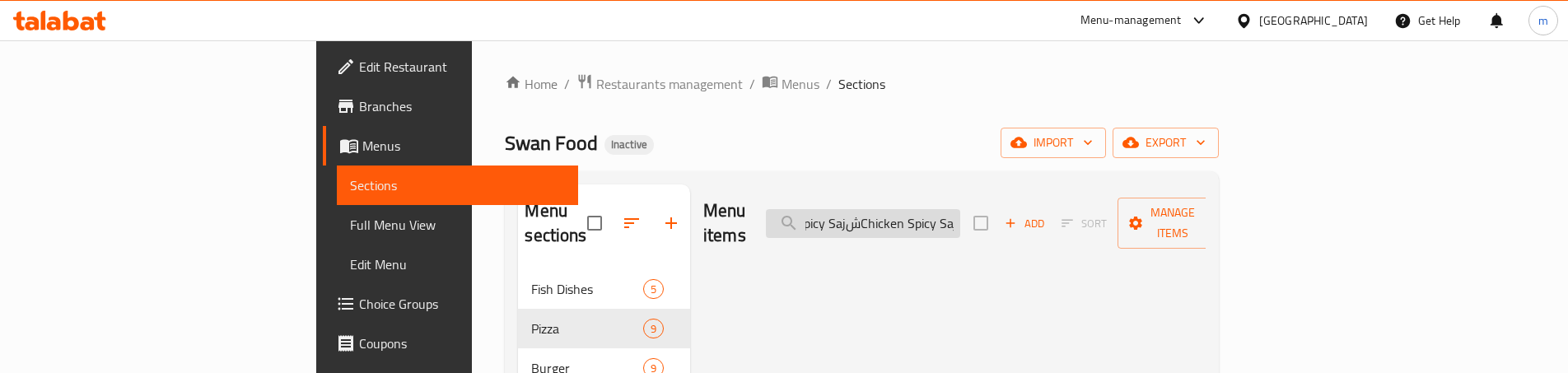
paste input "search"
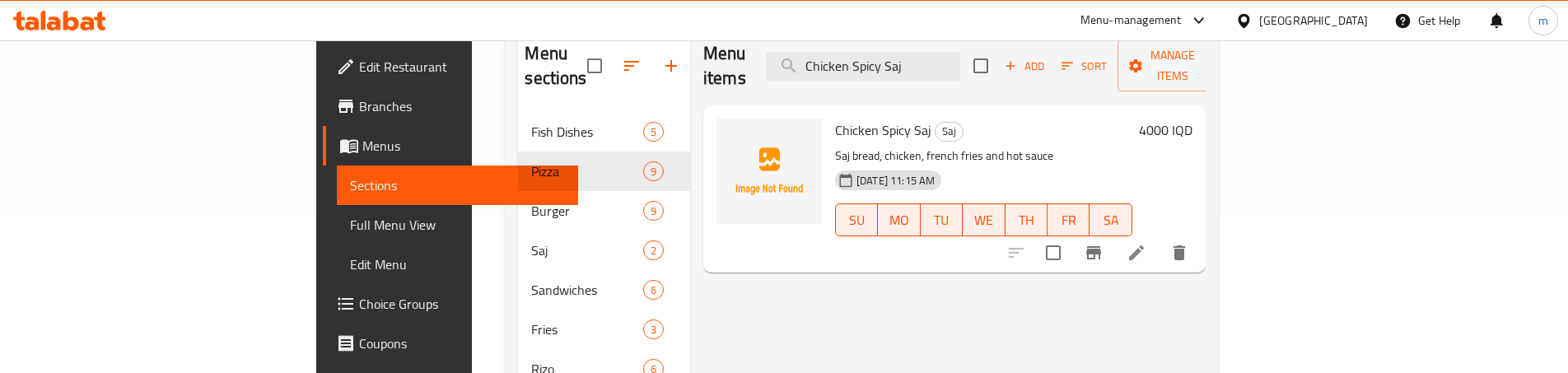
scroll to position [165, 0]
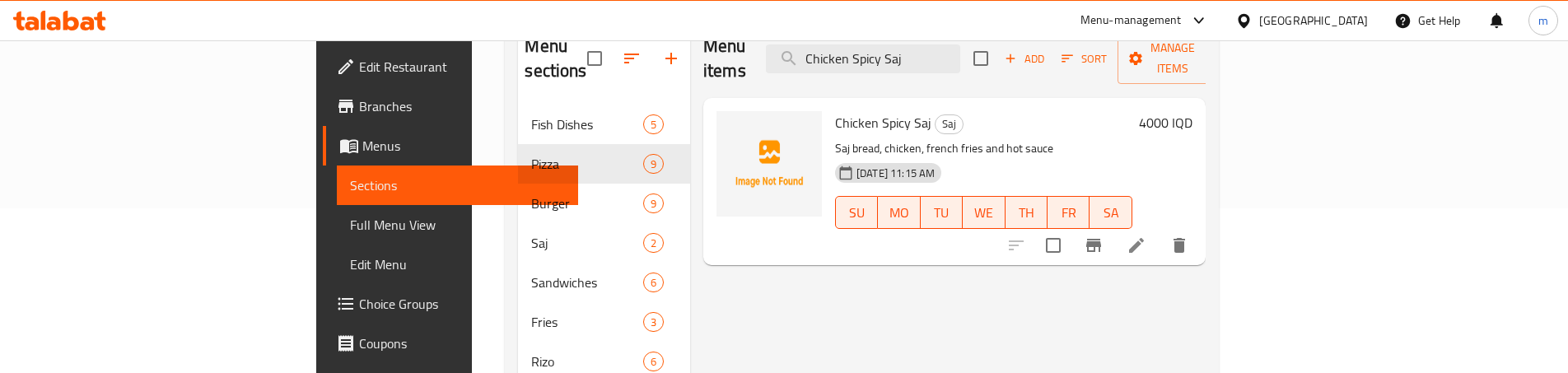
type input "Chicken Spicy Saj"
click at [1160, 231] on li at bounding box center [1136, 245] width 46 height 30
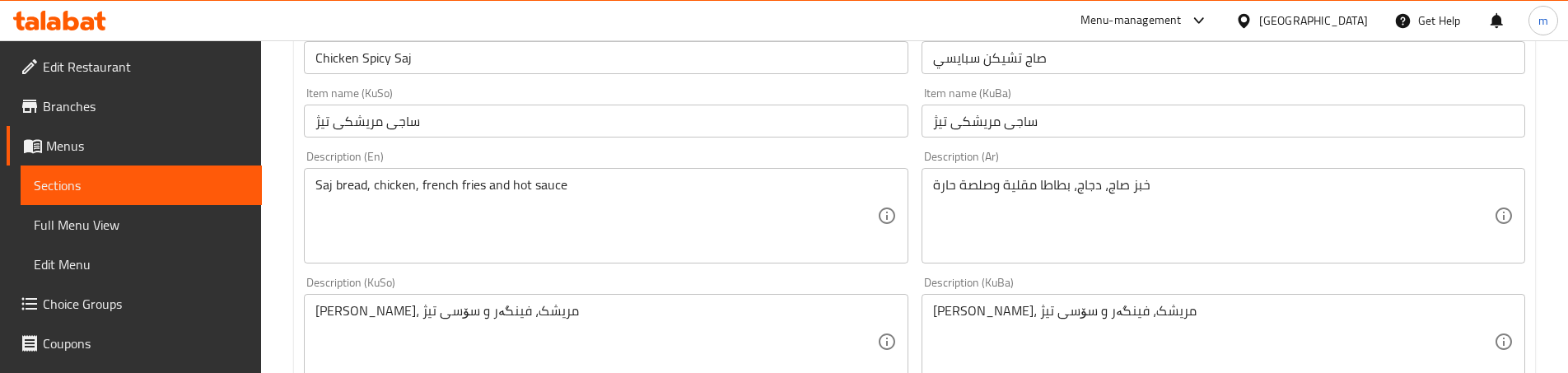
scroll to position [385, 0]
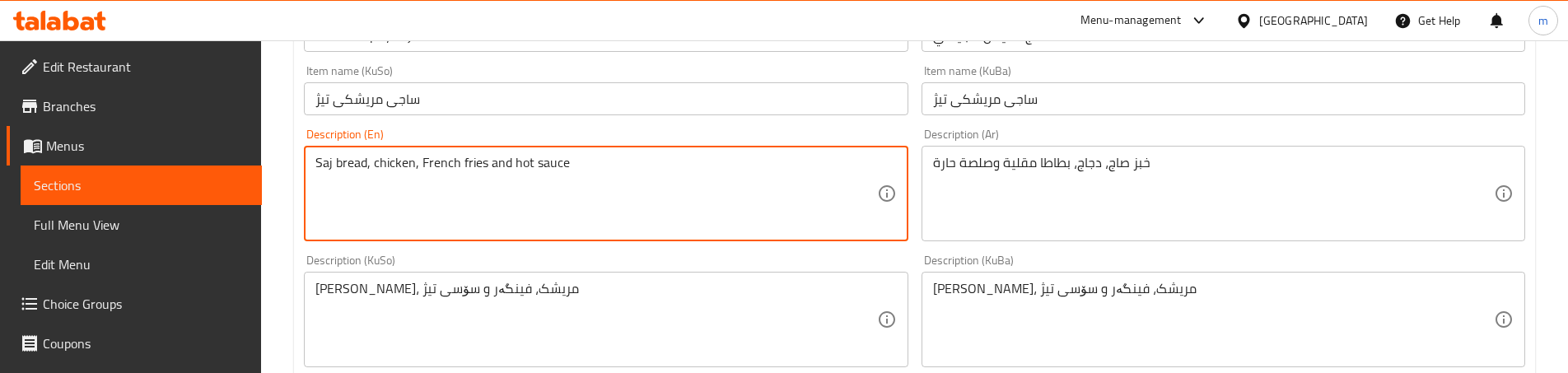
type textarea "Saj bread, chicken, French fries and hot sauce"
click at [439, 243] on div "Description (En) Saj bread, chicken, French fries and hot sauce Description (En)" at bounding box center [605, 185] width 617 height 126
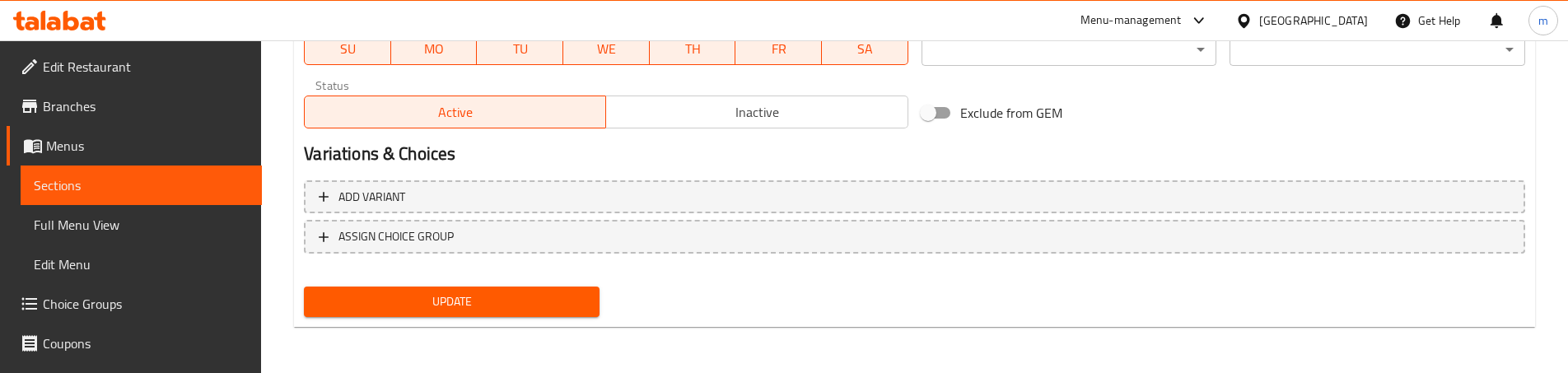
click at [524, 285] on div "Update" at bounding box center [452, 302] width 309 height 44
click at [524, 297] on span "Update" at bounding box center [452, 302] width 270 height 21
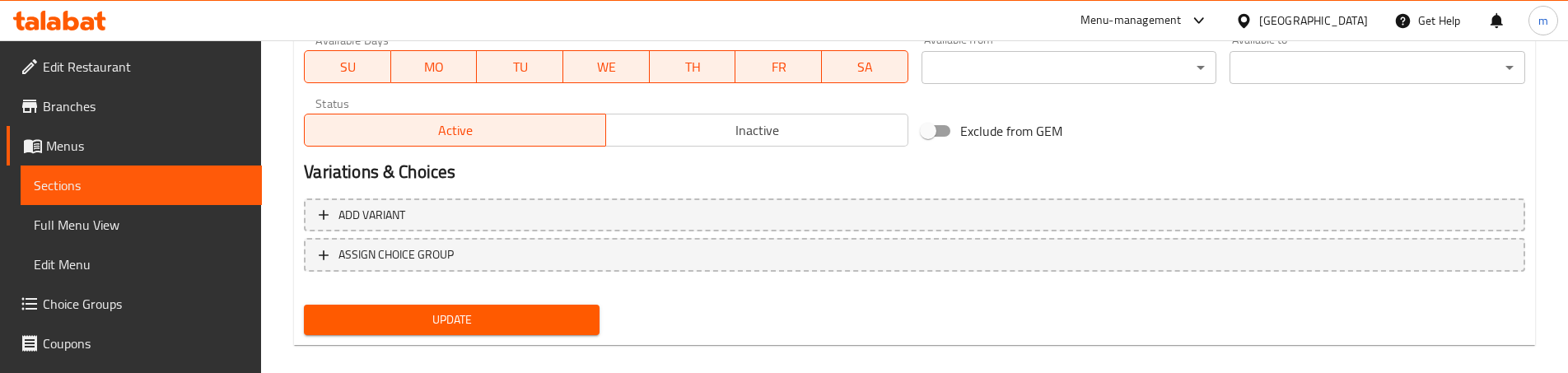
scroll to position [234, 0]
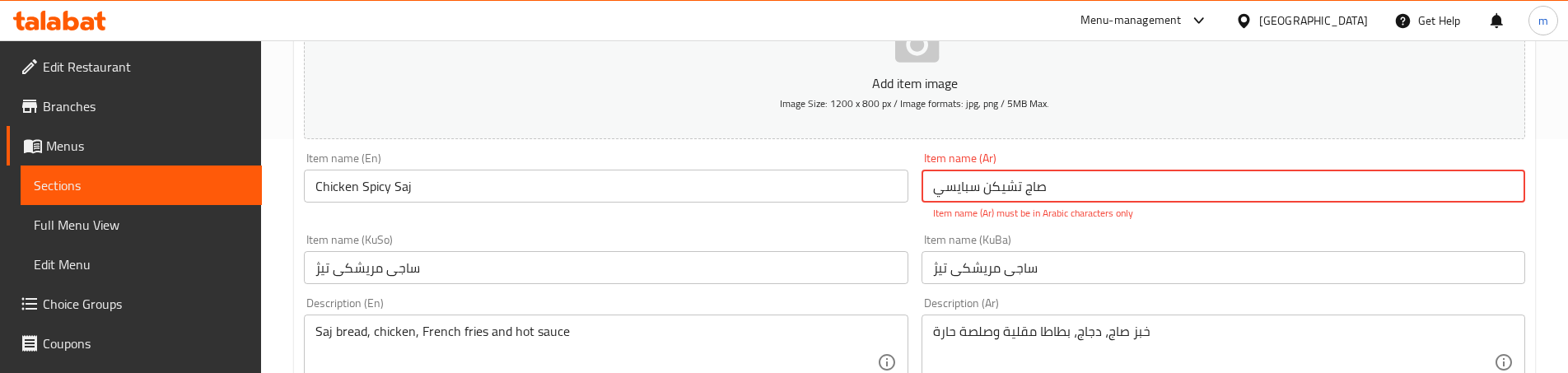
click at [1002, 185] on input "صاج تشيكن سبایسي" at bounding box center [1223, 186] width 603 height 33
click at [954, 194] on input "صاج تشيكن سبایسي" at bounding box center [1223, 186] width 603 height 33
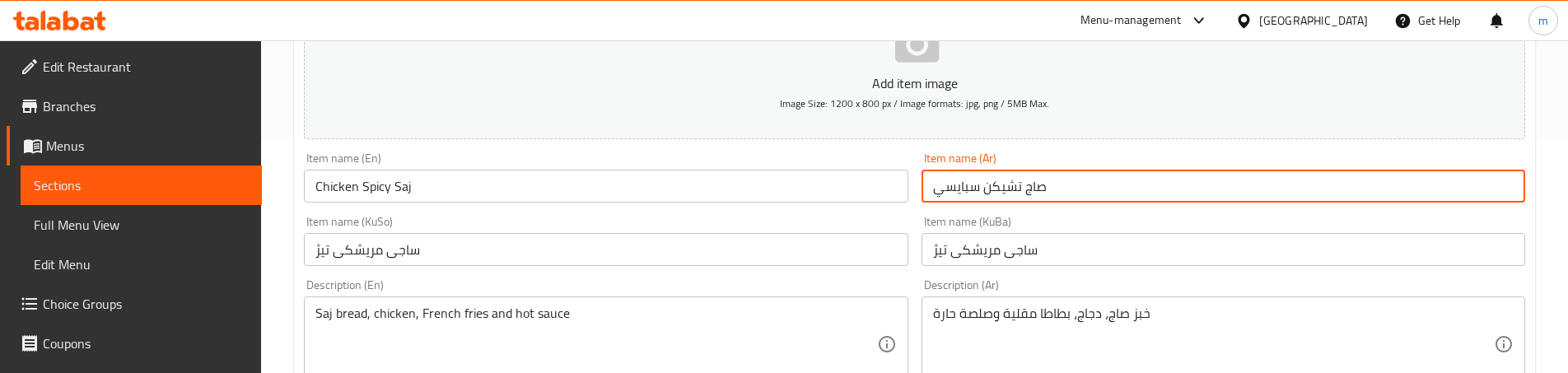
type input "صاج تشيكن سبايسي"
click at [910, 183] on div "Item name (En) Chicken Spicy Saj Item name (En)" at bounding box center [605, 177] width 617 height 64
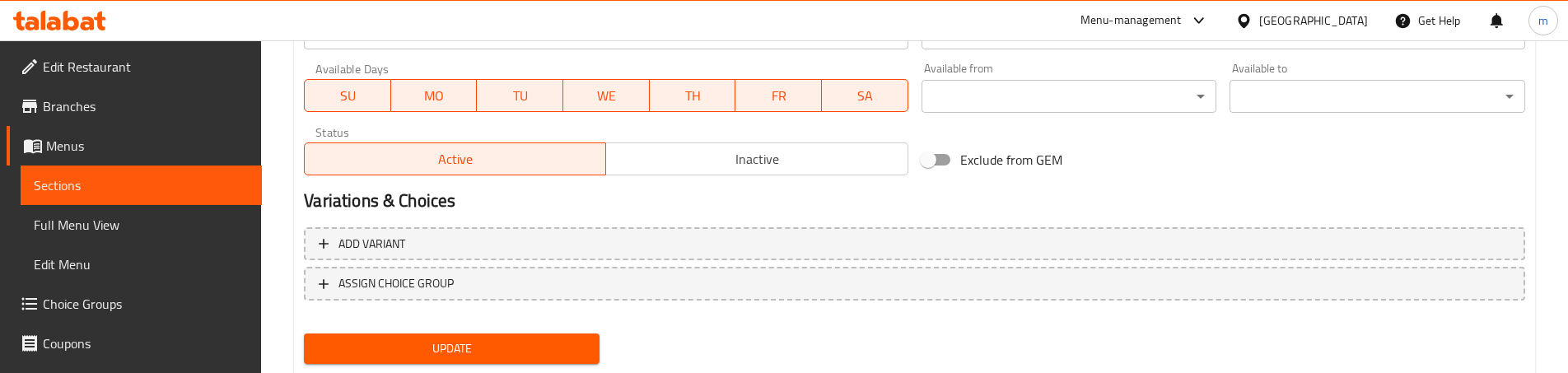
scroll to position [981, 0]
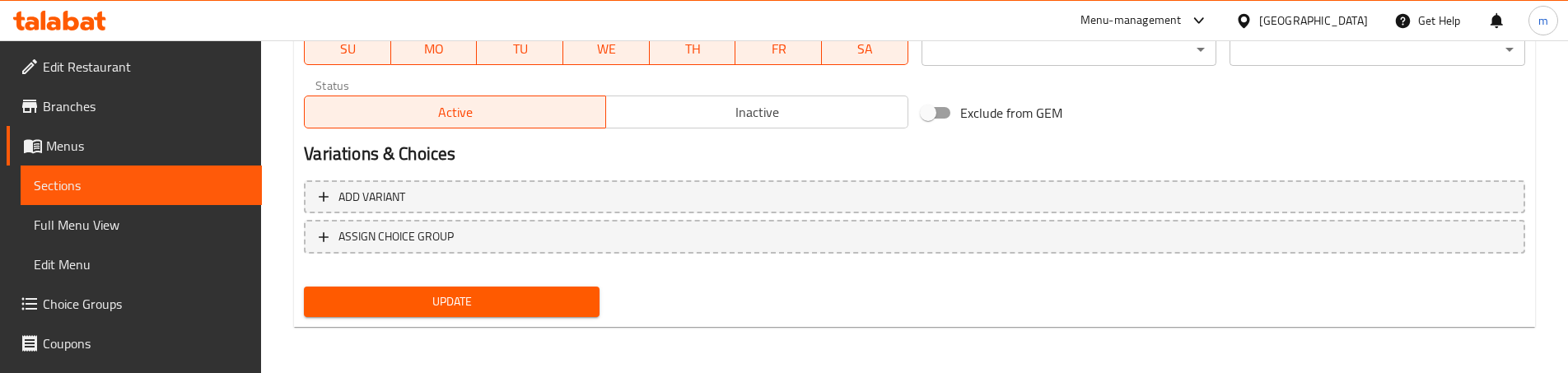
click at [479, 318] on button "Update" at bounding box center [452, 302] width 295 height 31
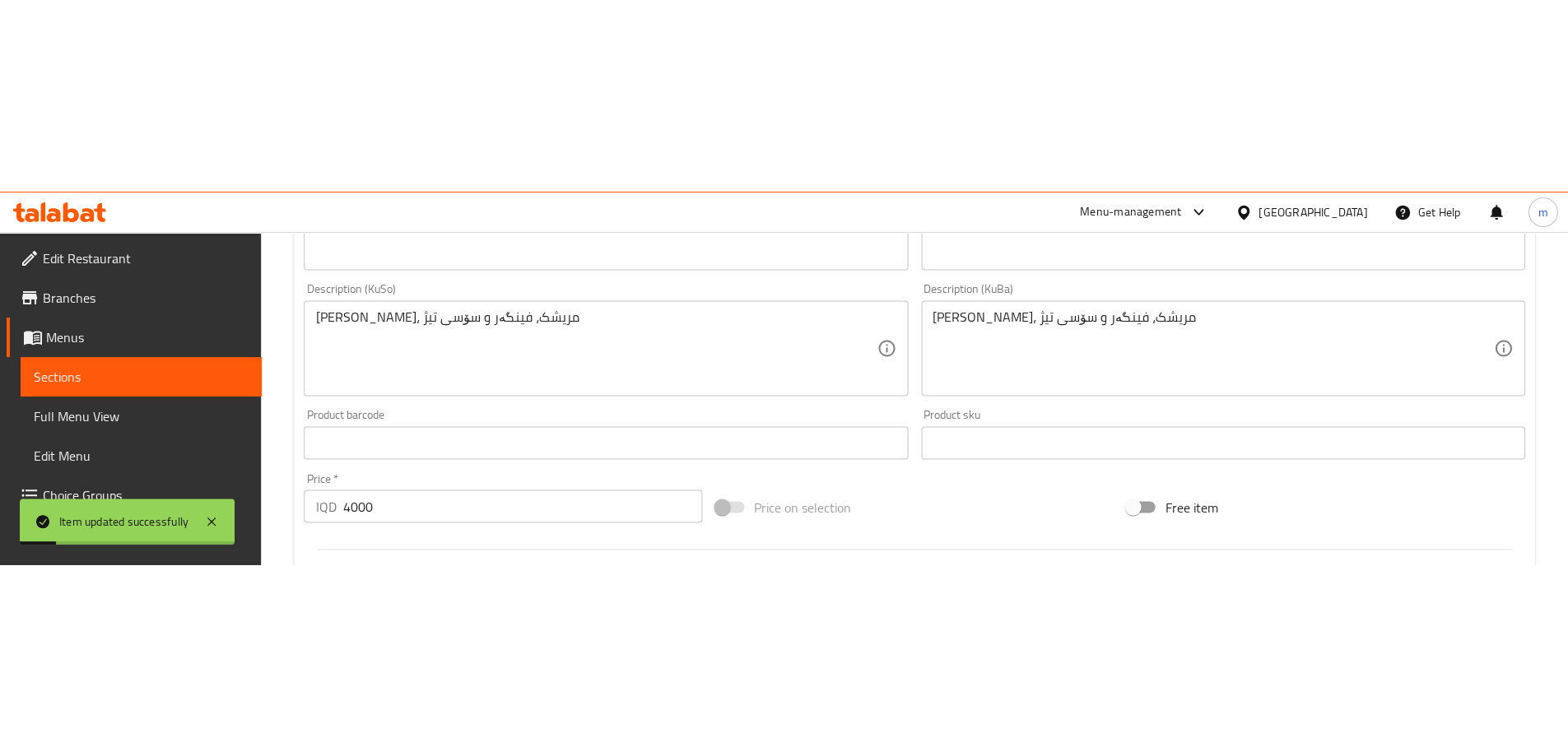
scroll to position [541, 0]
